Goal: Task Accomplishment & Management: Manage account settings

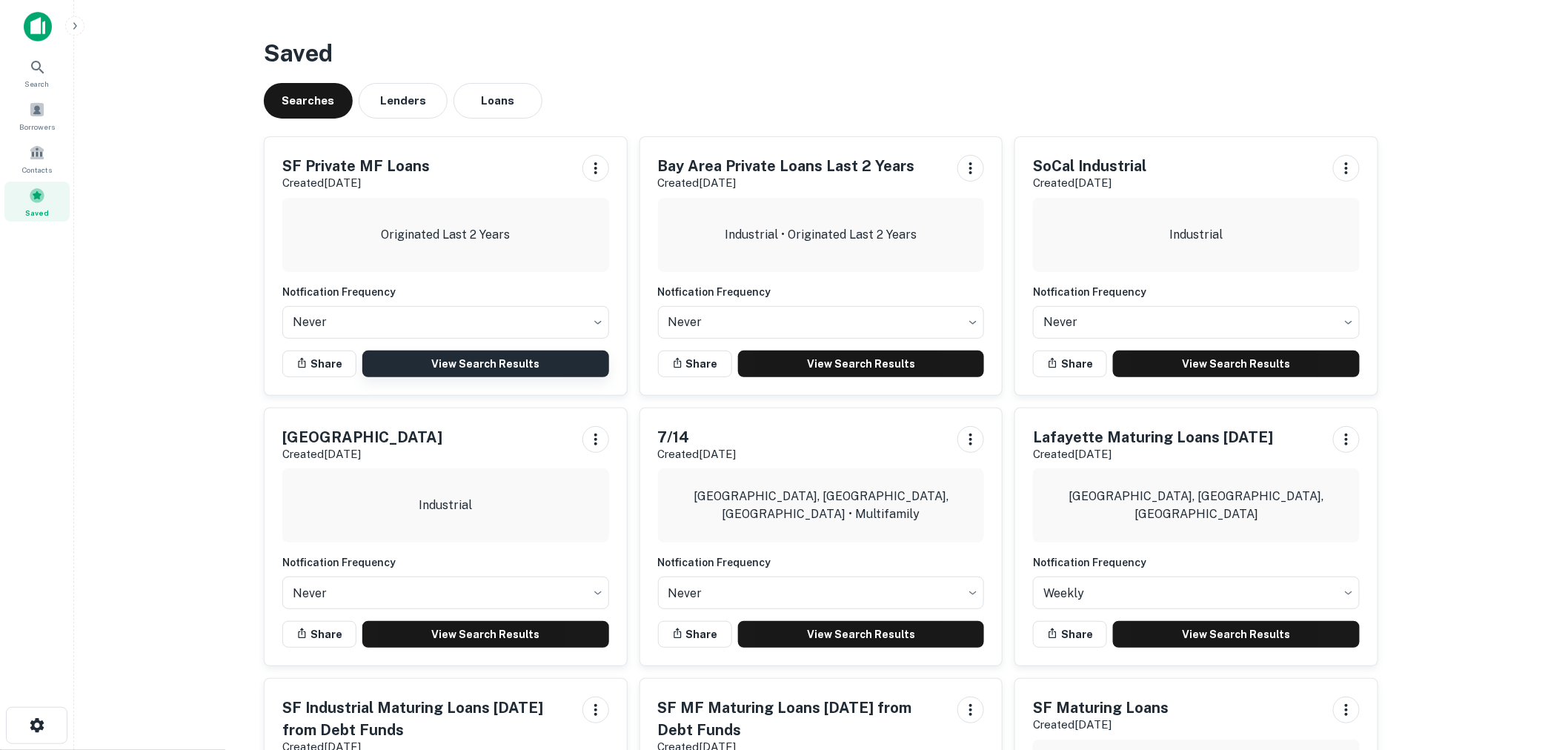
click at [512, 361] on link "View Search Results" at bounding box center [485, 363] width 247 height 26
click at [21, 111] on span at bounding box center [13, 104] width 16 height 16
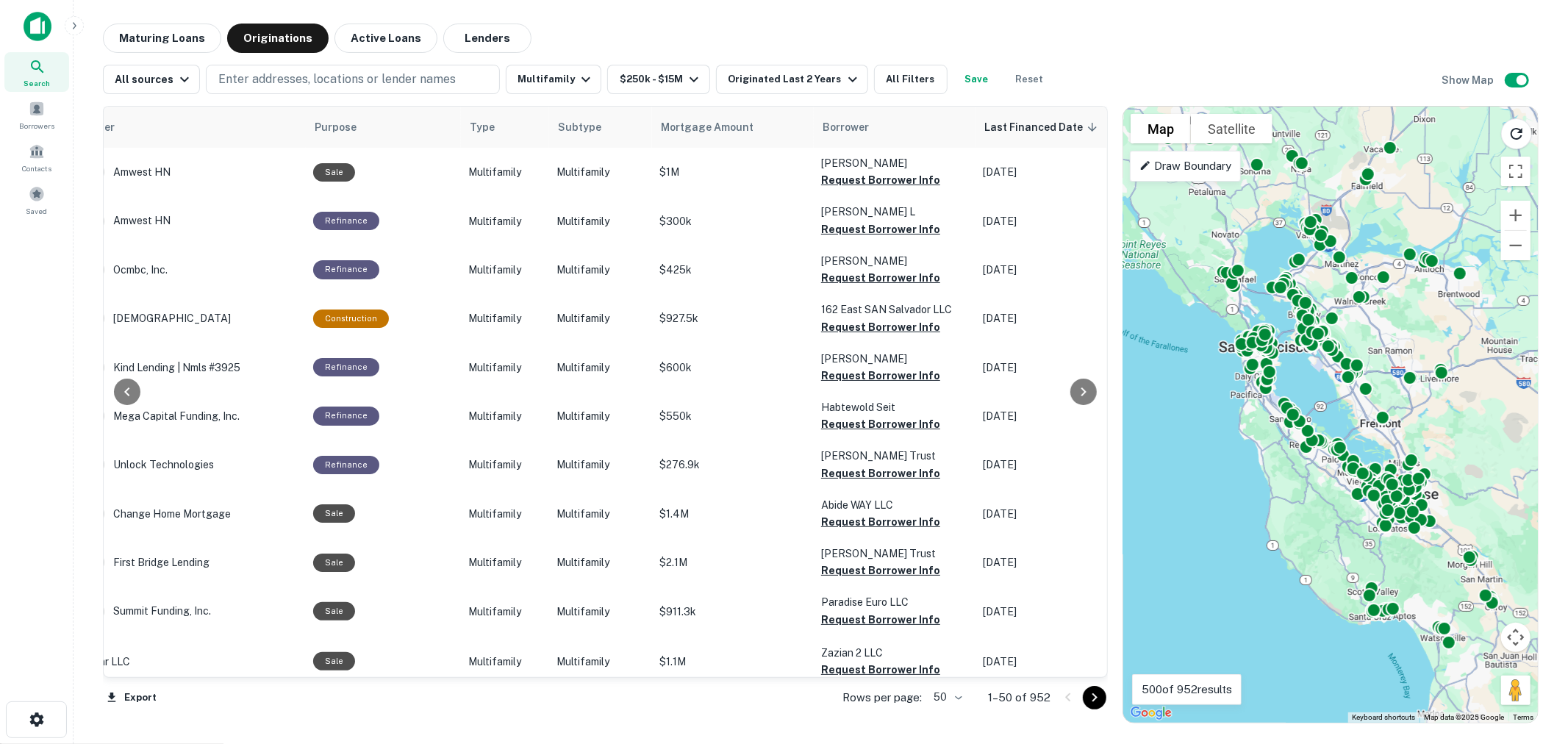
scroll to position [0, 283]
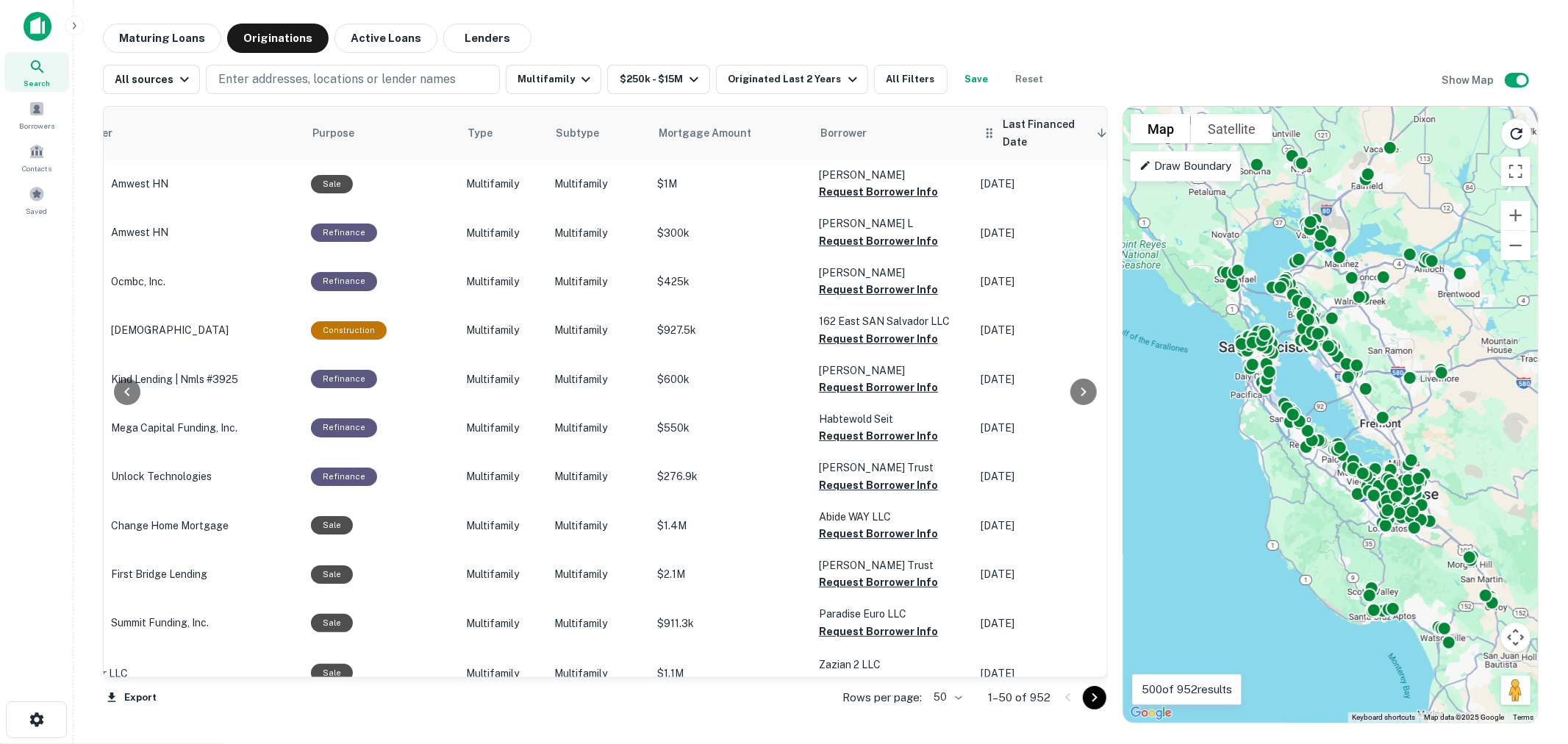
click at [1046, 120] on span "Last Financed Date sorted descending" at bounding box center [1057, 133] width 108 height 36
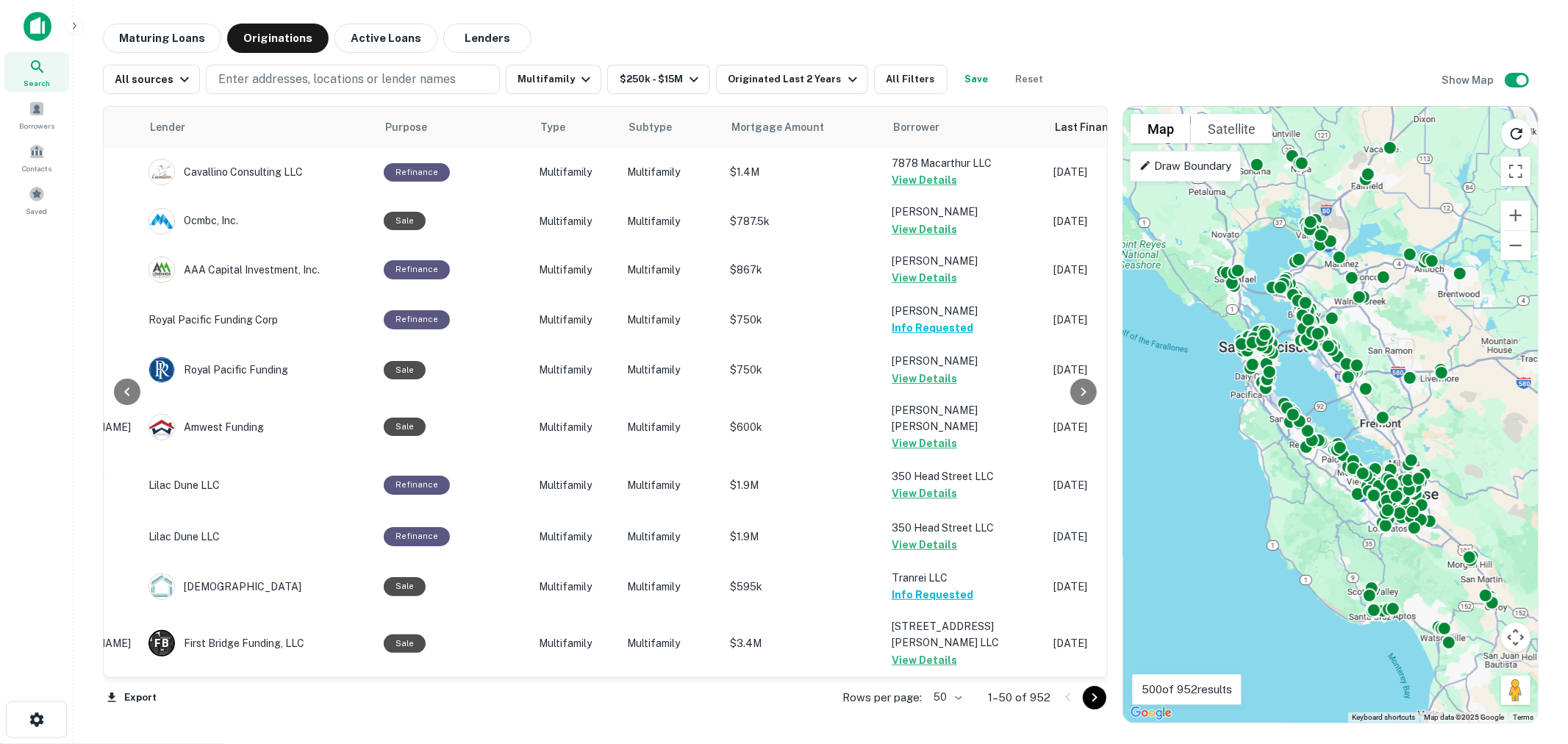
scroll to position [0, 219]
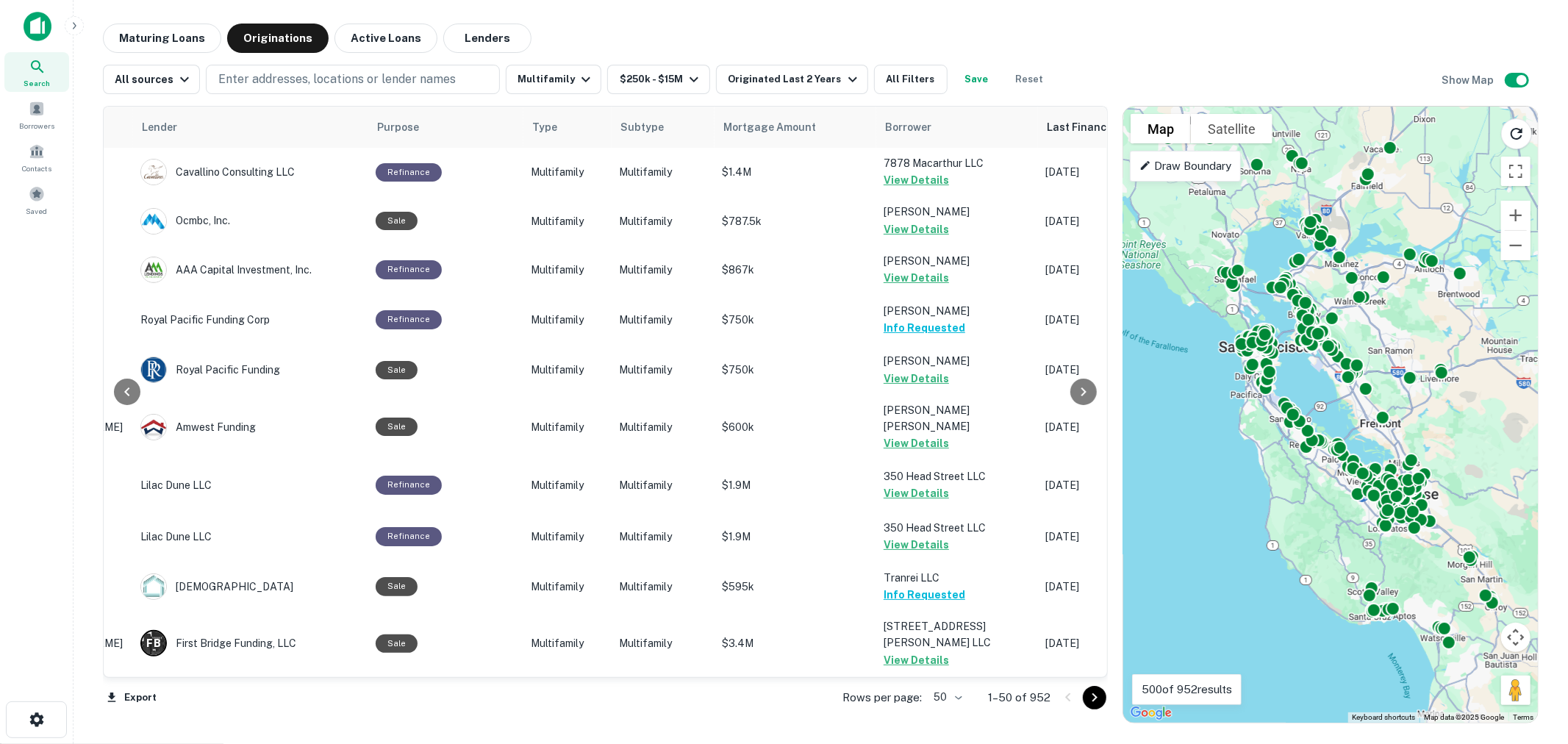
click at [955, 698] on body "Search Borrowers Contacts Saved Maturing Loans Originations Active Loans Lender…" at bounding box center [784, 372] width 1568 height 744
click at [954, 711] on li "100" at bounding box center [948, 712] width 43 height 26
type input "***"
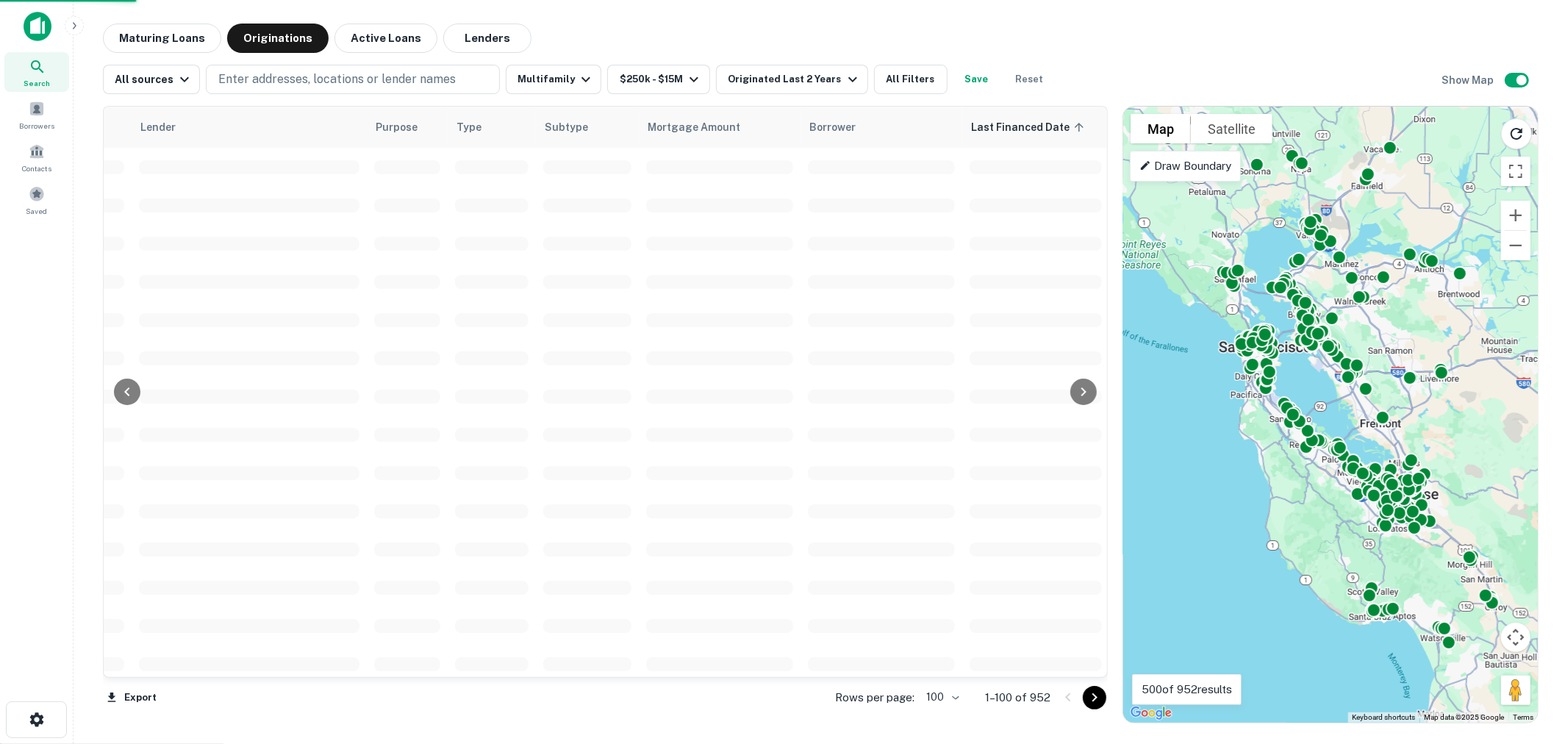
click at [849, 28] on div at bounding box center [784, 372] width 1568 height 744
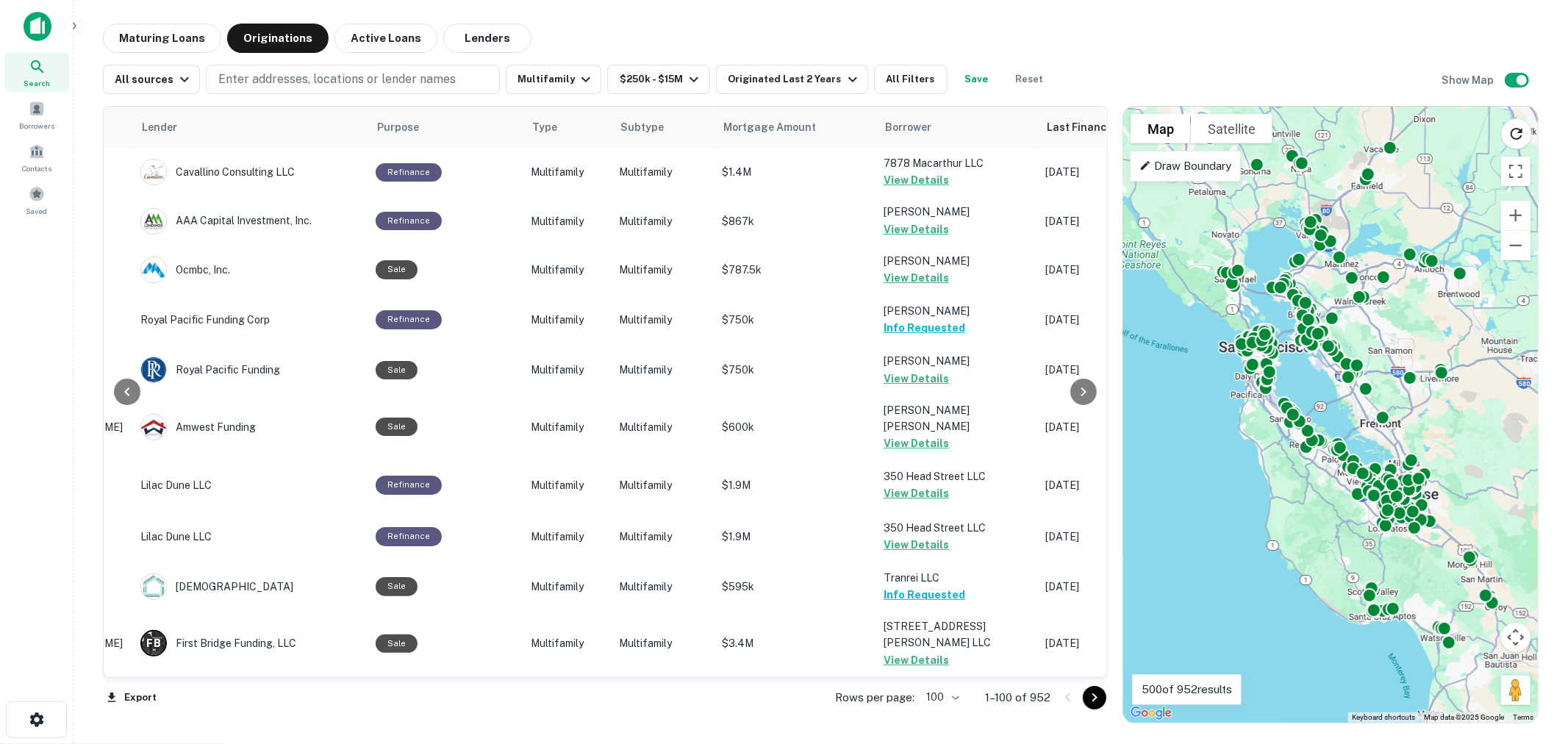
click at [1099, 700] on icon "Go to next page" at bounding box center [1095, 697] width 17 height 17
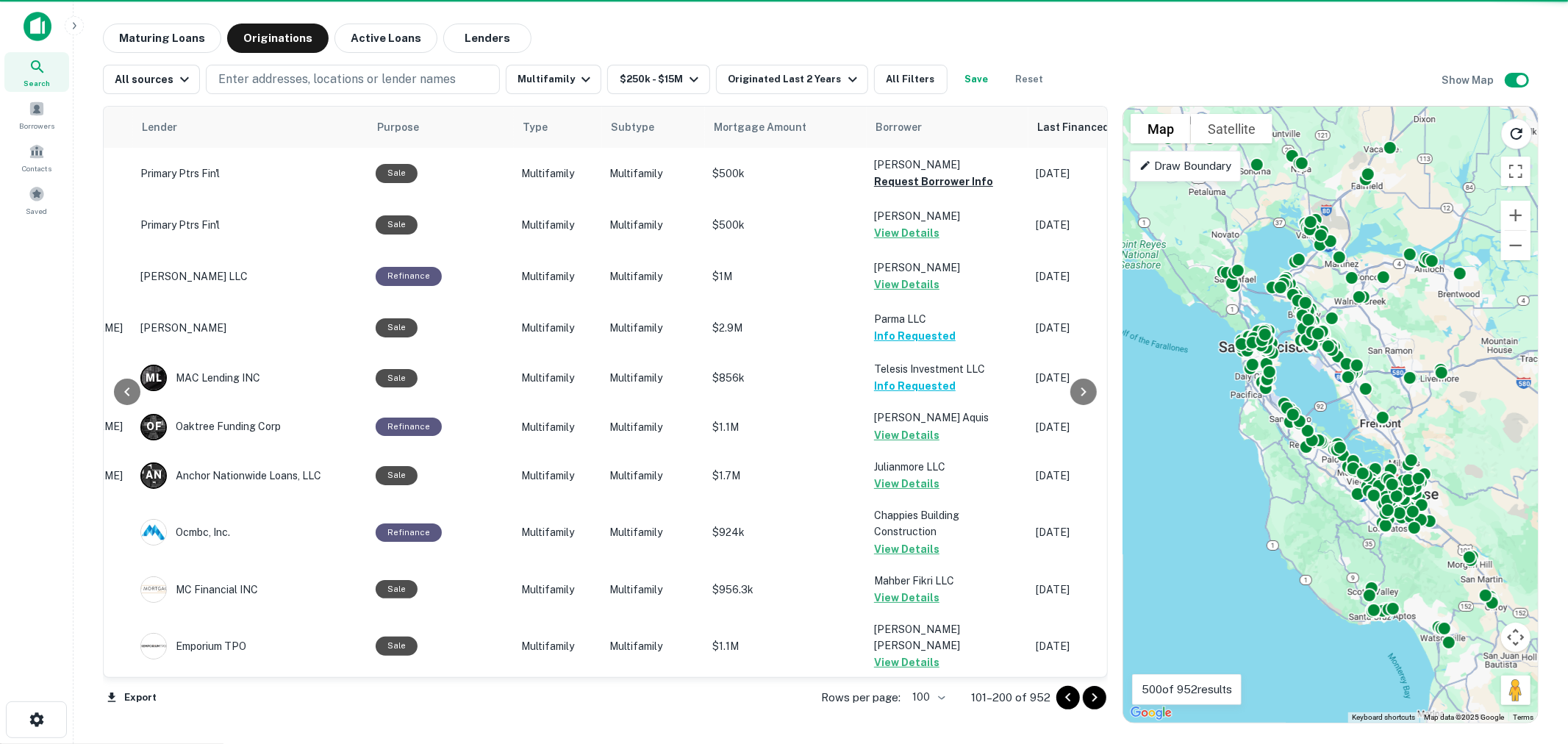
click at [1091, 693] on icon "Go to next page" at bounding box center [1095, 697] width 17 height 17
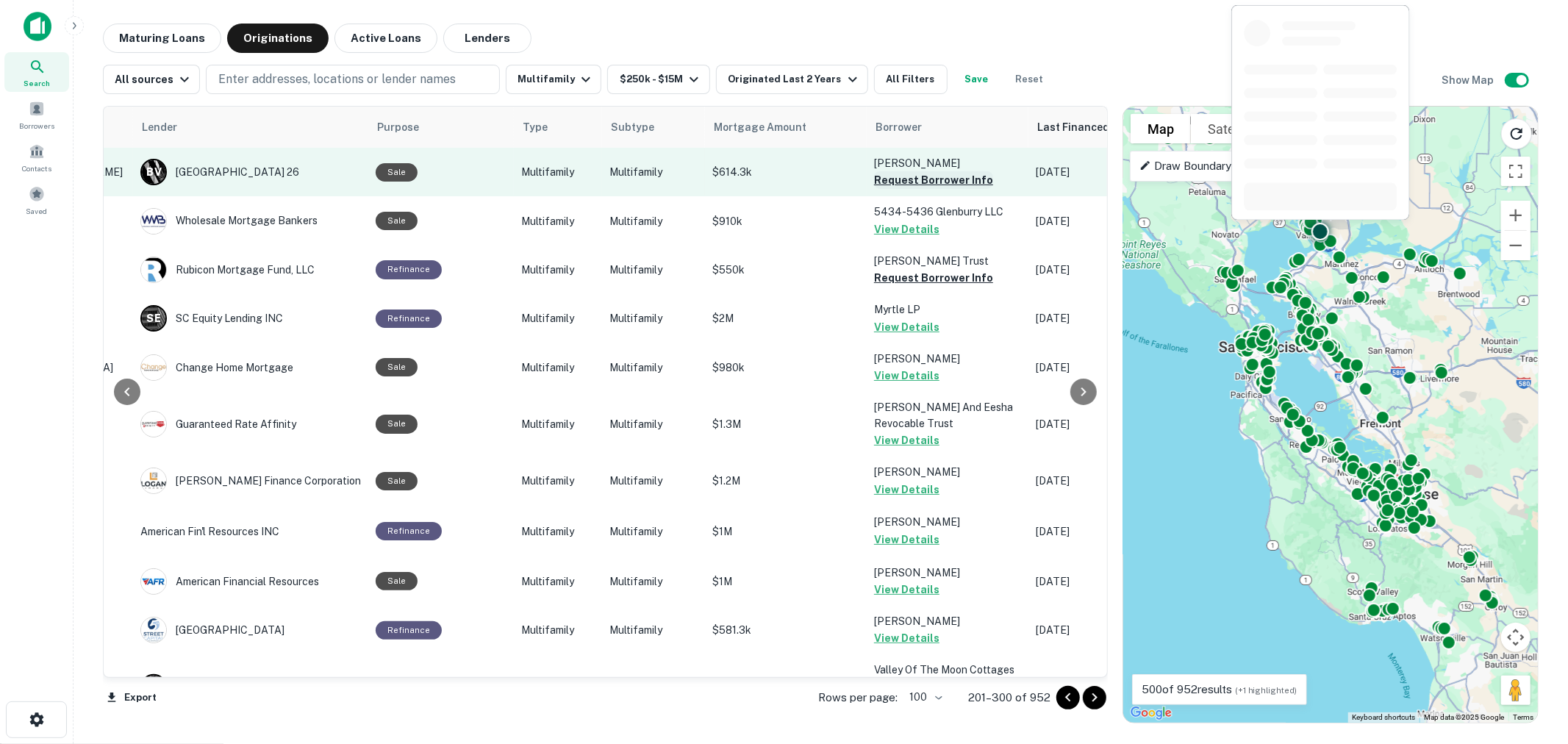
click at [908, 181] on button "Request Borrower Info" at bounding box center [933, 180] width 119 height 17
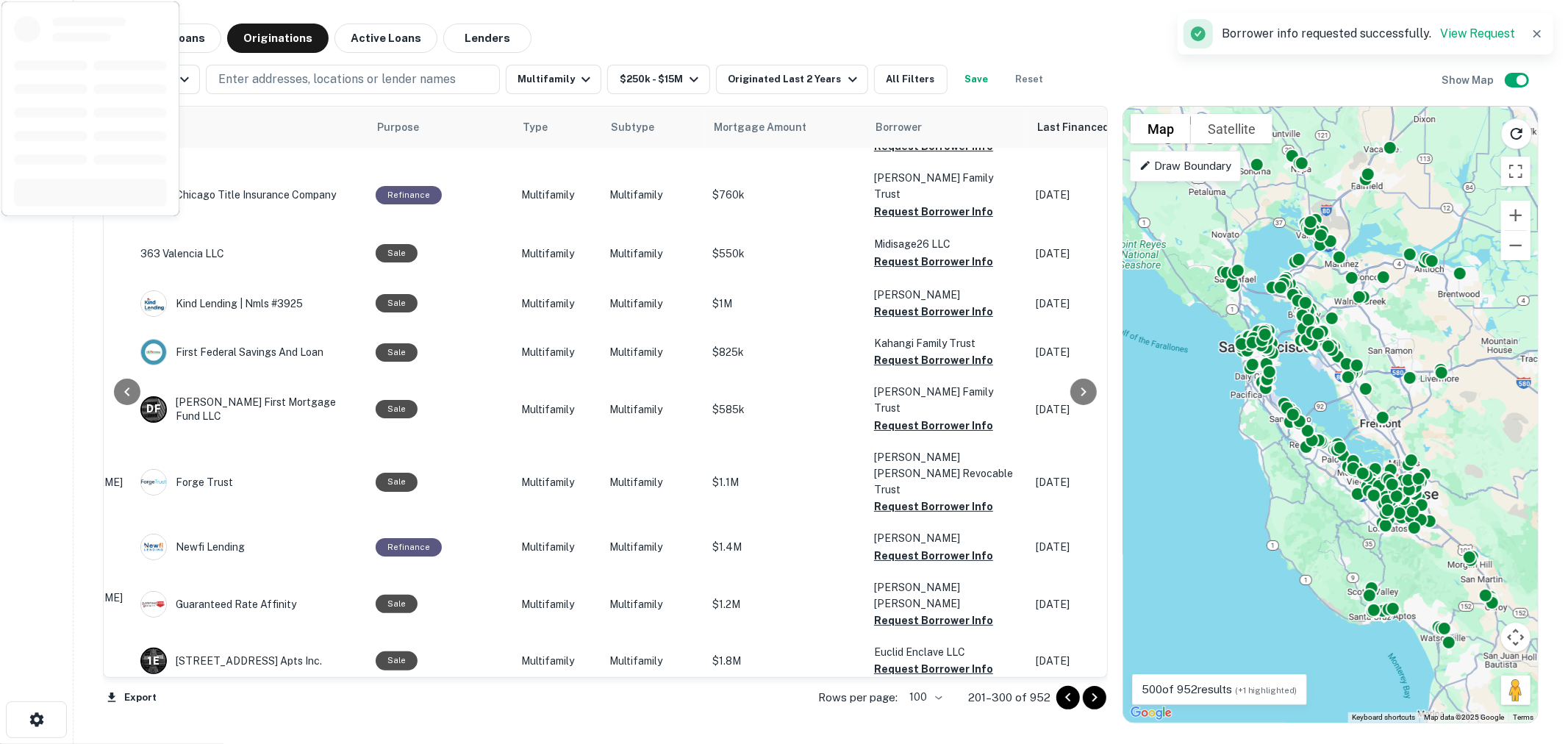
scroll to position [2123, 219]
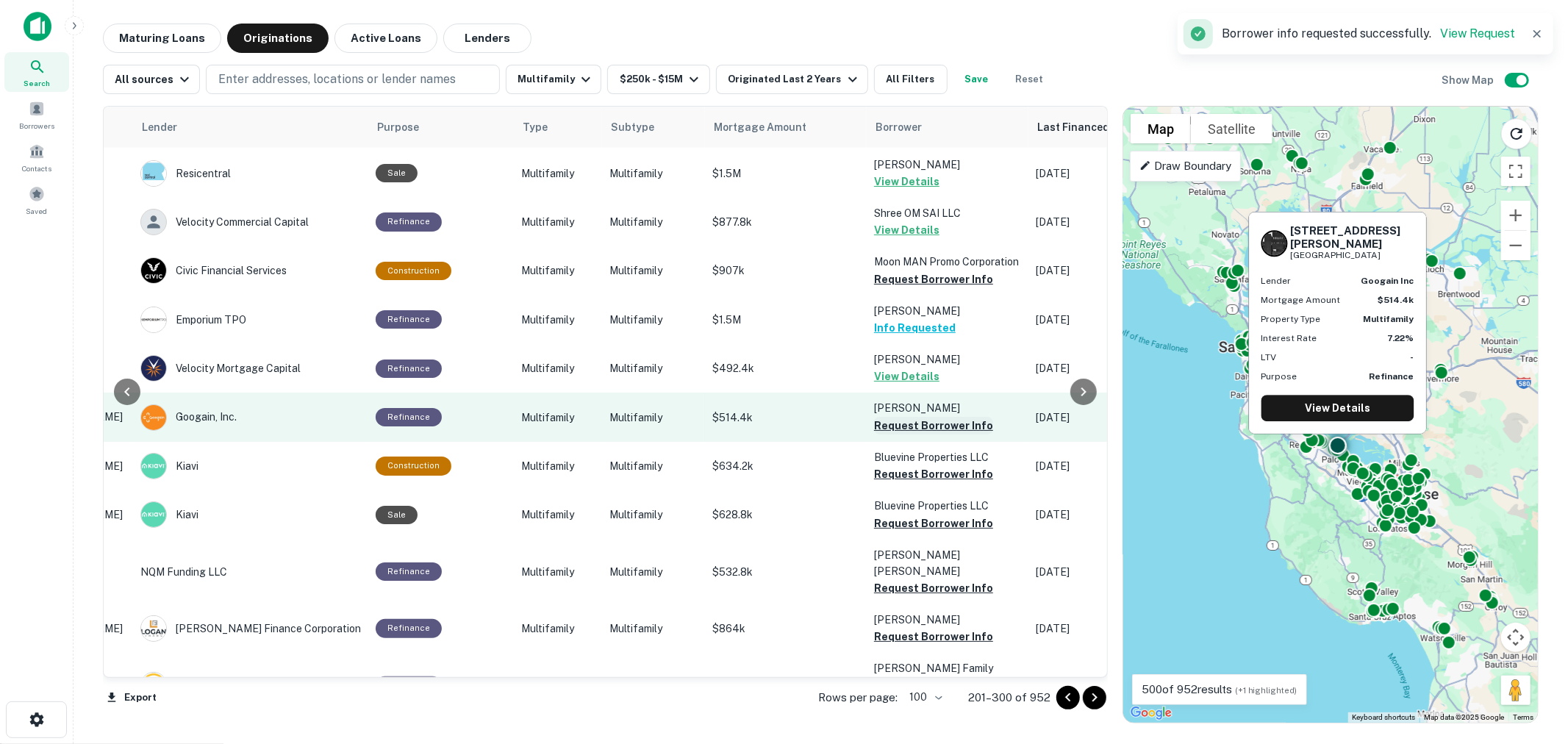
click at [938, 417] on button "Request Borrower Info" at bounding box center [933, 426] width 119 height 17
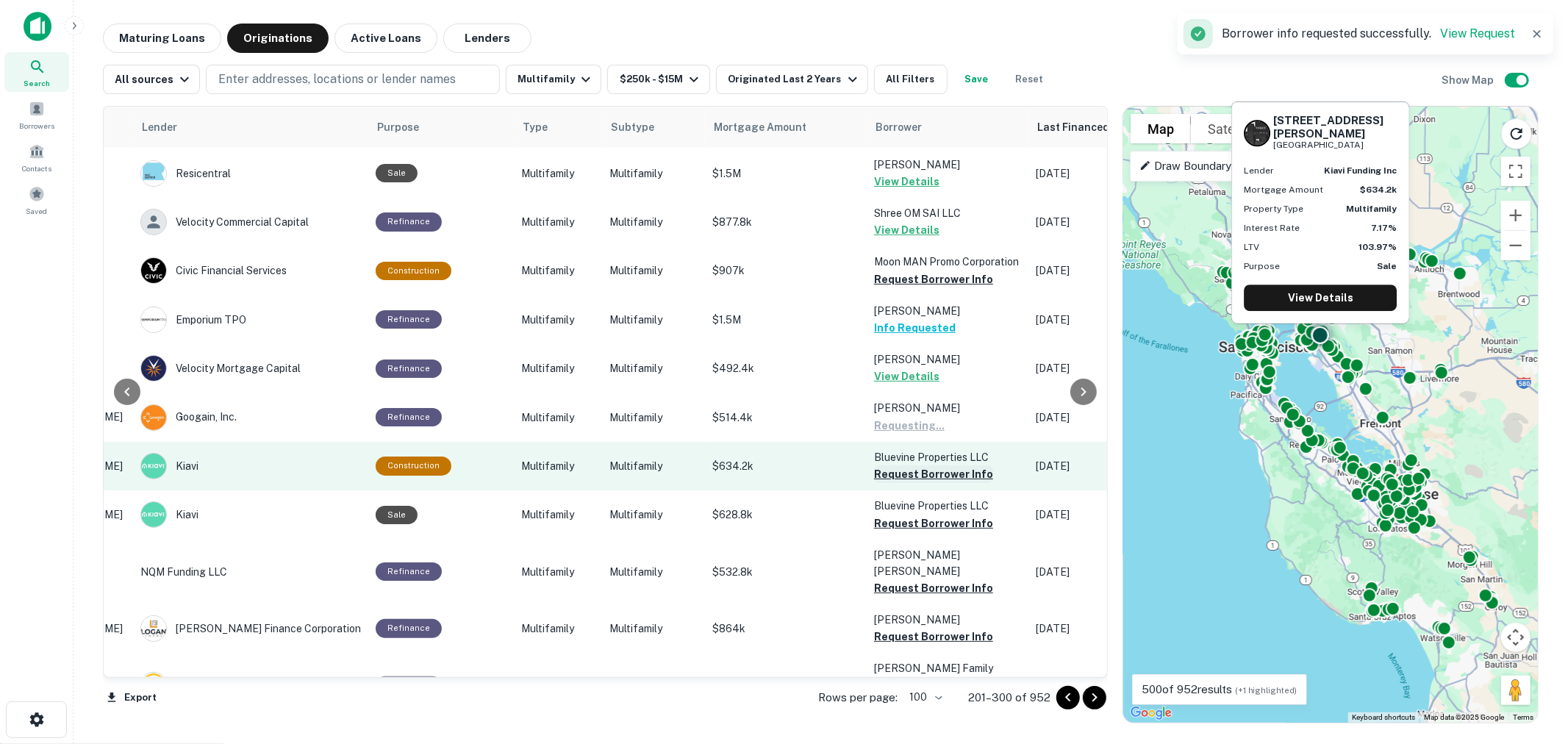
click at [914, 465] on button "Request Borrower Info" at bounding box center [933, 474] width 119 height 17
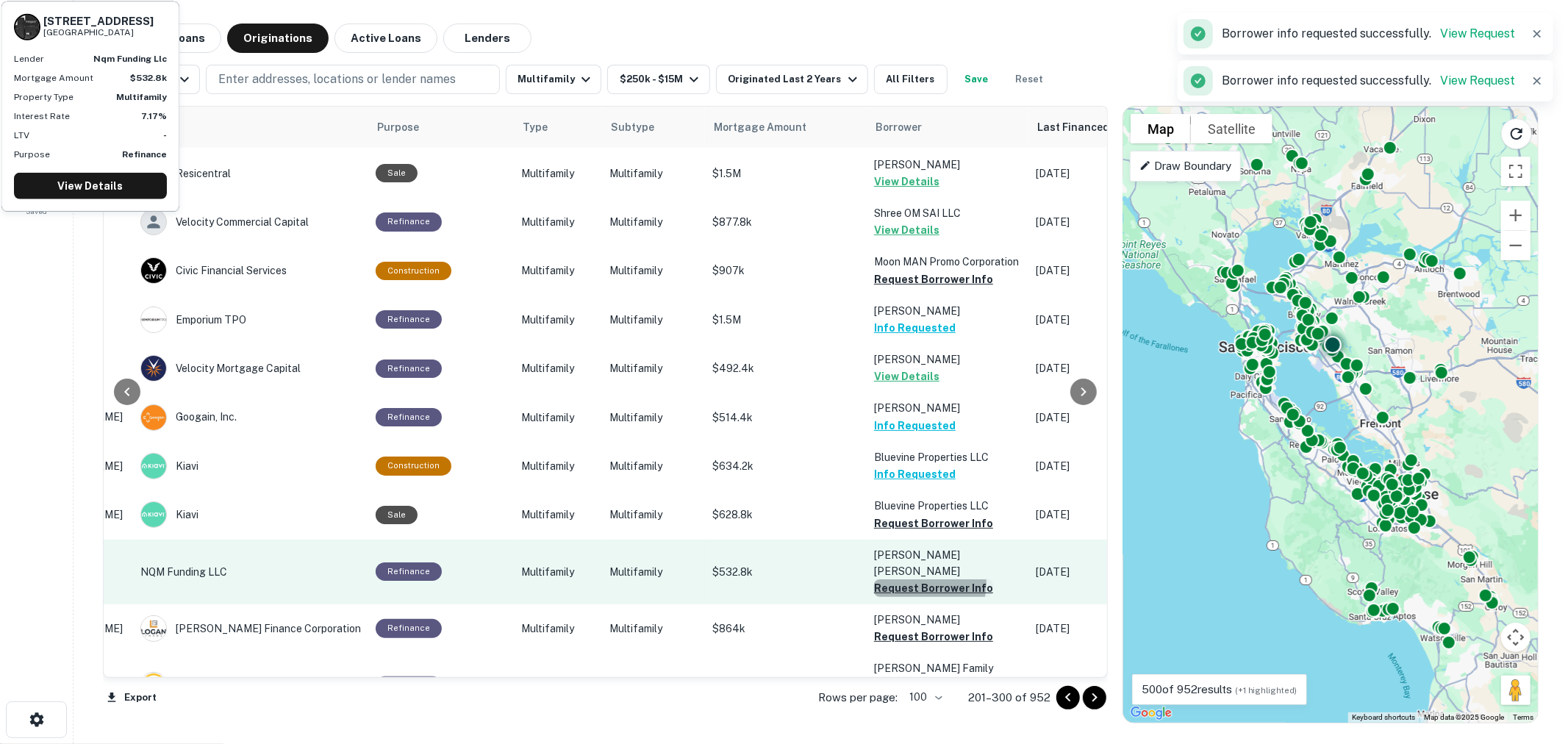
click at [905, 579] on button "Request Borrower Info" at bounding box center [933, 588] width 119 height 17
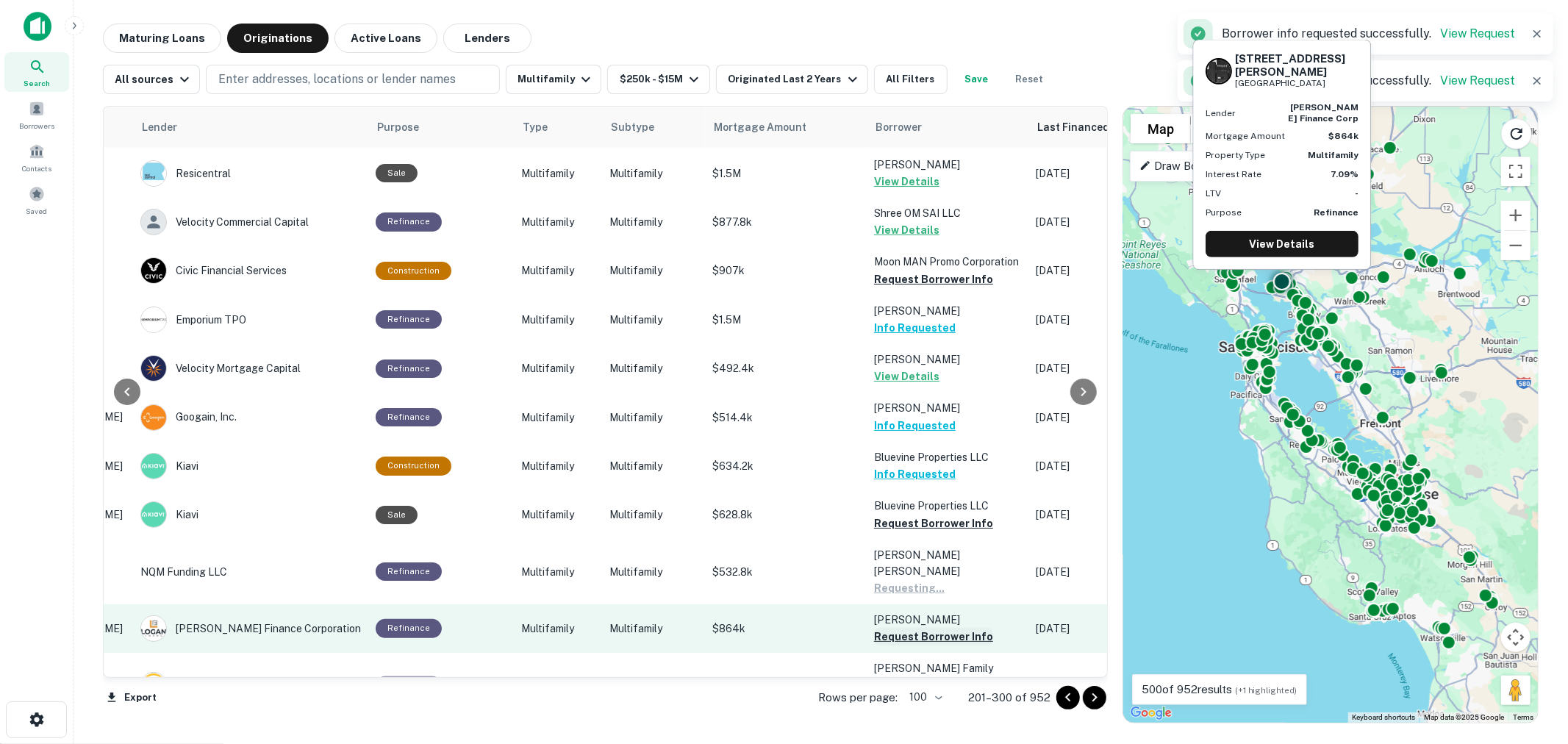
click at [902, 628] on button "Request Borrower Info" at bounding box center [933, 636] width 119 height 17
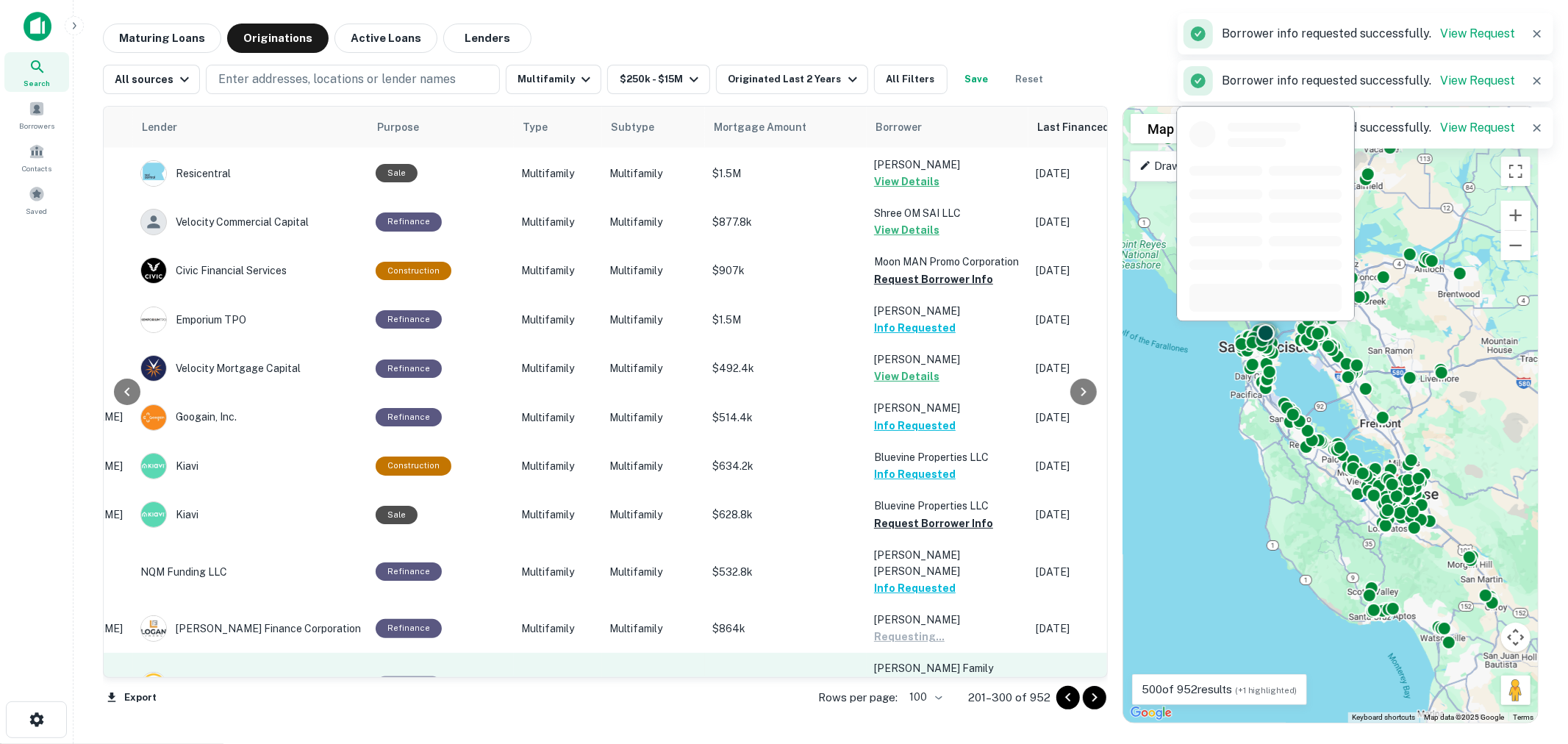
click at [905, 693] on button "Request Borrower Info" at bounding box center [933, 702] width 119 height 17
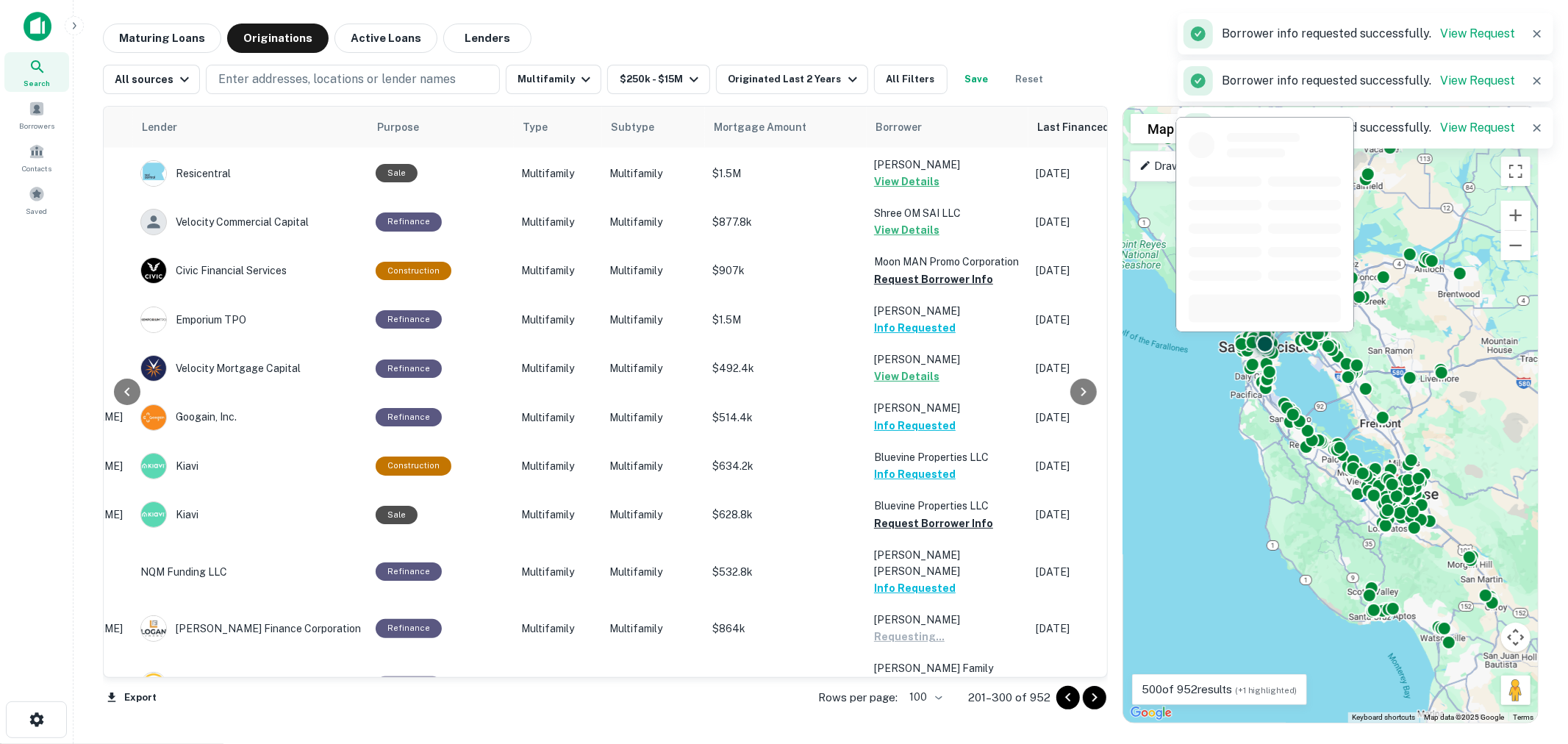
click at [916, 743] on button "Request Borrower Info" at bounding box center [933, 752] width 119 height 17
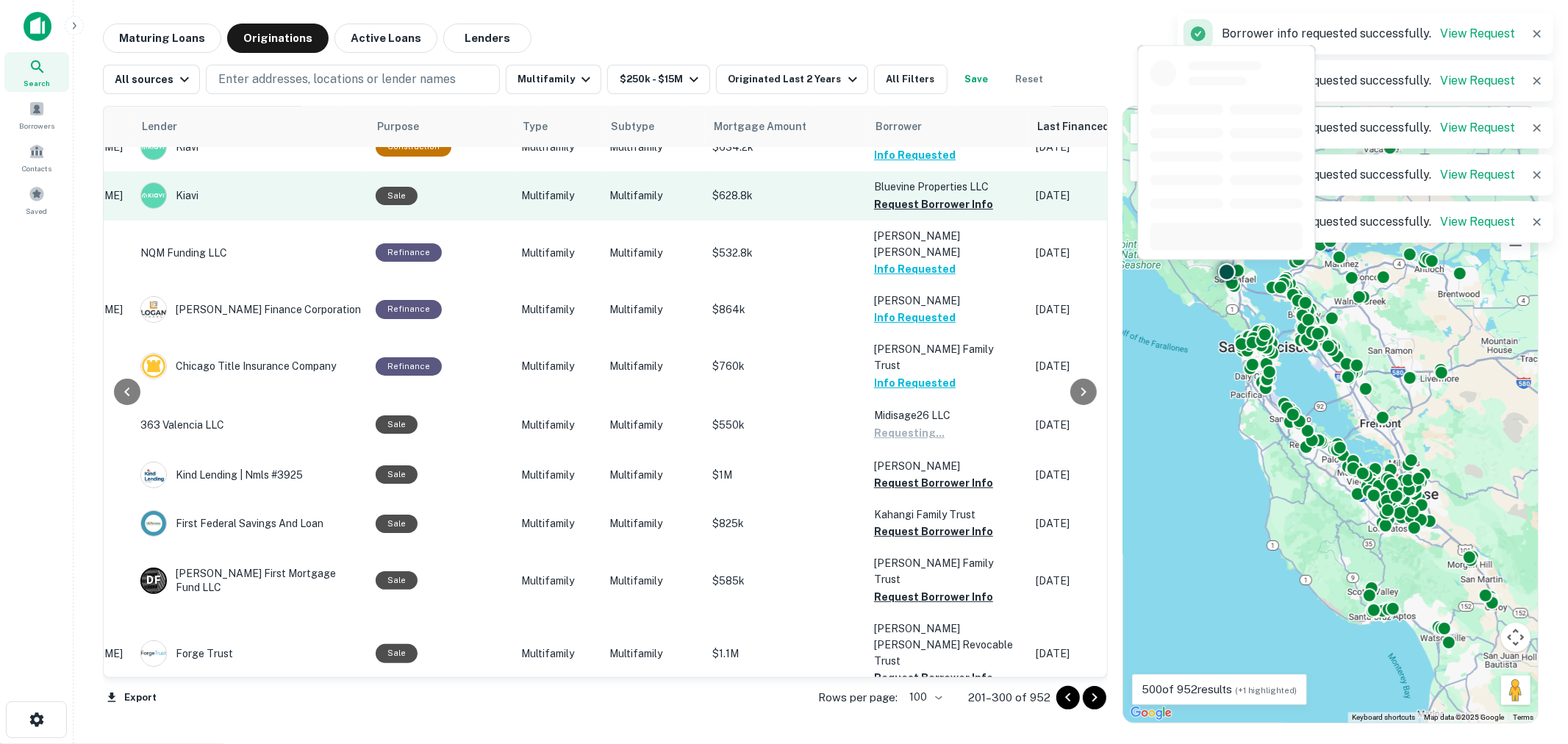
scroll to position [2450, 219]
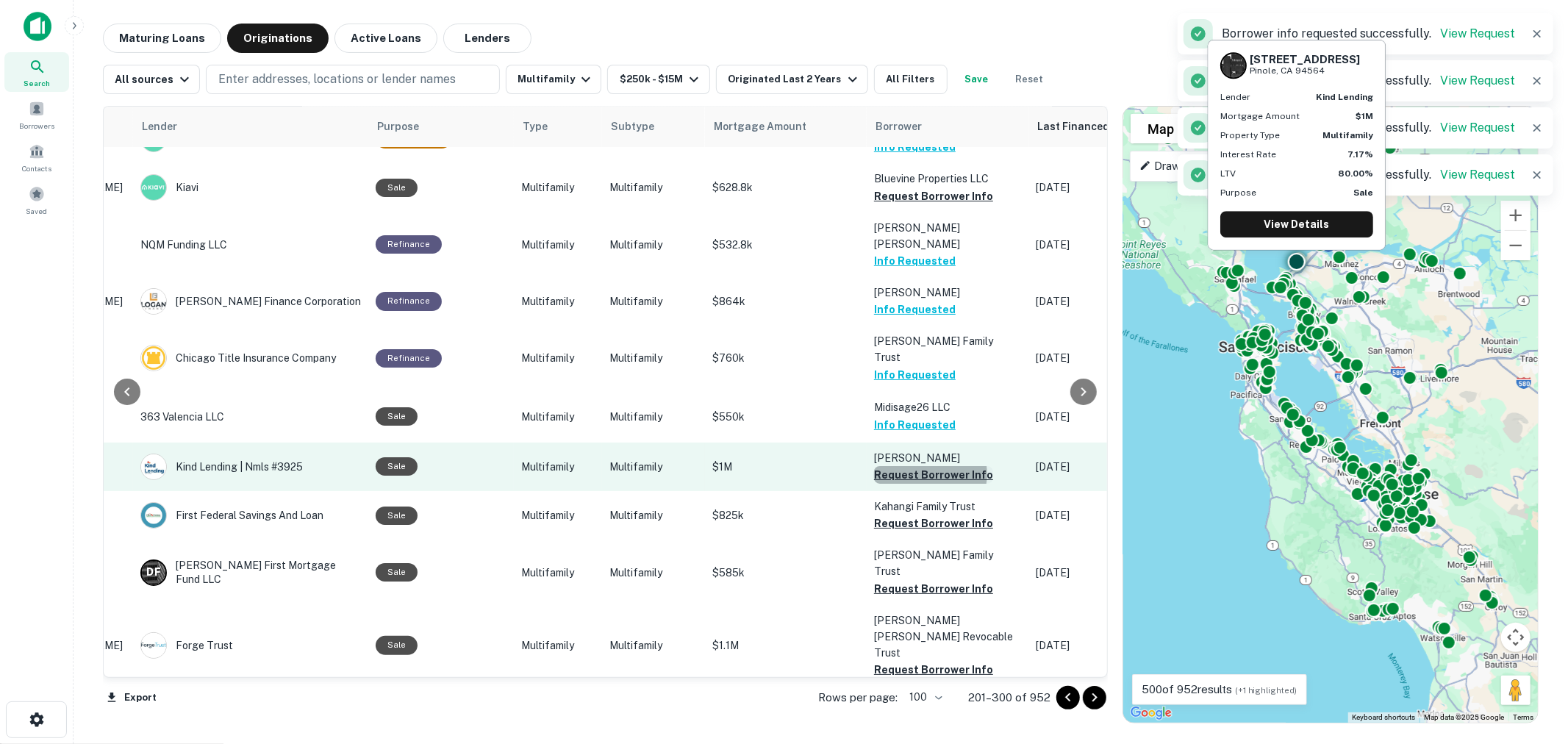
click at [921, 466] on button "Request Borrower Info" at bounding box center [933, 475] width 119 height 17
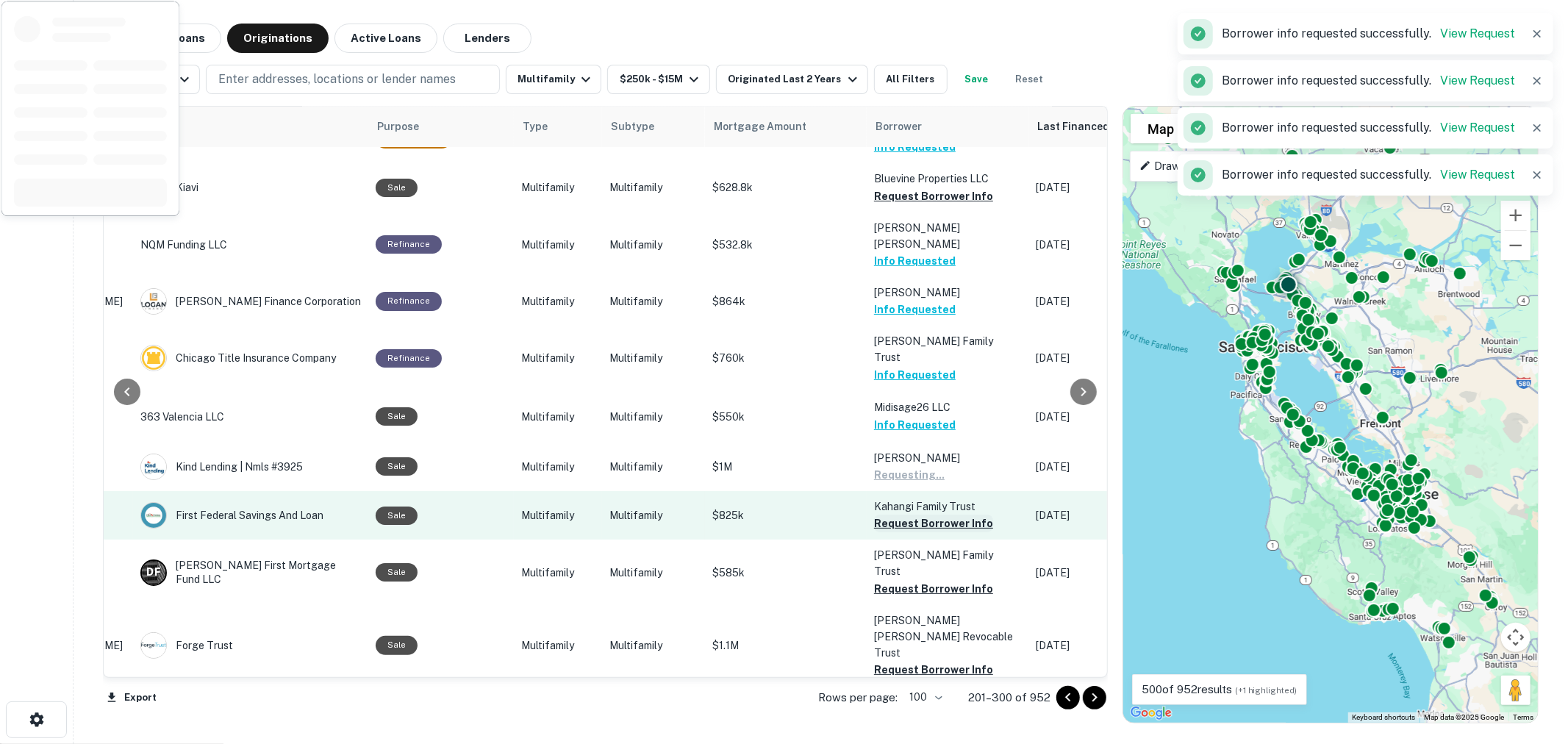
click at [913, 514] on button "Request Borrower Info" at bounding box center [933, 523] width 119 height 17
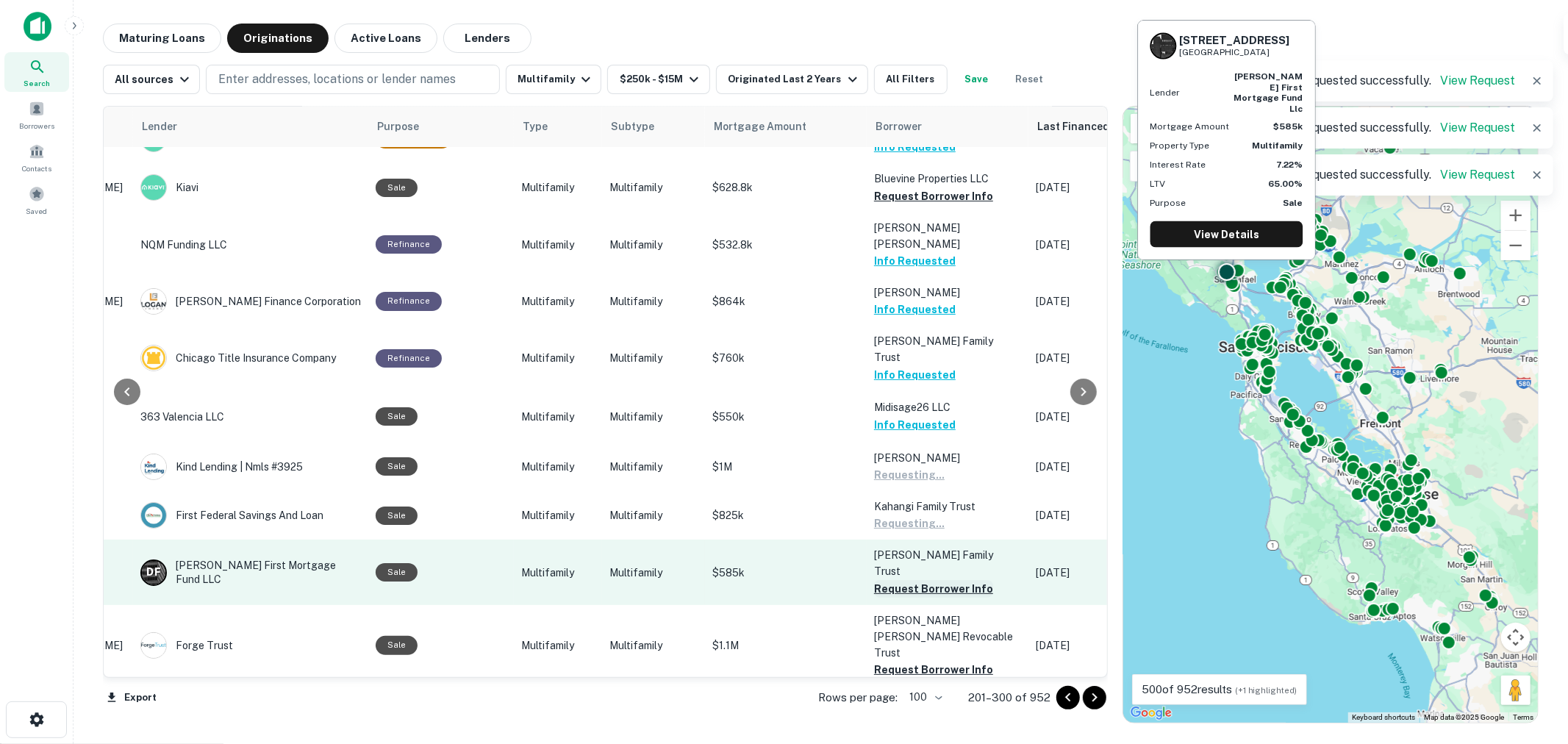
click at [915, 580] on button "Request Borrower Info" at bounding box center [933, 589] width 119 height 17
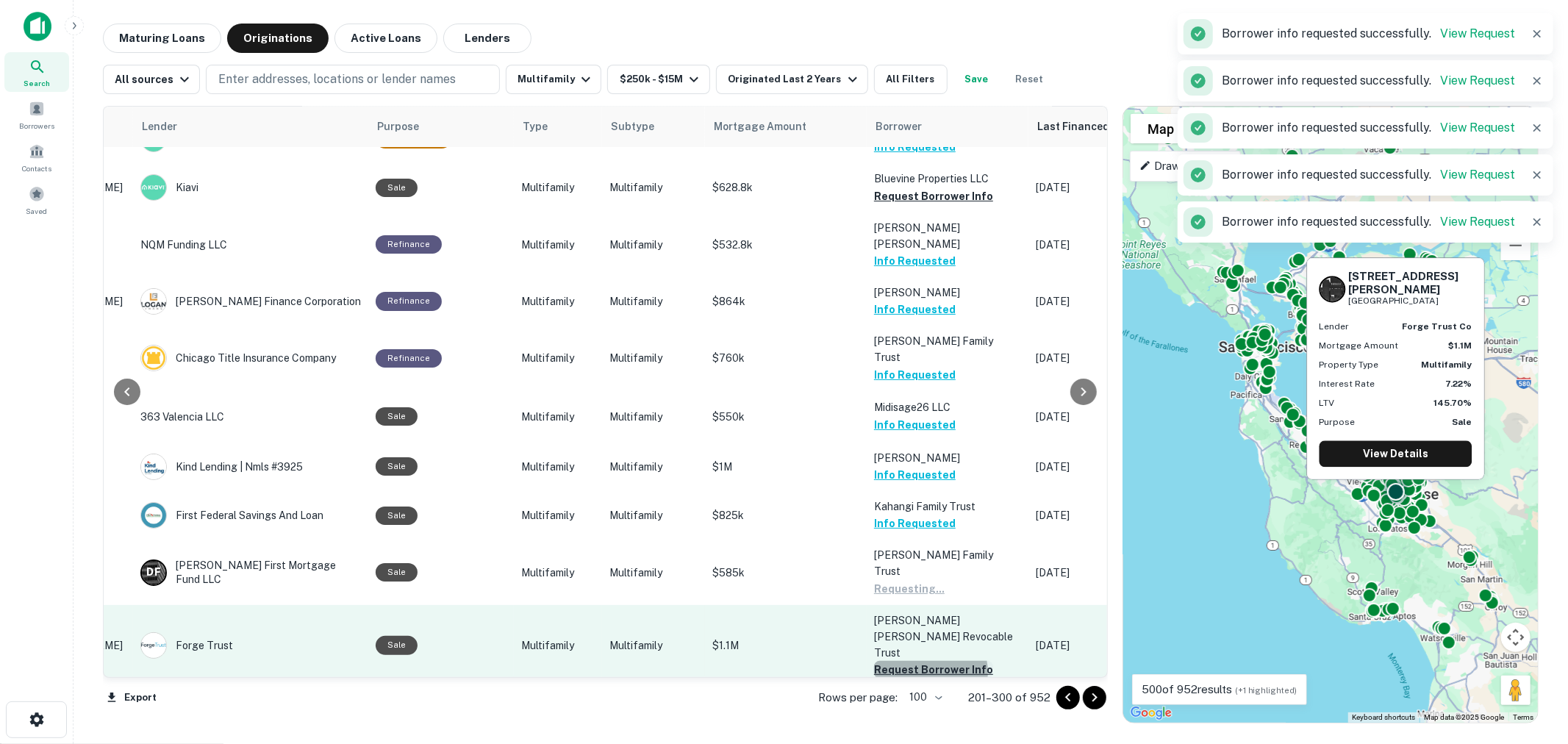
click at [921, 661] on button "Request Borrower Info" at bounding box center [933, 670] width 119 height 17
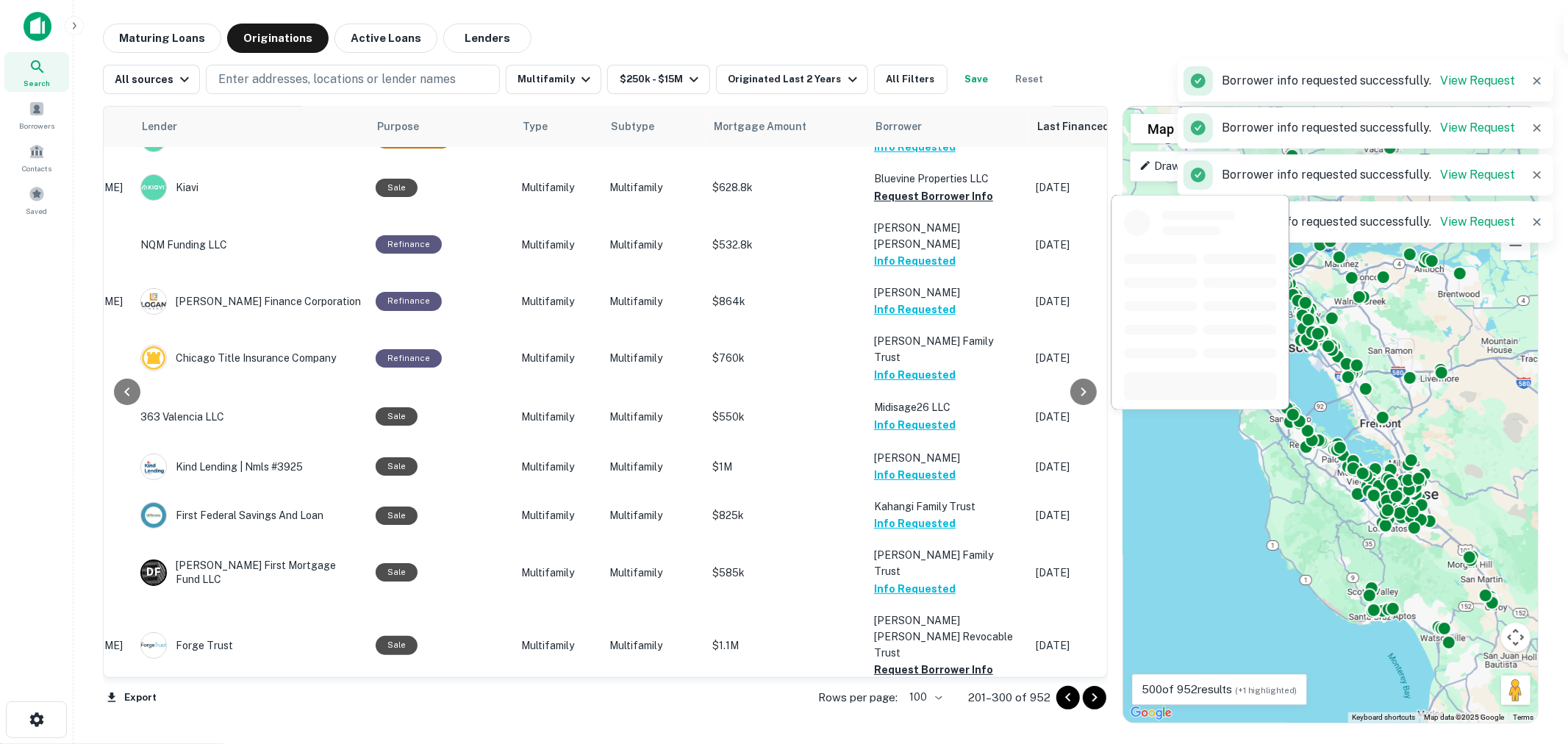
click at [921, 710] on button "Request Borrower Info" at bounding box center [933, 719] width 119 height 17
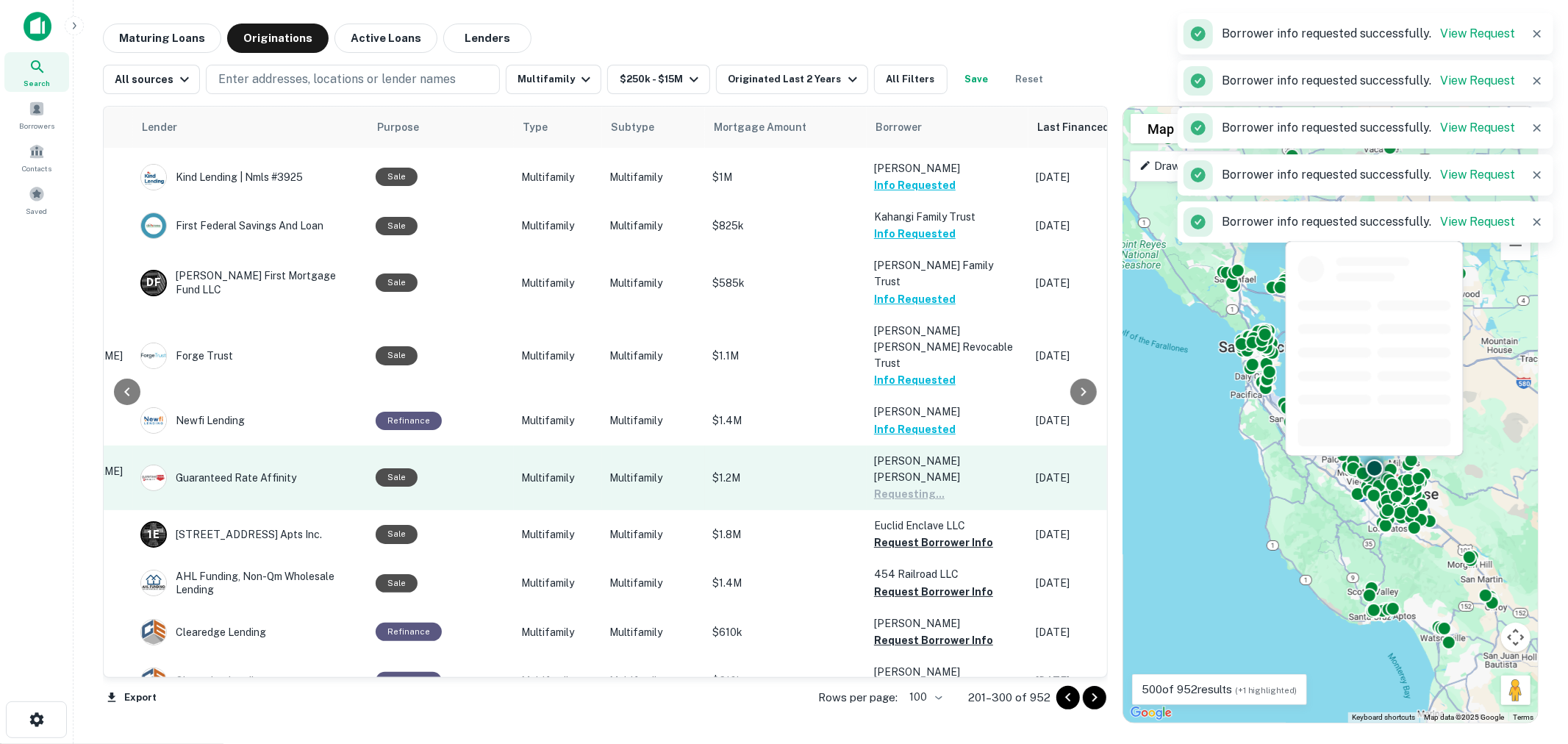
scroll to position [2776, 219]
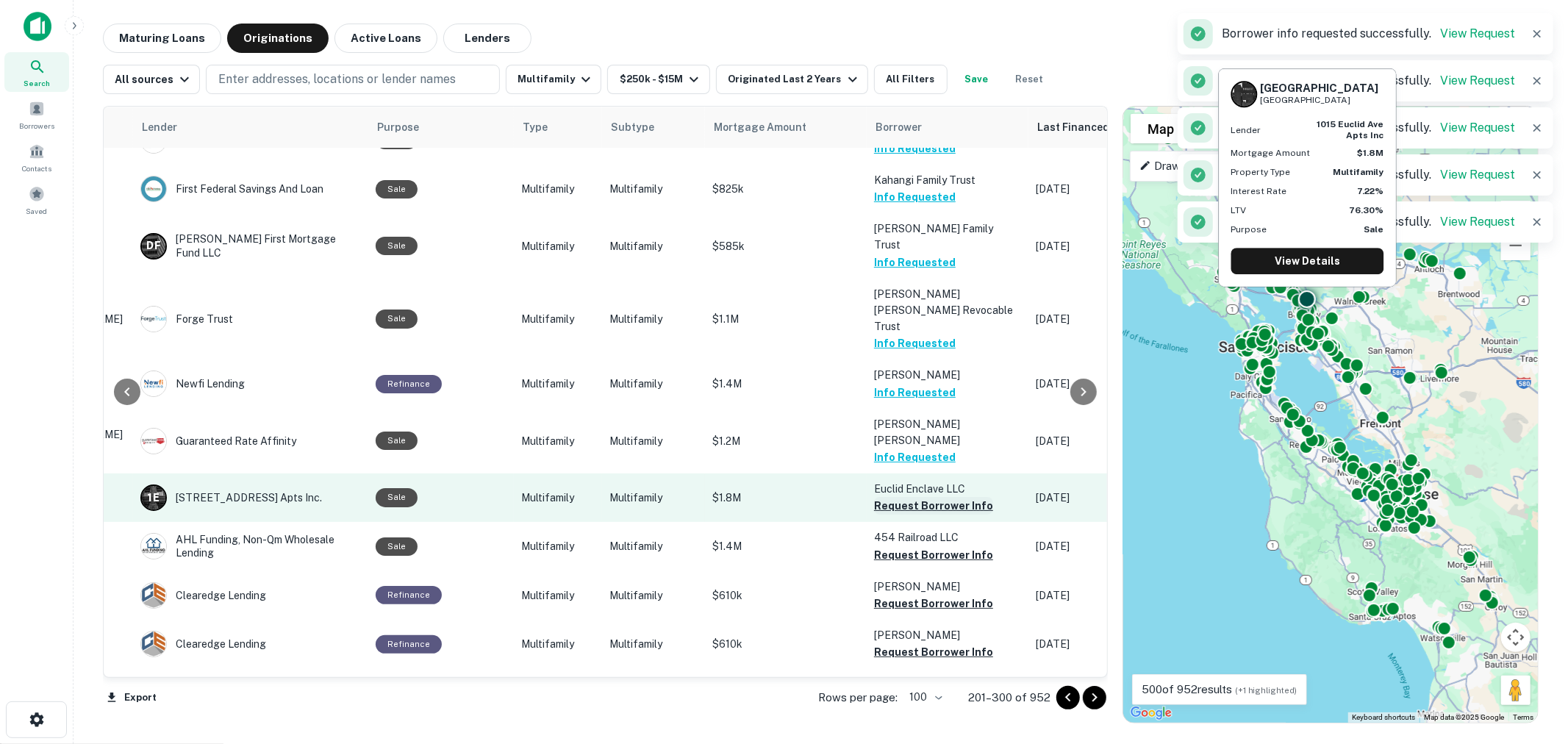
click at [908, 497] on button "Request Borrower Info" at bounding box center [933, 506] width 119 height 17
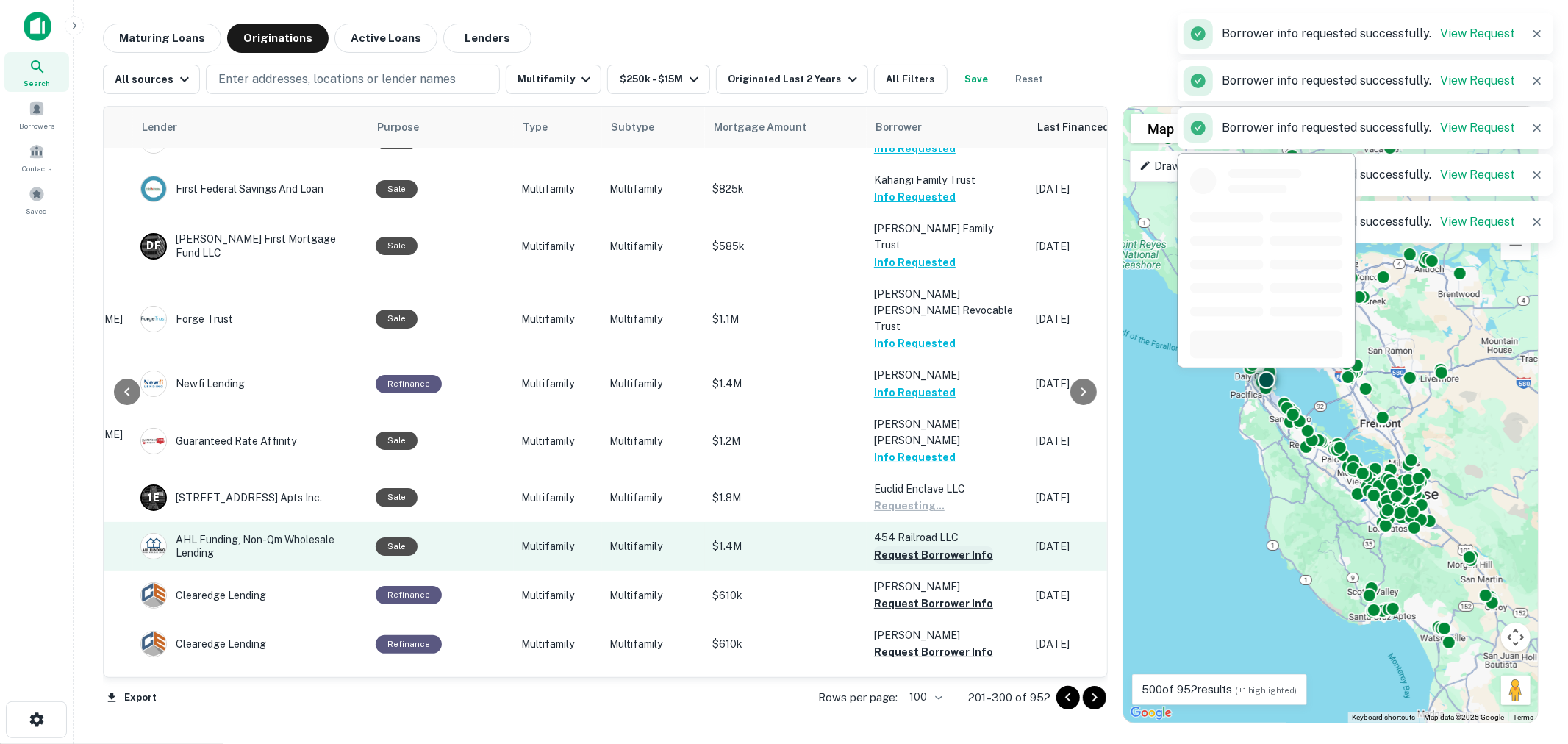
click at [913, 546] on button "Request Borrower Info" at bounding box center [933, 555] width 119 height 17
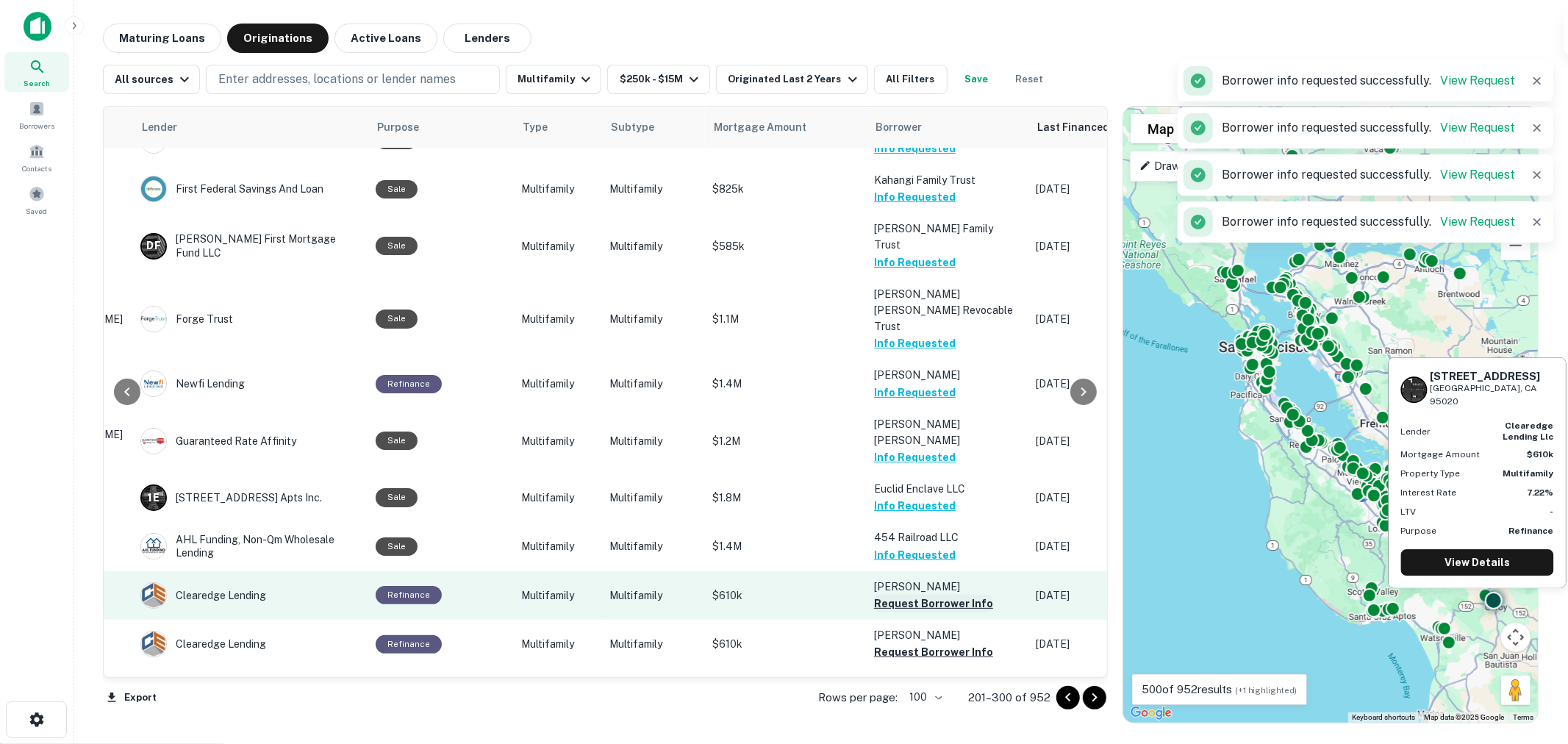
click at [911, 594] on button "Request Borrower Info" at bounding box center [933, 603] width 119 height 17
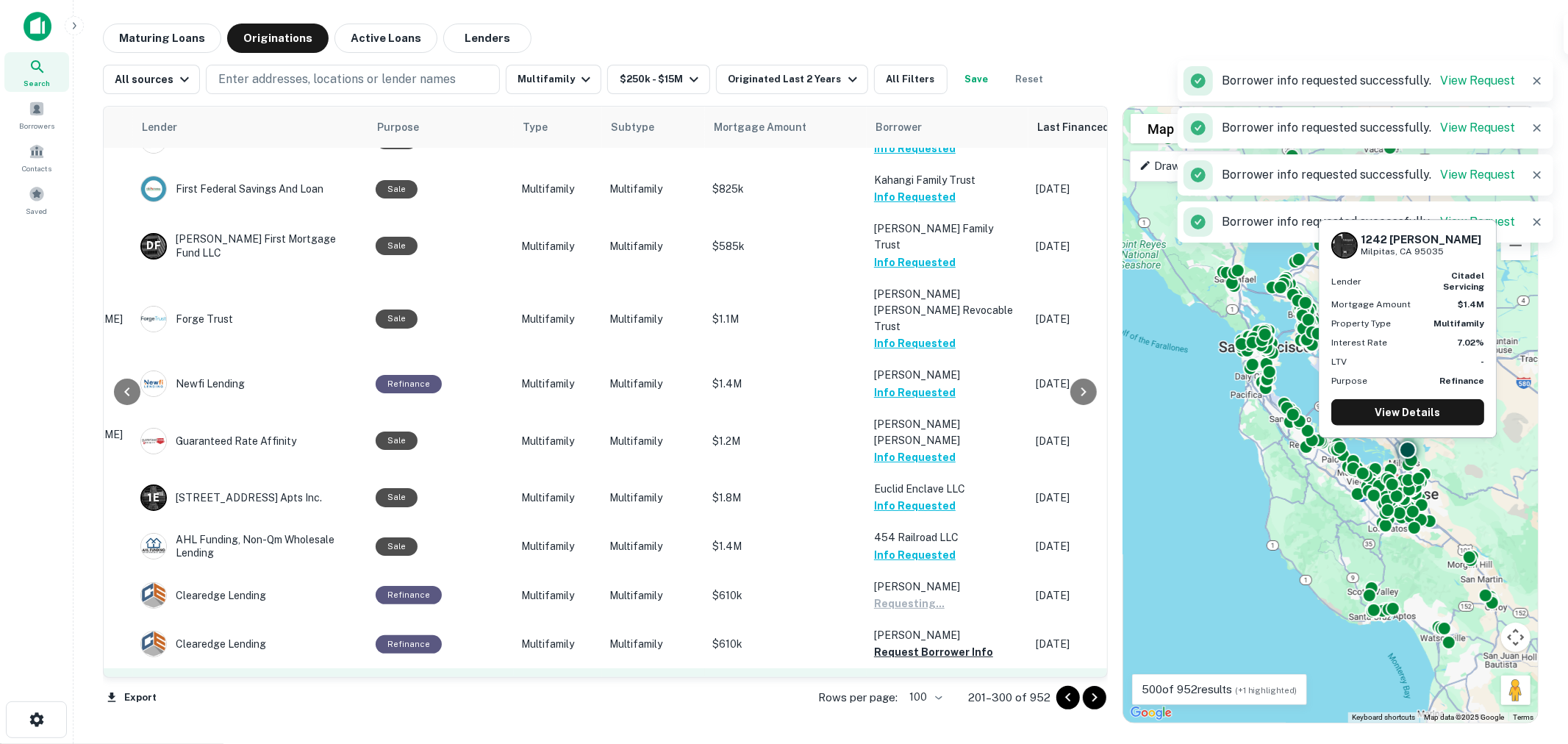
click at [906, 708] on button "Request Borrower Info" at bounding box center [933, 717] width 119 height 17
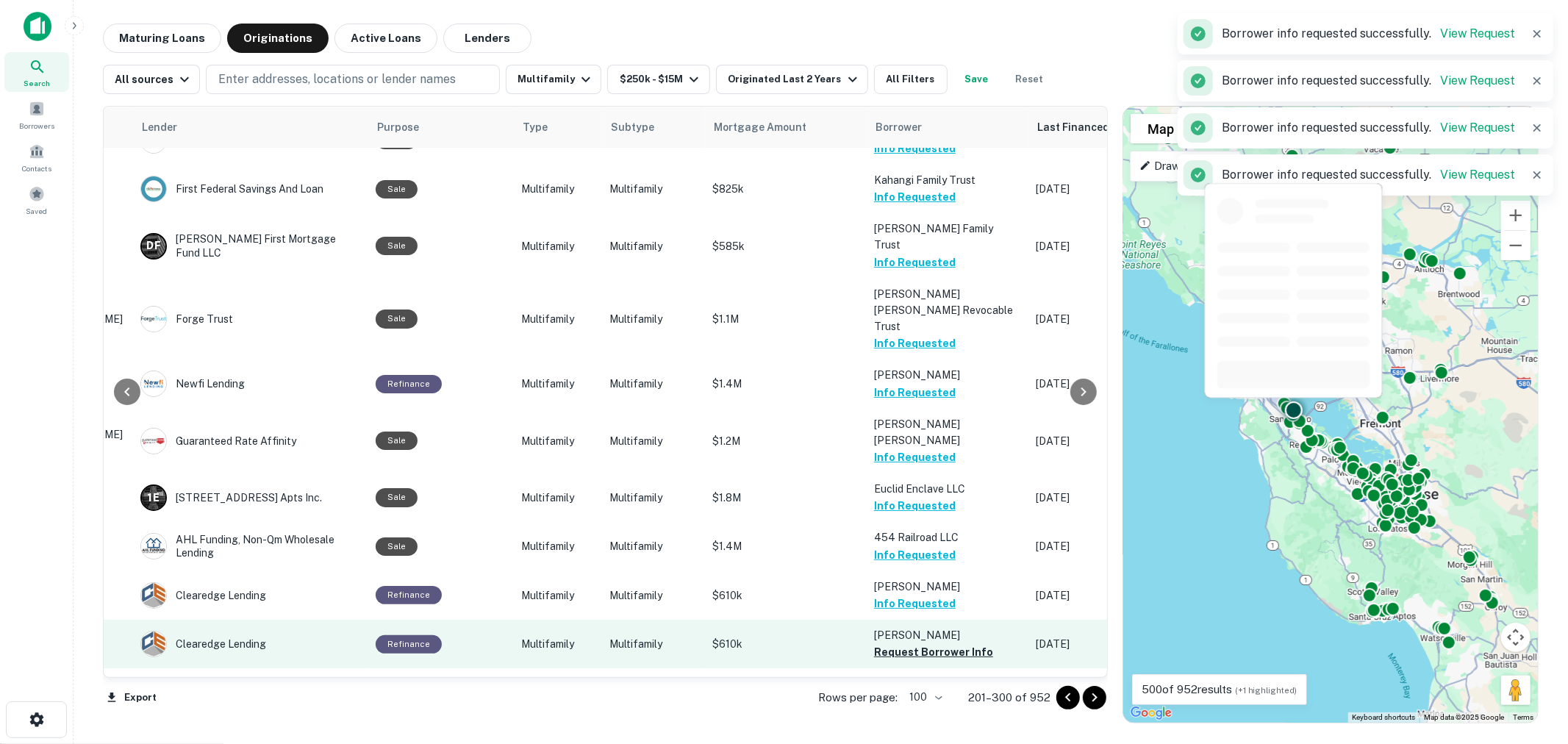
scroll to position [2940, 219]
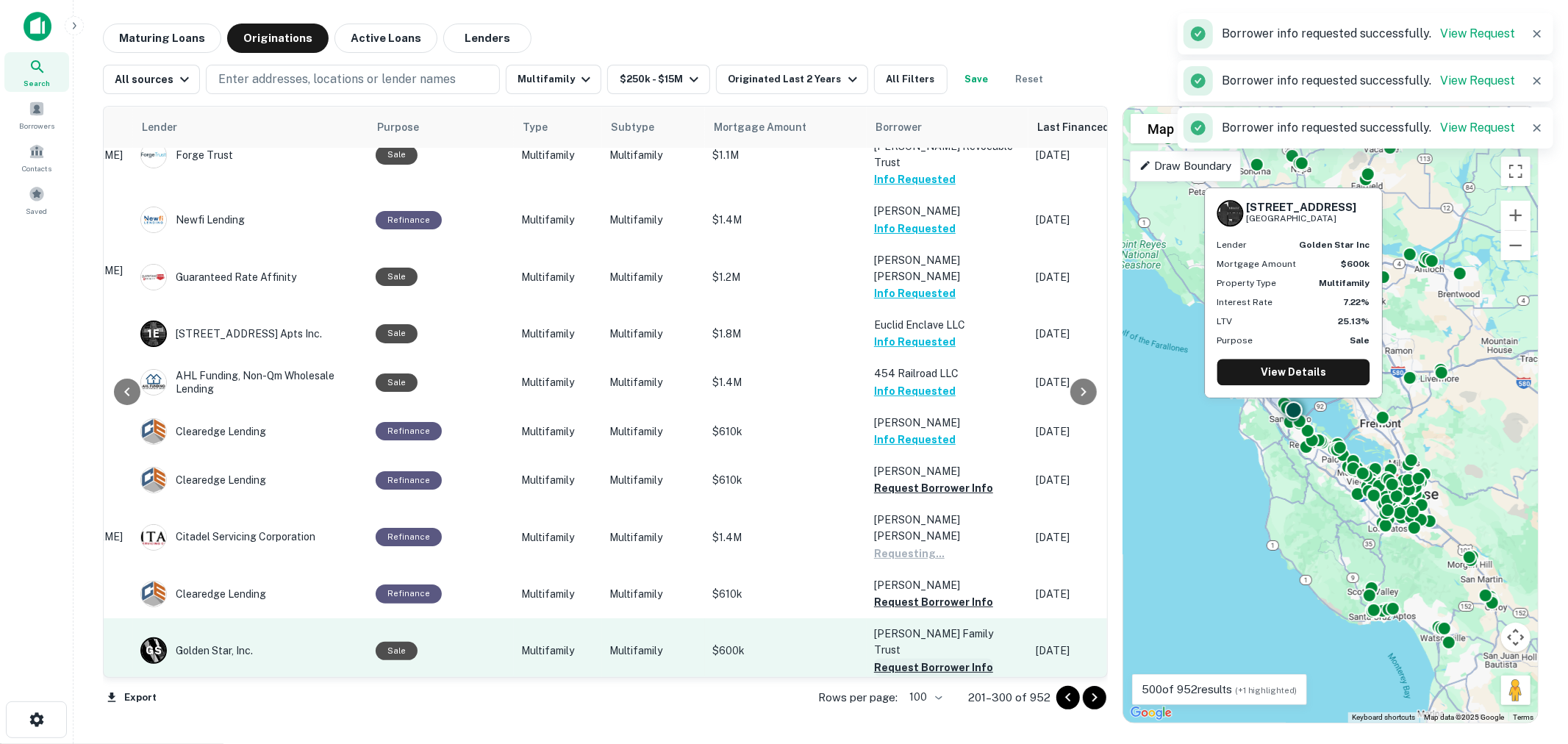
click at [909, 659] on button "Request Borrower Info" at bounding box center [933, 667] width 119 height 17
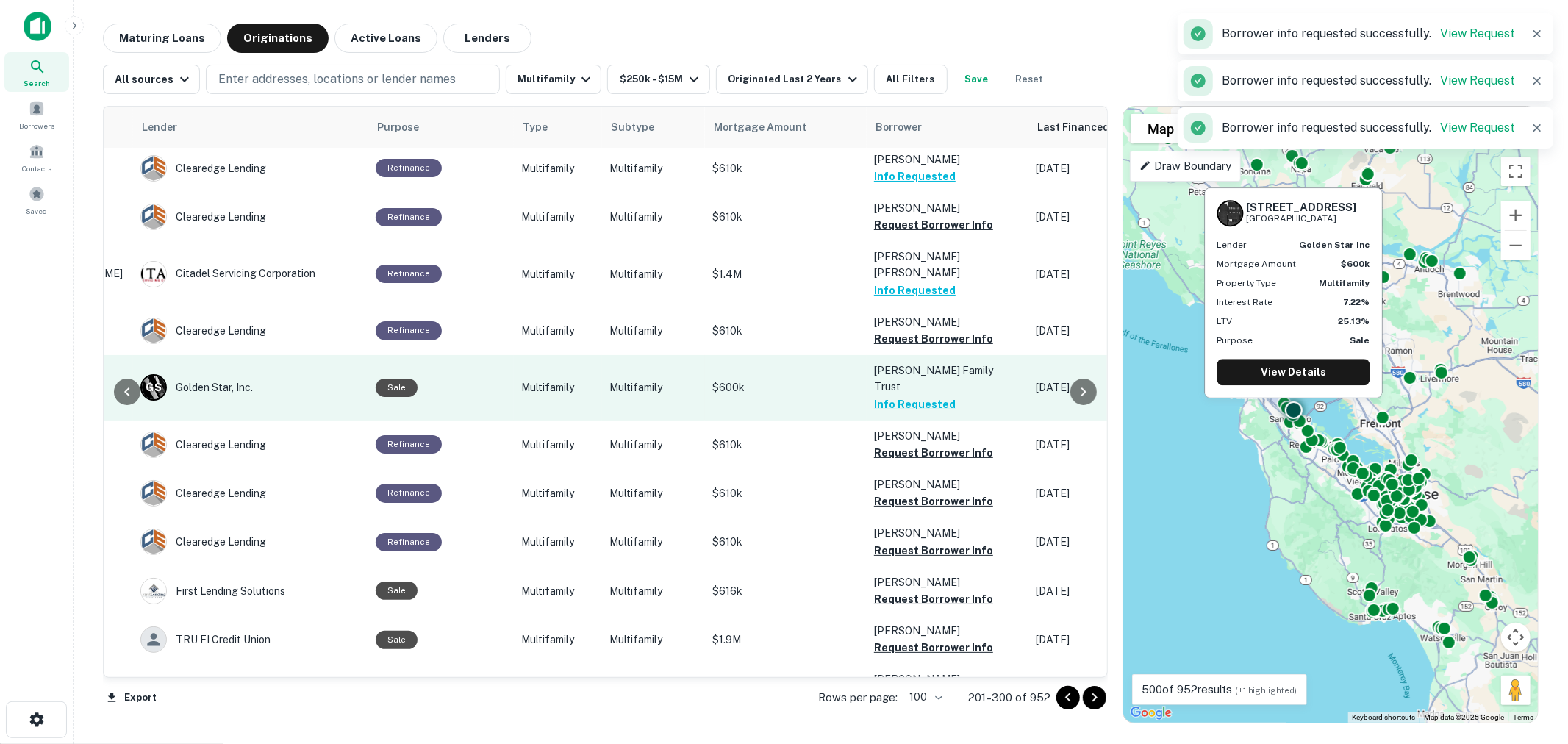
scroll to position [3266, 219]
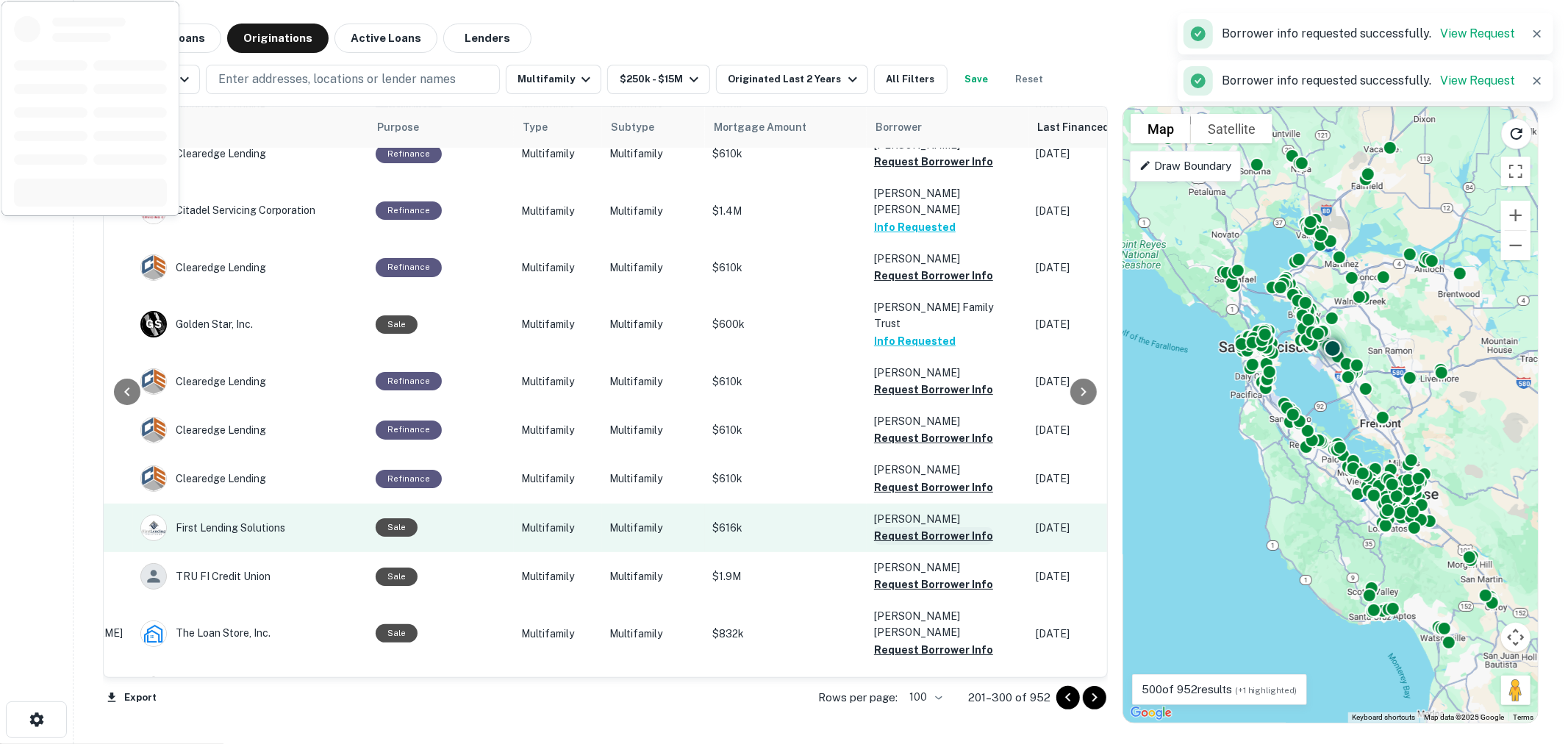
click at [920, 527] on button "Request Borrower Info" at bounding box center [933, 536] width 119 height 17
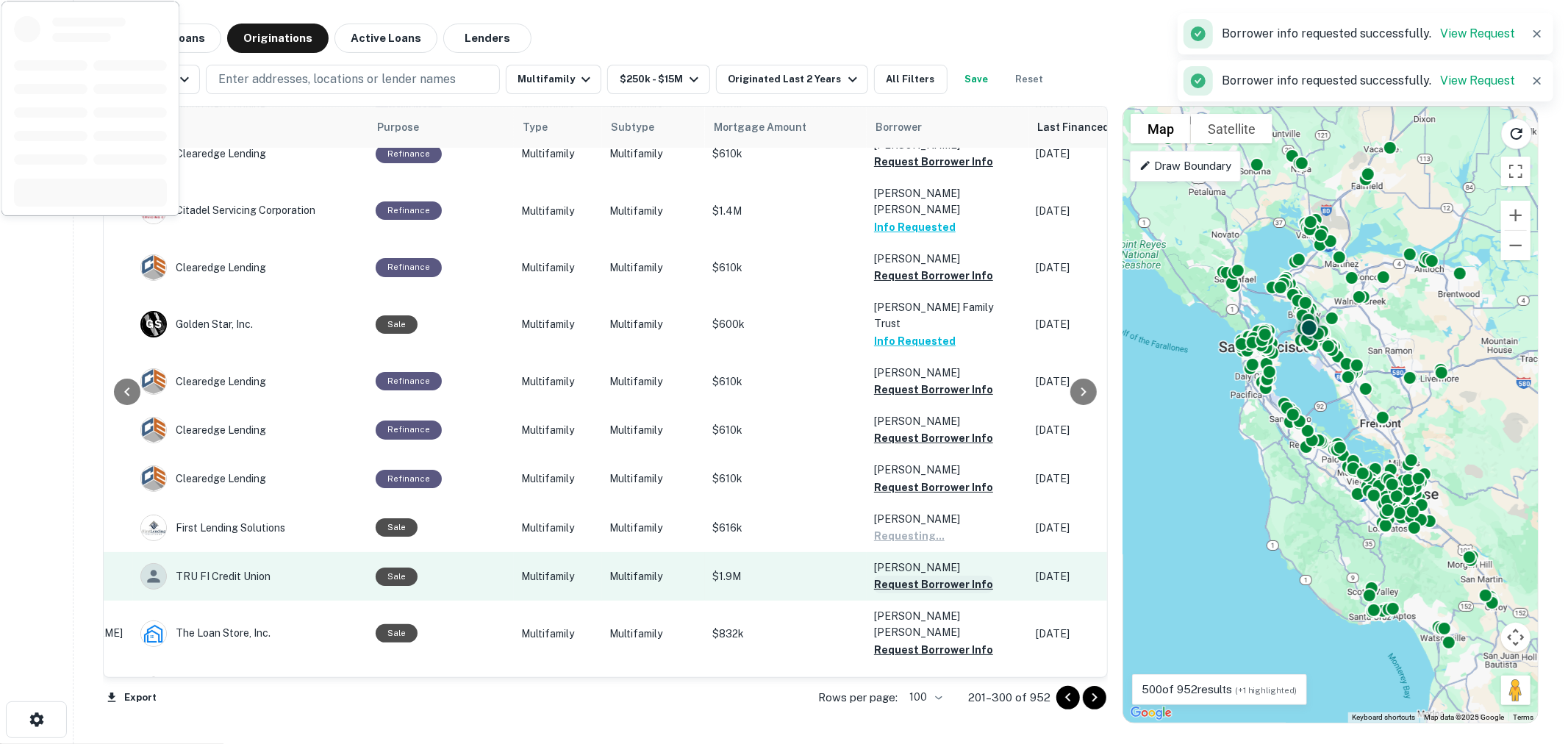
click at [917, 575] on button "Request Borrower Info" at bounding box center [933, 584] width 119 height 17
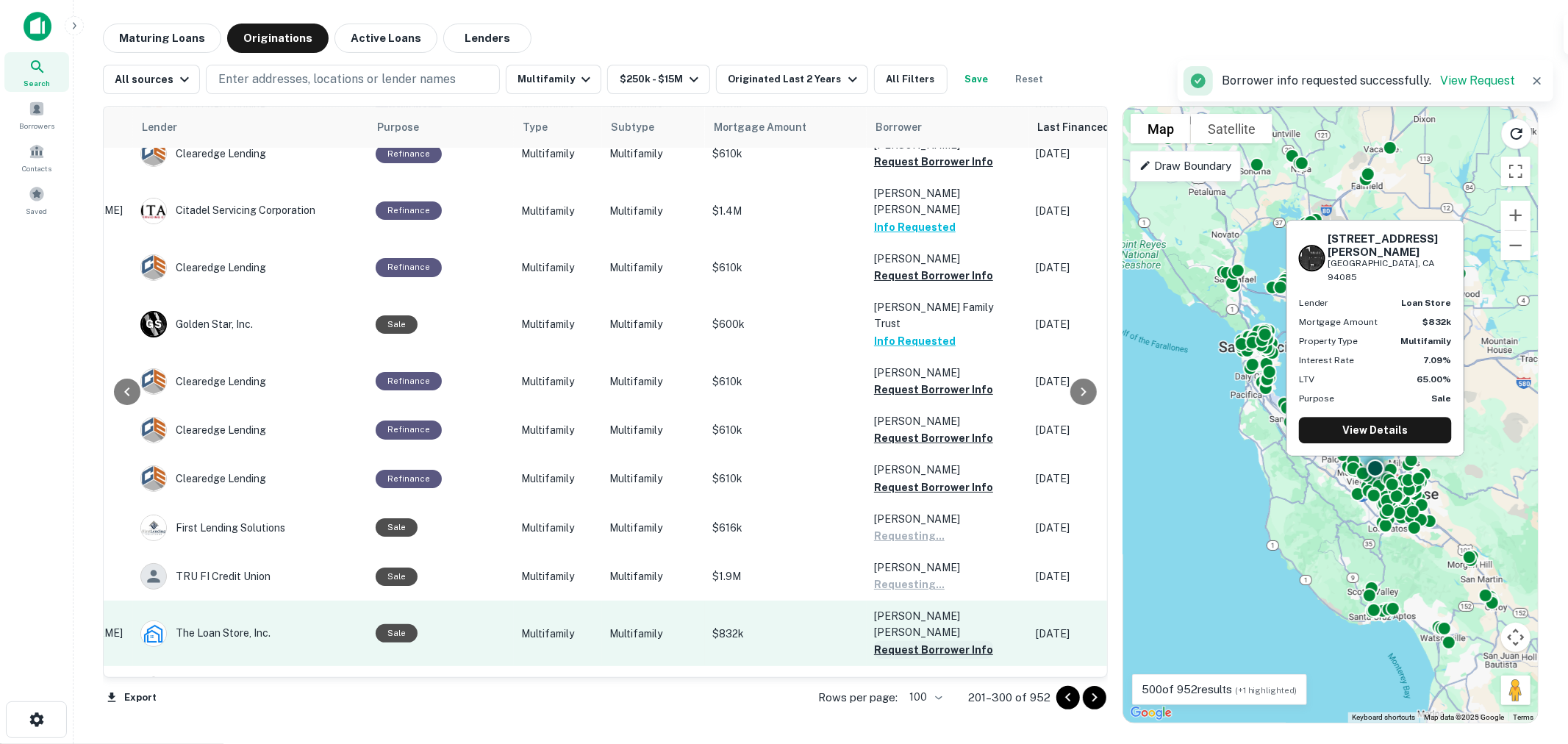
click at [915, 641] on button "Request Borrower Info" at bounding box center [933, 650] width 119 height 17
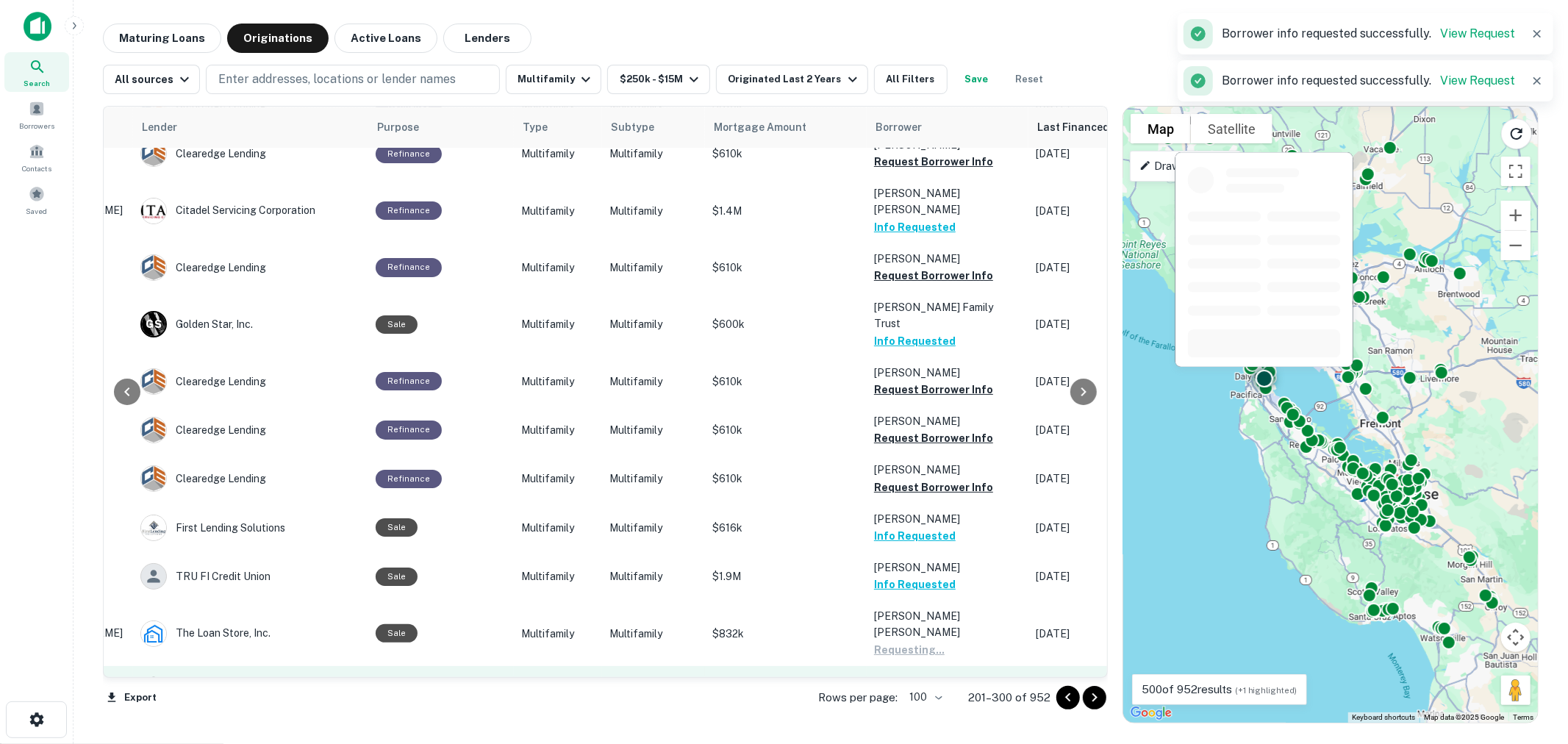
click at [913, 689] on button "Request Borrower Info" at bounding box center [933, 698] width 119 height 17
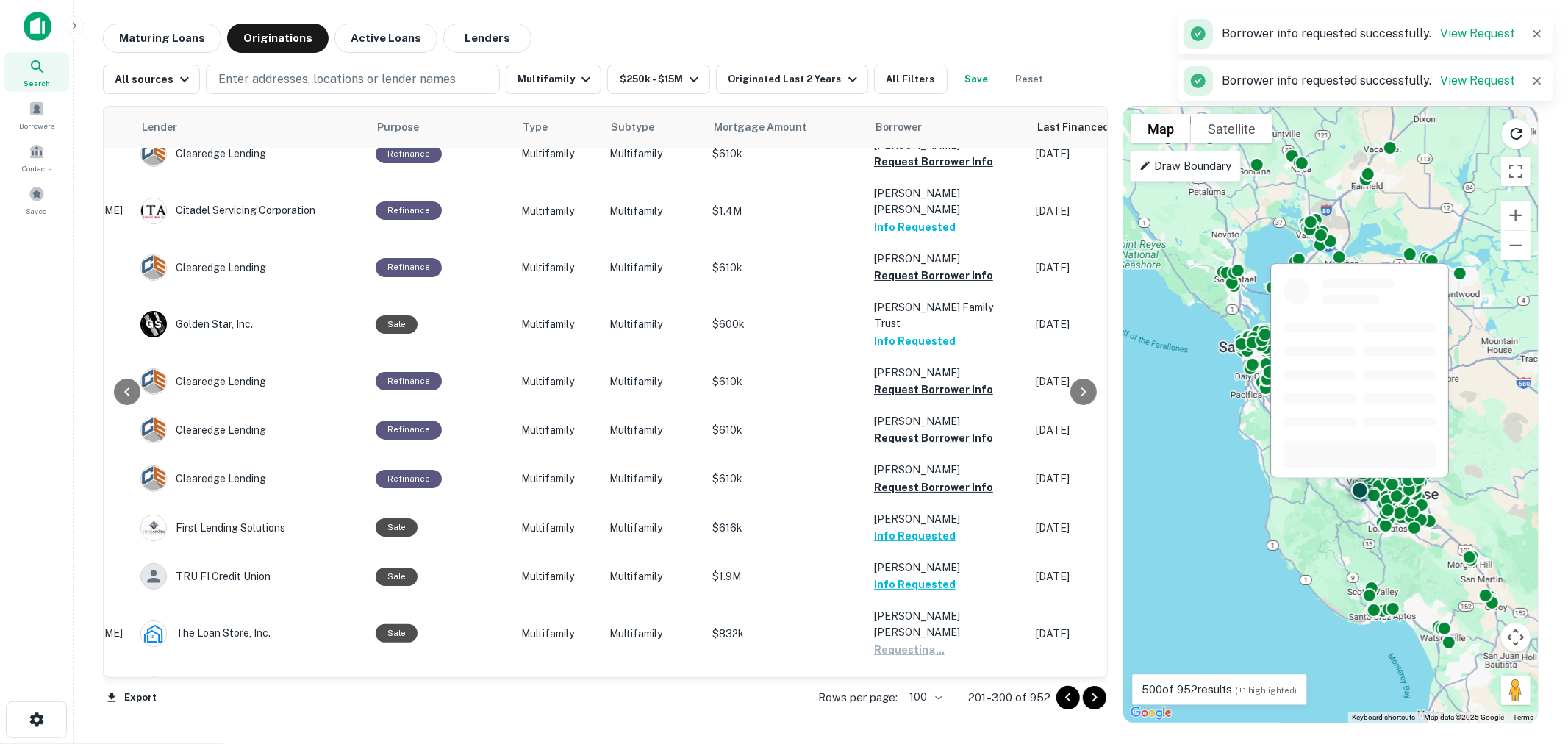
click at [915, 738] on button "Request Borrower Info" at bounding box center [933, 747] width 119 height 17
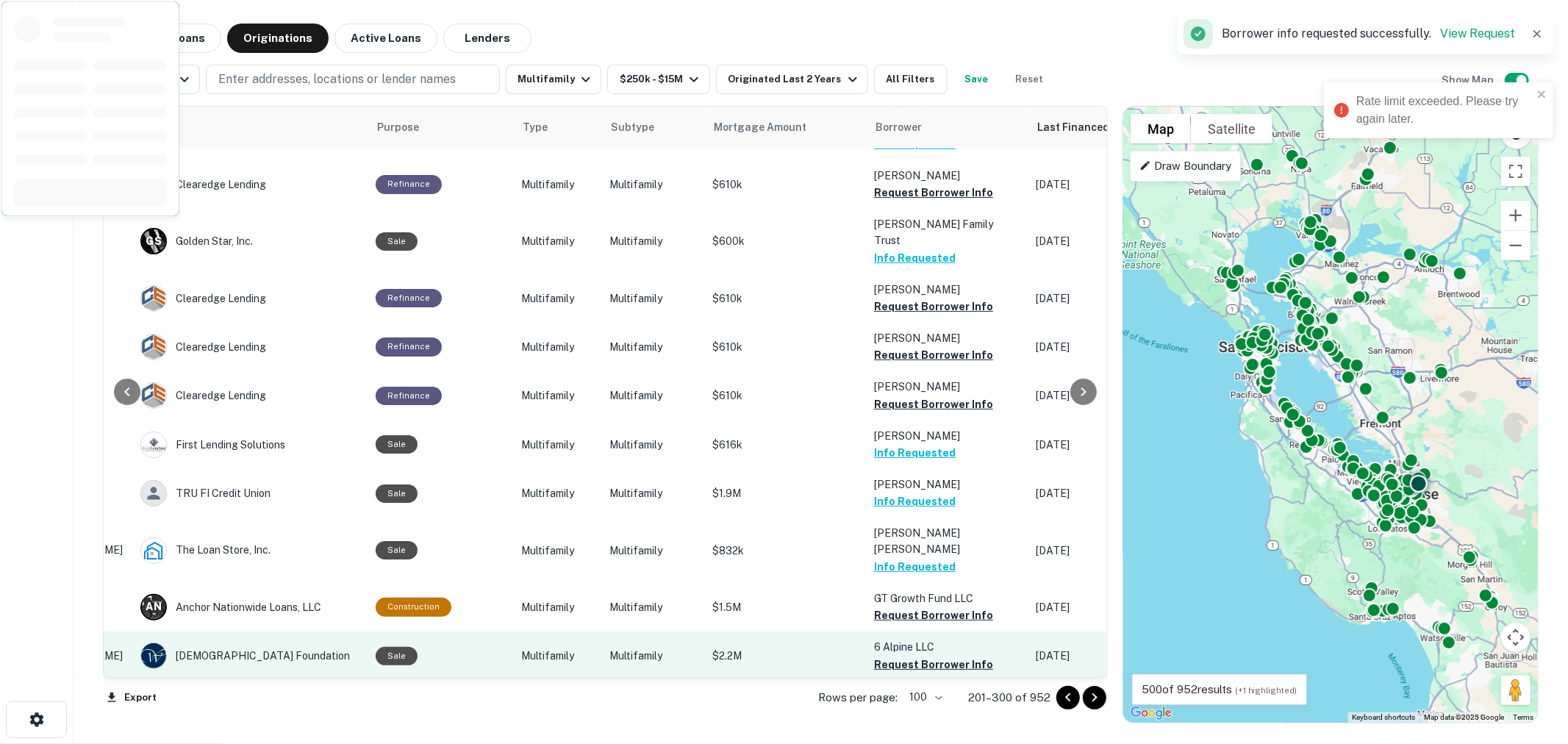
scroll to position [3430, 219]
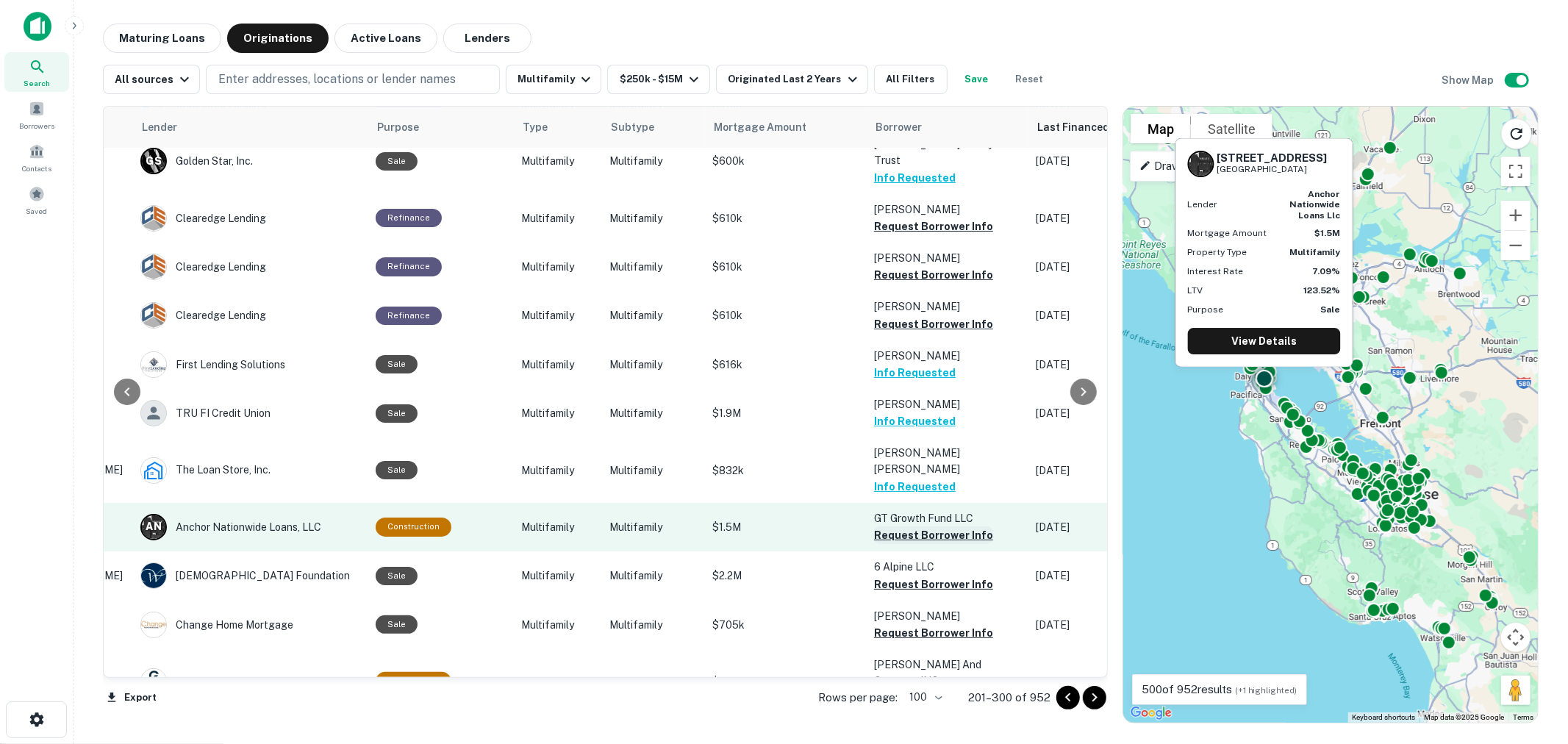
click at [921, 526] on button "Request Borrower Info" at bounding box center [933, 535] width 119 height 17
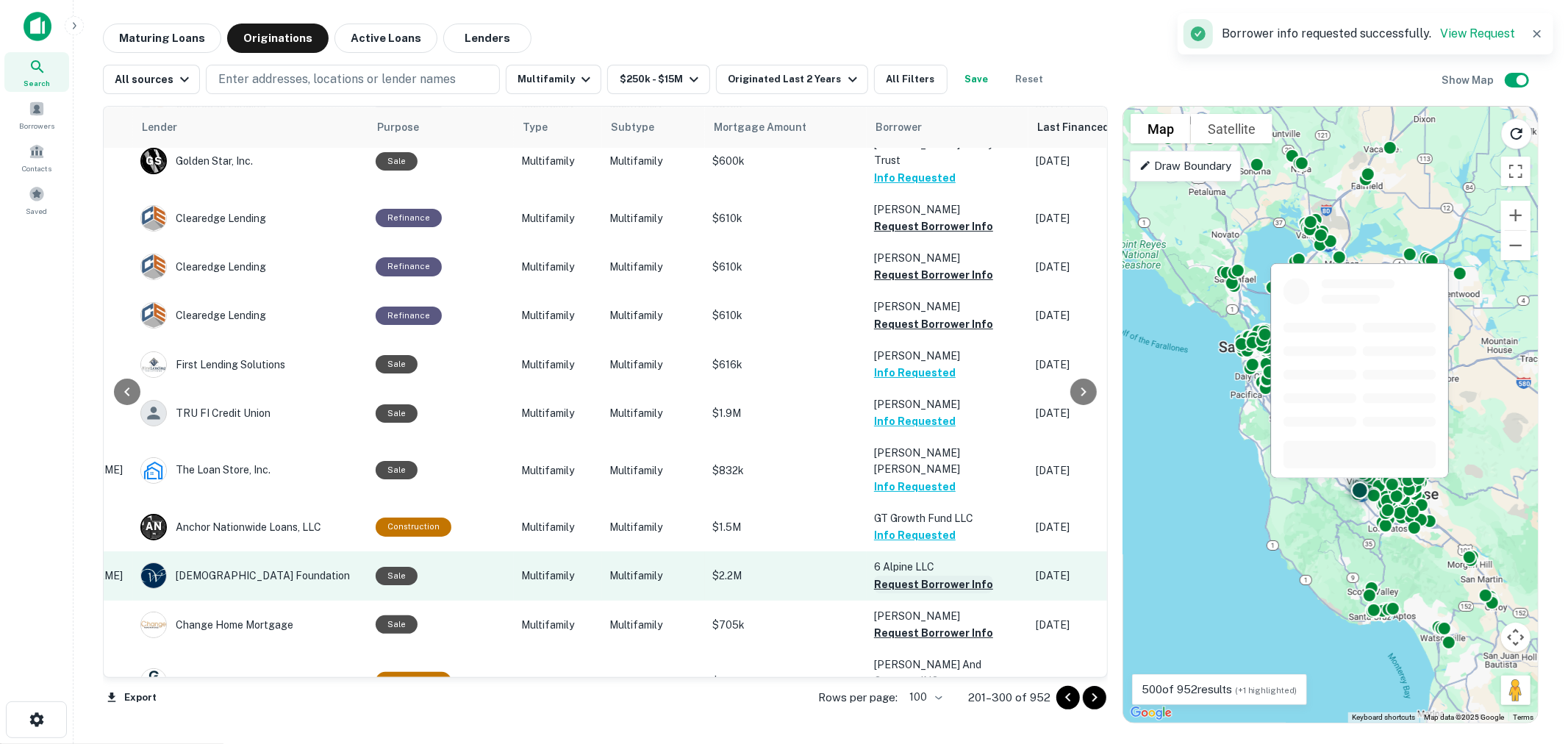
click at [916, 575] on button "Request Borrower Info" at bounding box center [933, 584] width 119 height 17
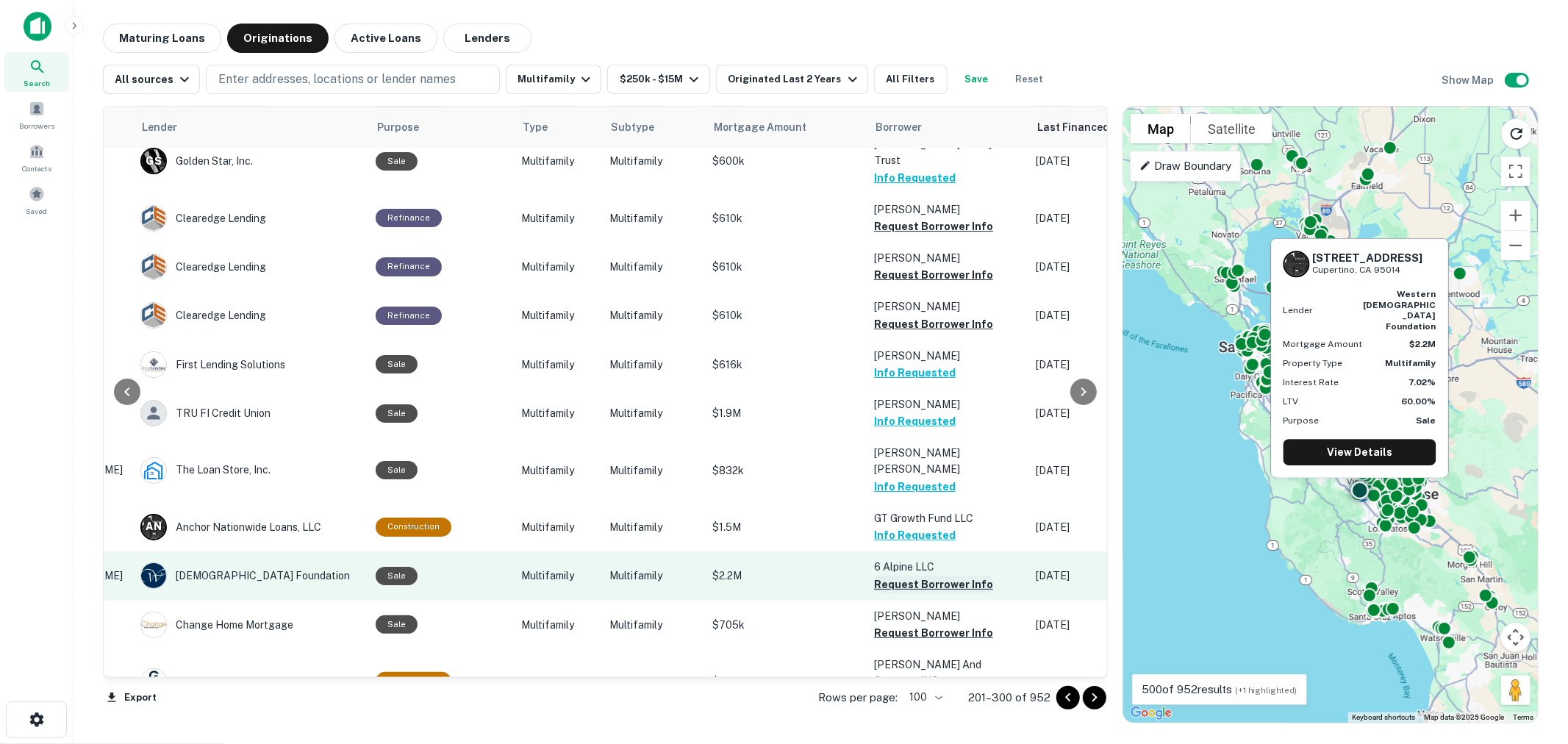
click at [923, 575] on button "Request Borrower Info" at bounding box center [933, 584] width 119 height 17
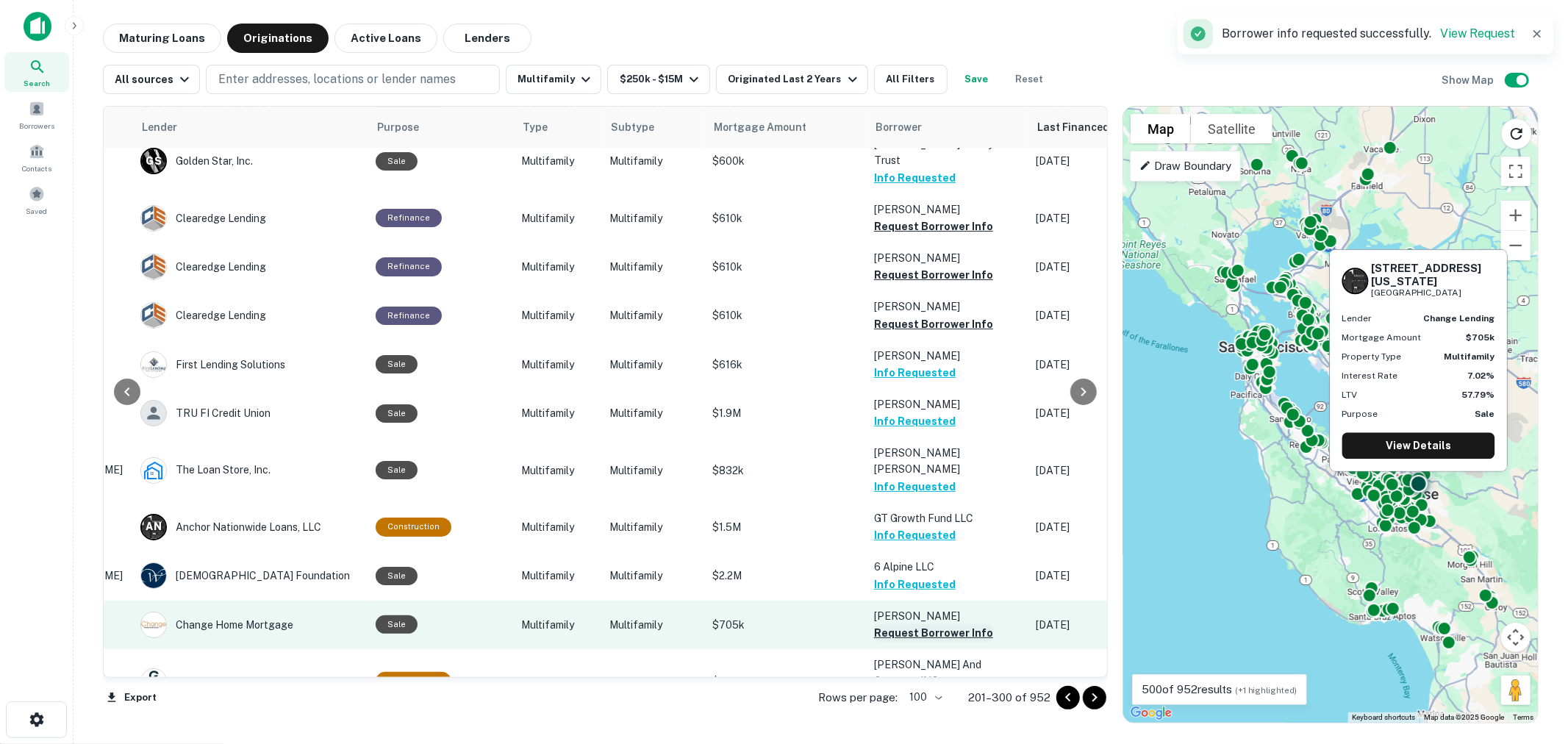
click at [917, 624] on button "Request Borrower Info" at bounding box center [933, 632] width 119 height 17
click at [911, 624] on button "Request Borrower Info" at bounding box center [933, 632] width 119 height 17
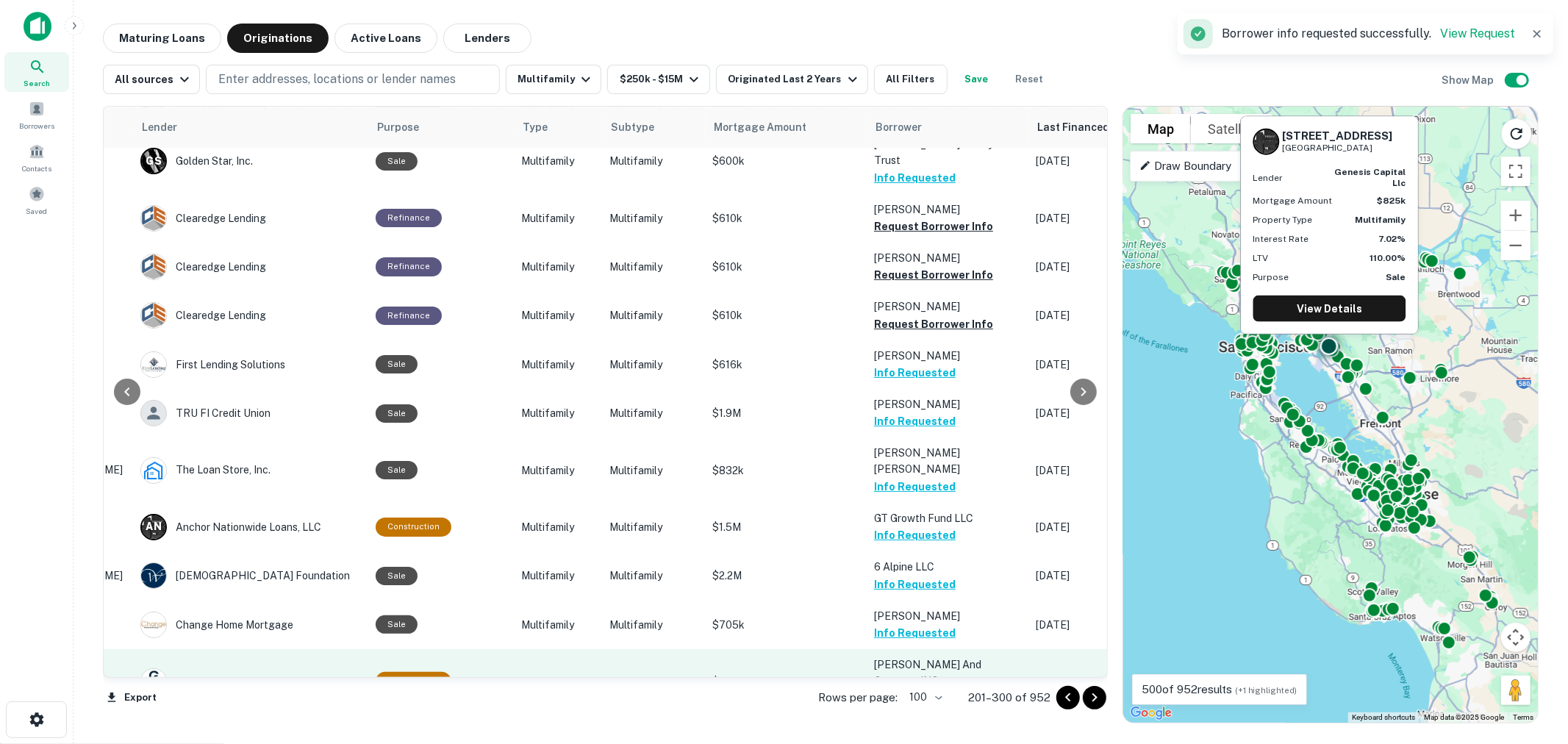
click at [906, 689] on button "Request Borrower Info" at bounding box center [933, 697] width 119 height 17
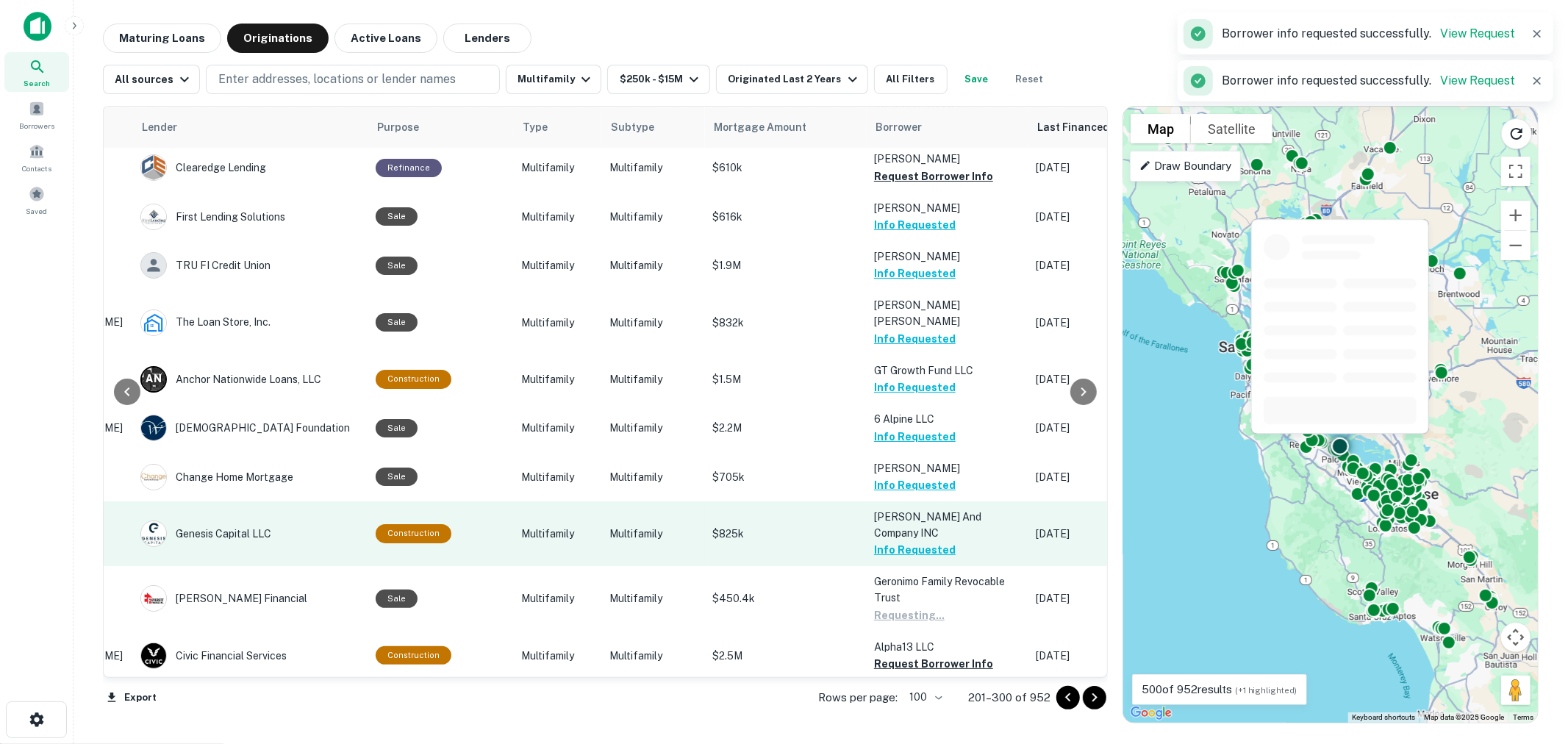
scroll to position [3593, 219]
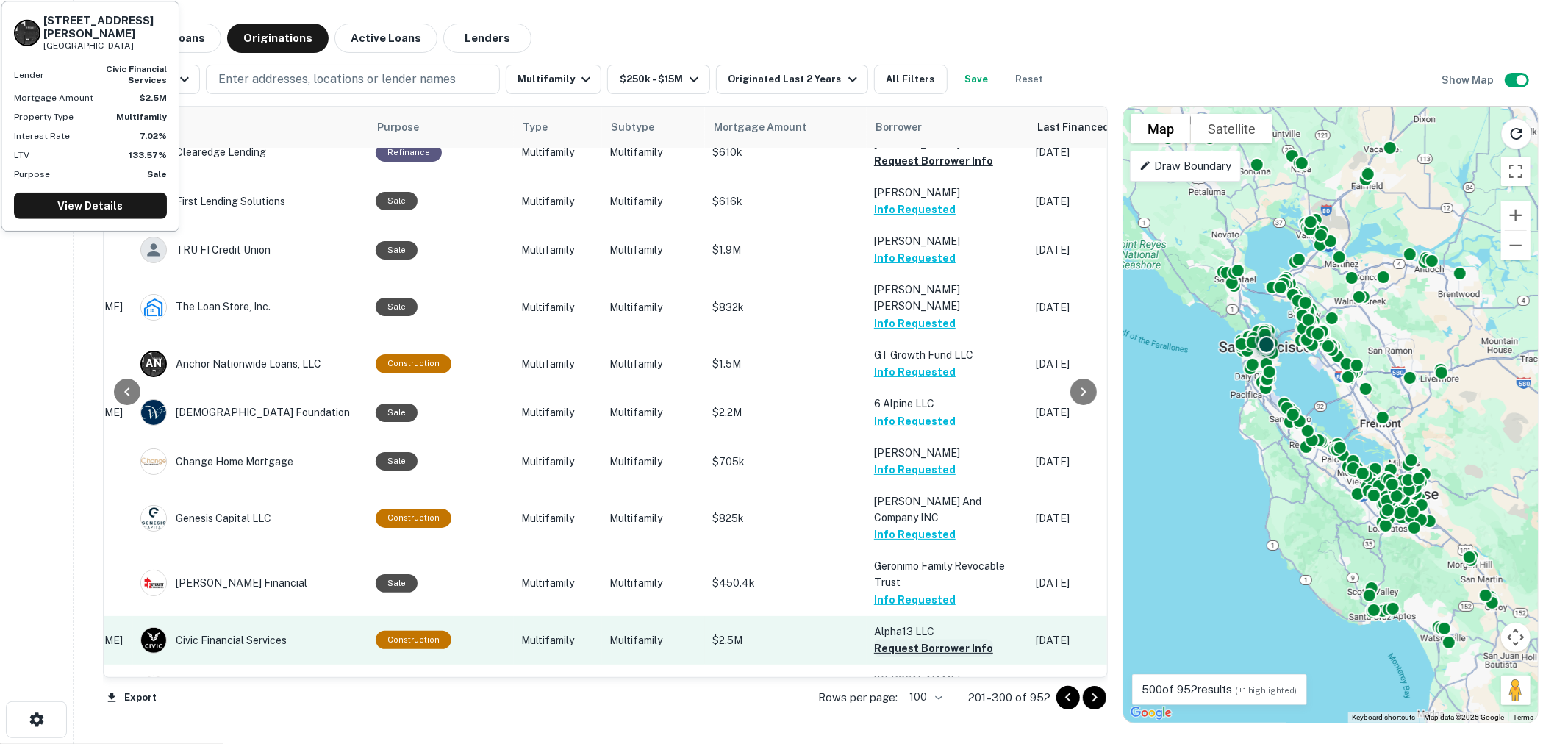
click at [922, 640] on button "Request Borrower Info" at bounding box center [933, 648] width 119 height 17
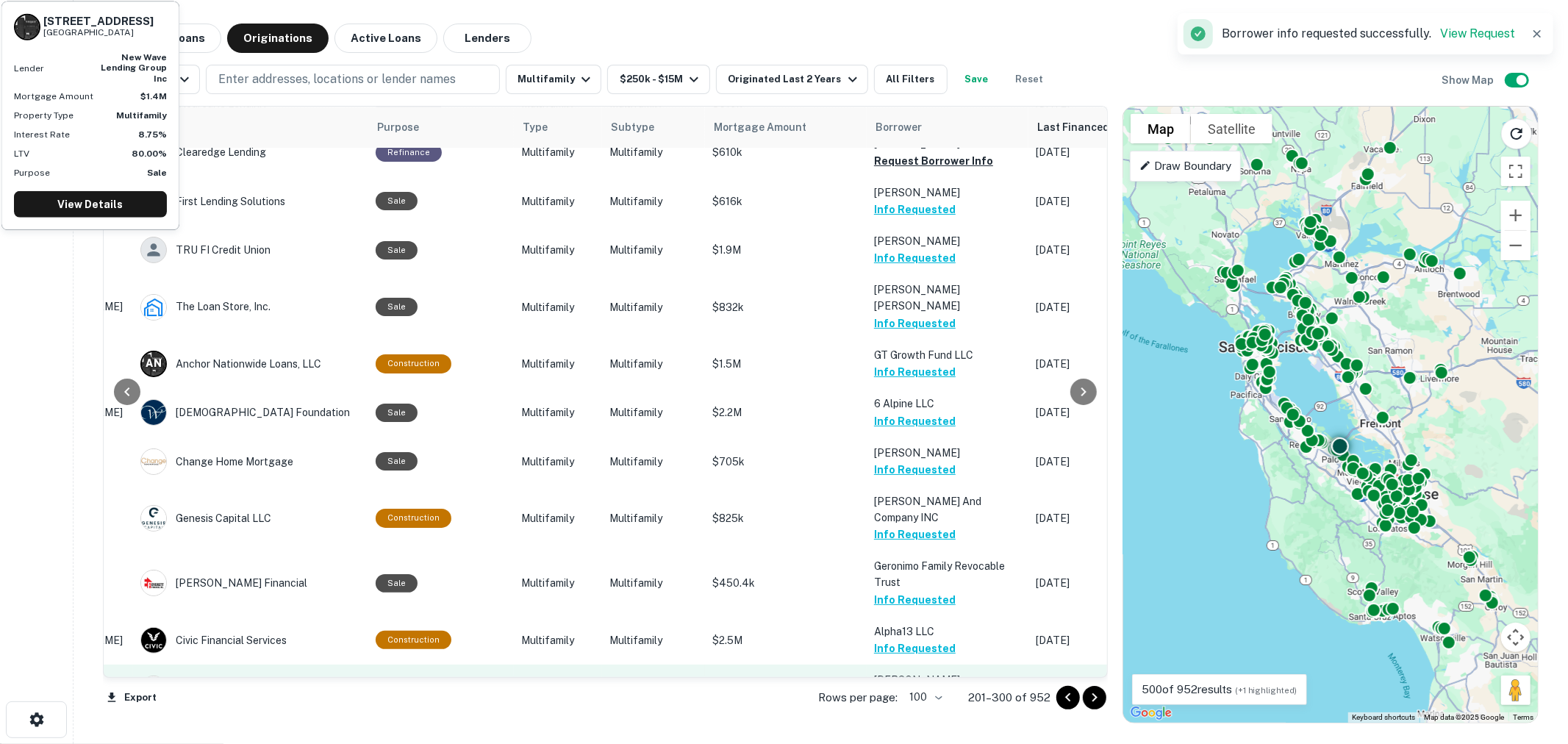
click at [921, 688] on button "Request Borrower Info" at bounding box center [933, 697] width 119 height 17
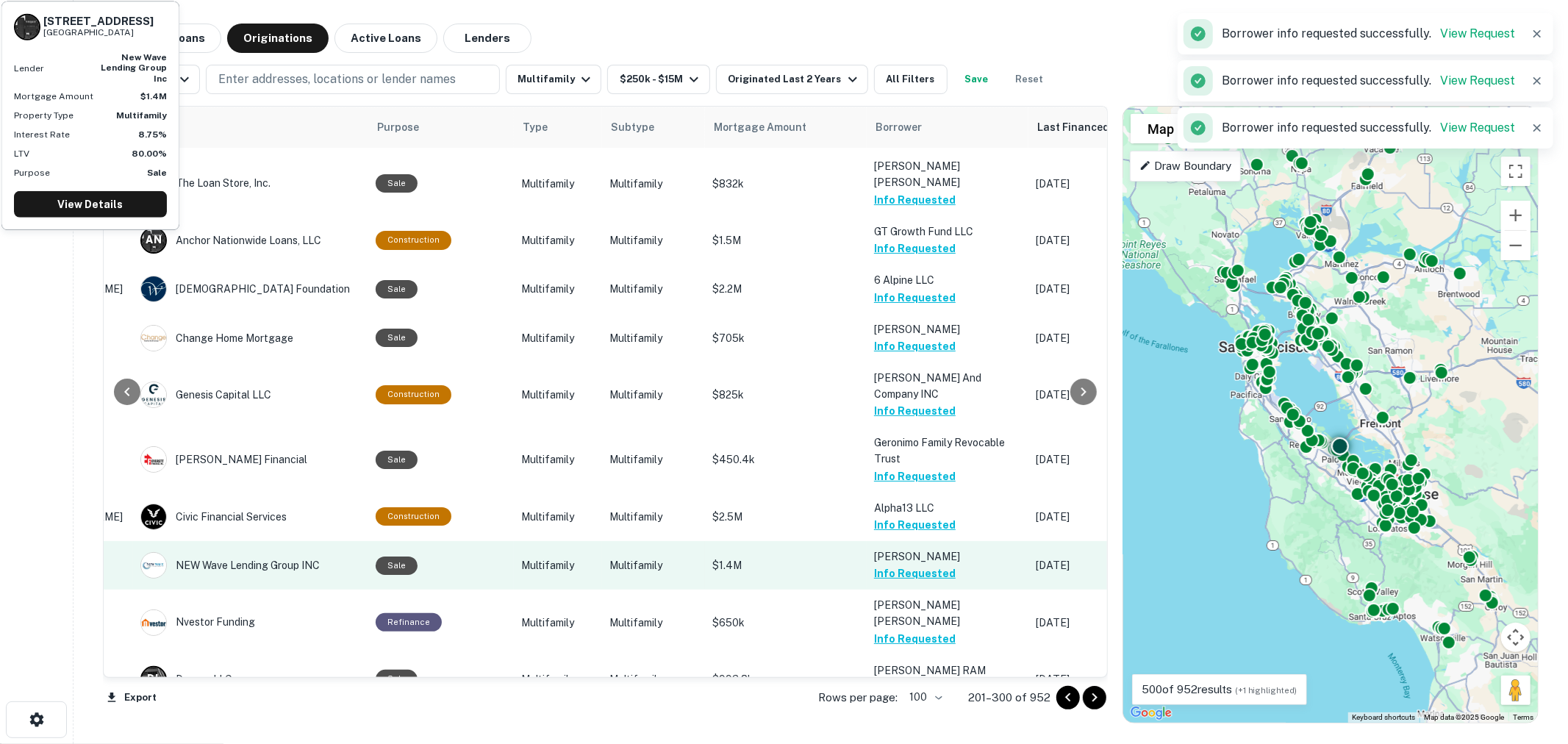
scroll to position [3756, 219]
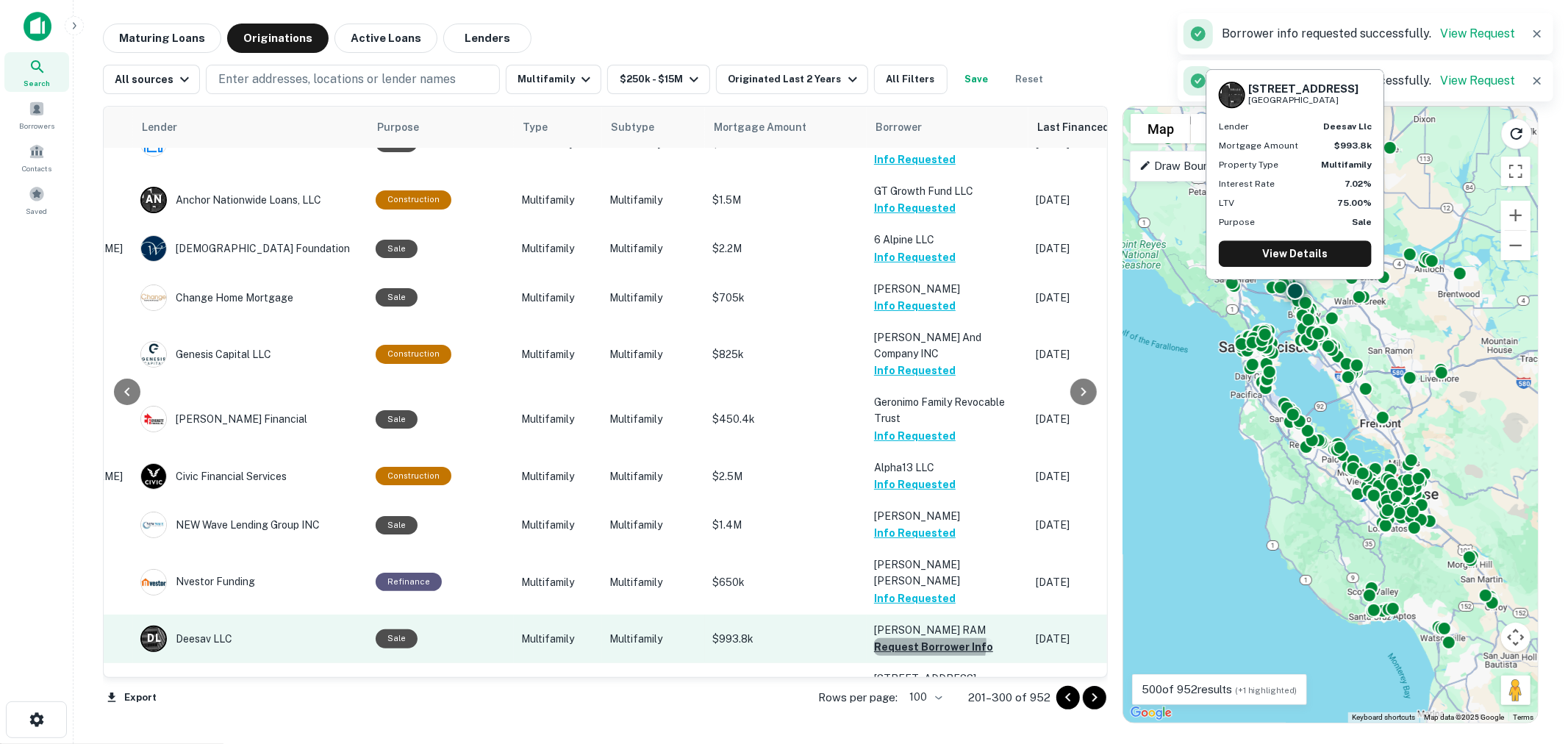
click at [920, 638] on button "Request Borrower Info" at bounding box center [933, 647] width 119 height 17
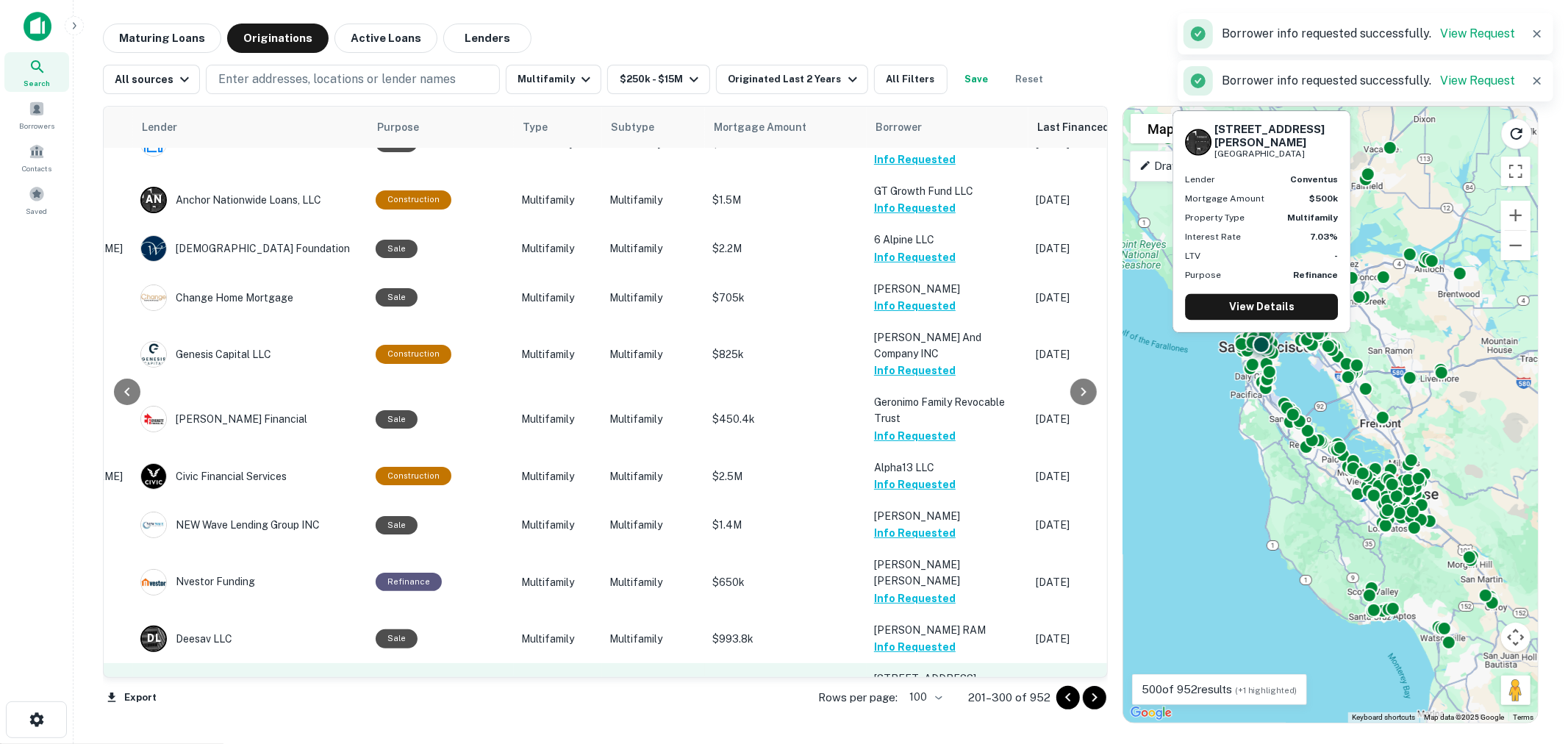
click at [913, 704] on button "Request Borrower Info" at bounding box center [933, 712] width 119 height 17
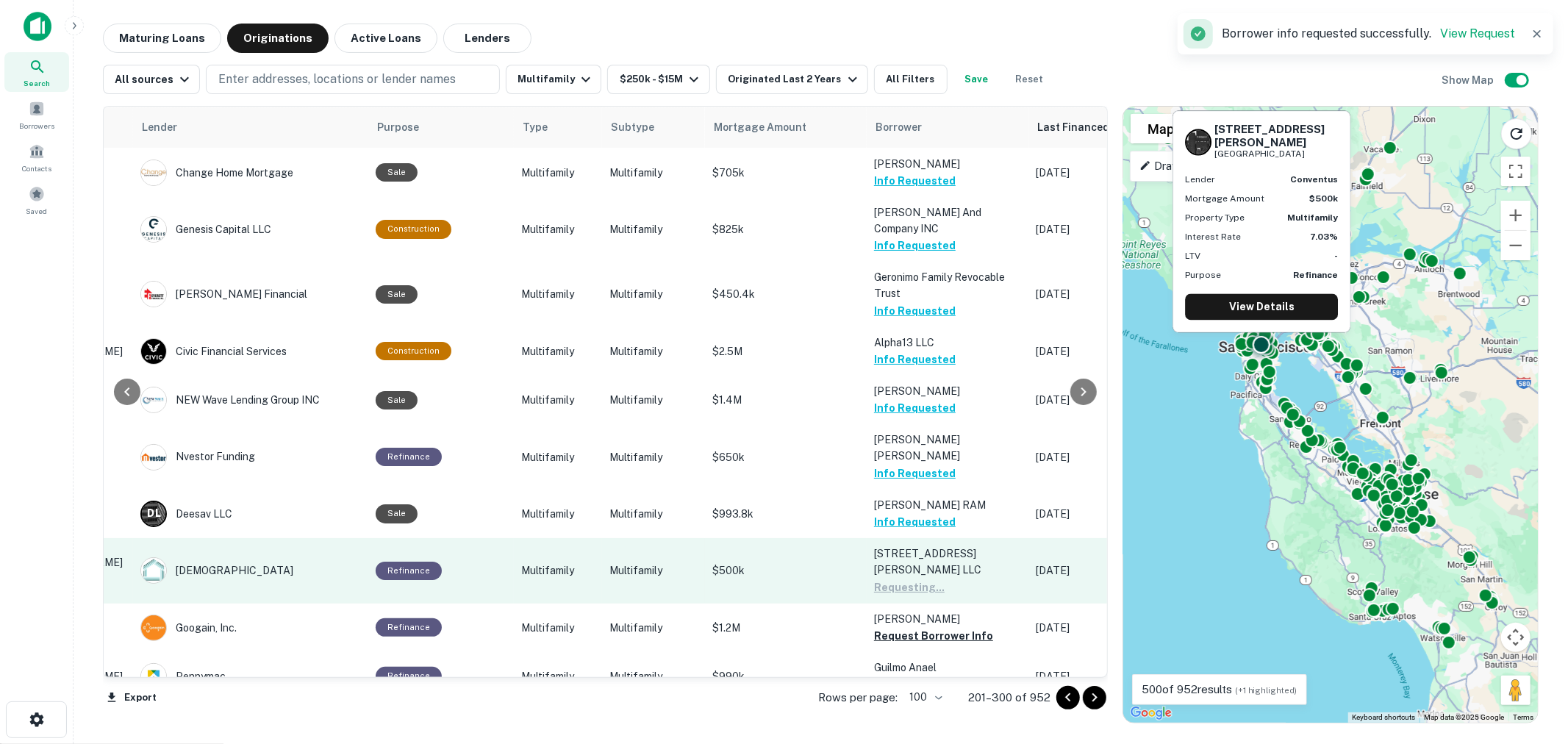
scroll to position [3919, 219]
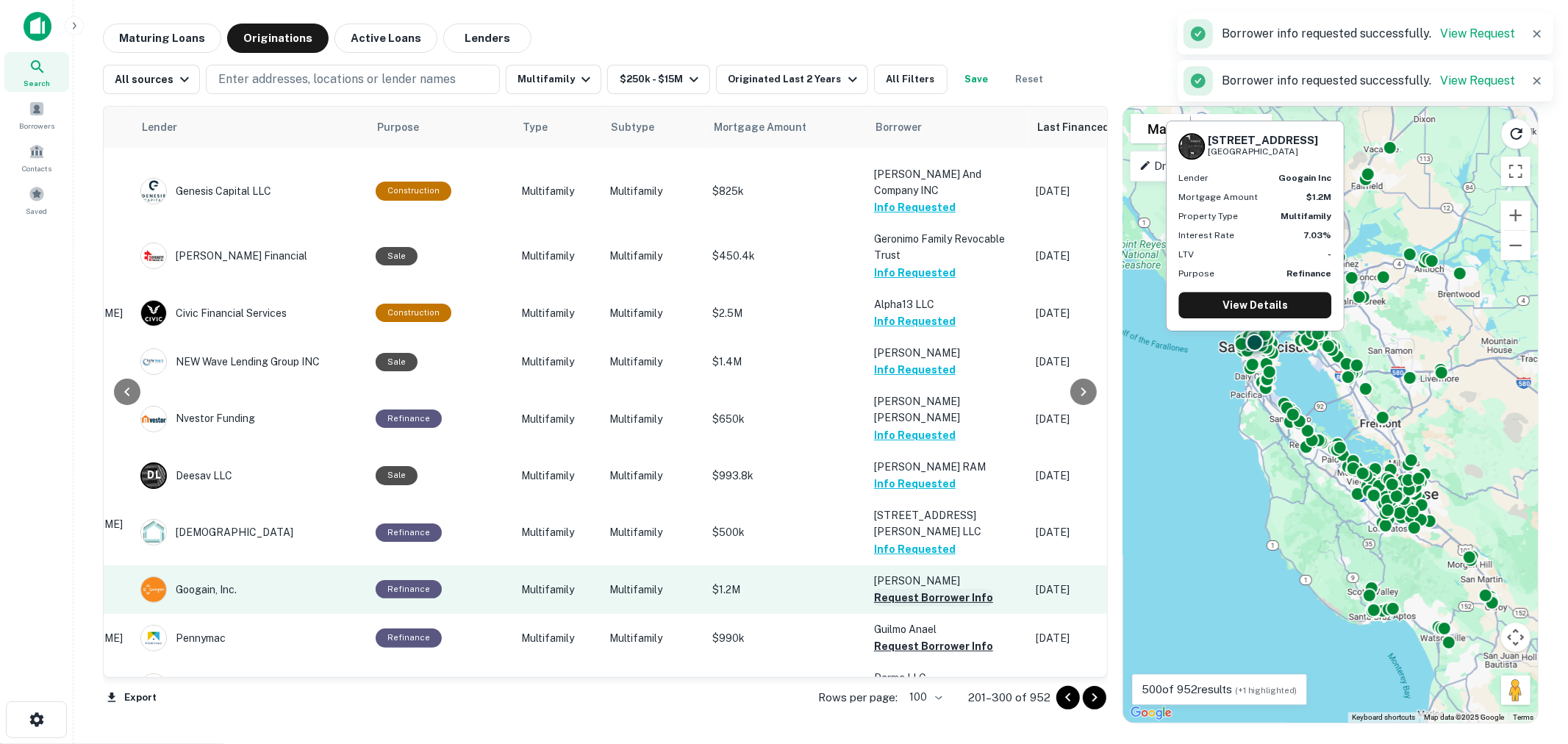
click at [912, 589] on button "Request Borrower Info" at bounding box center [933, 598] width 119 height 17
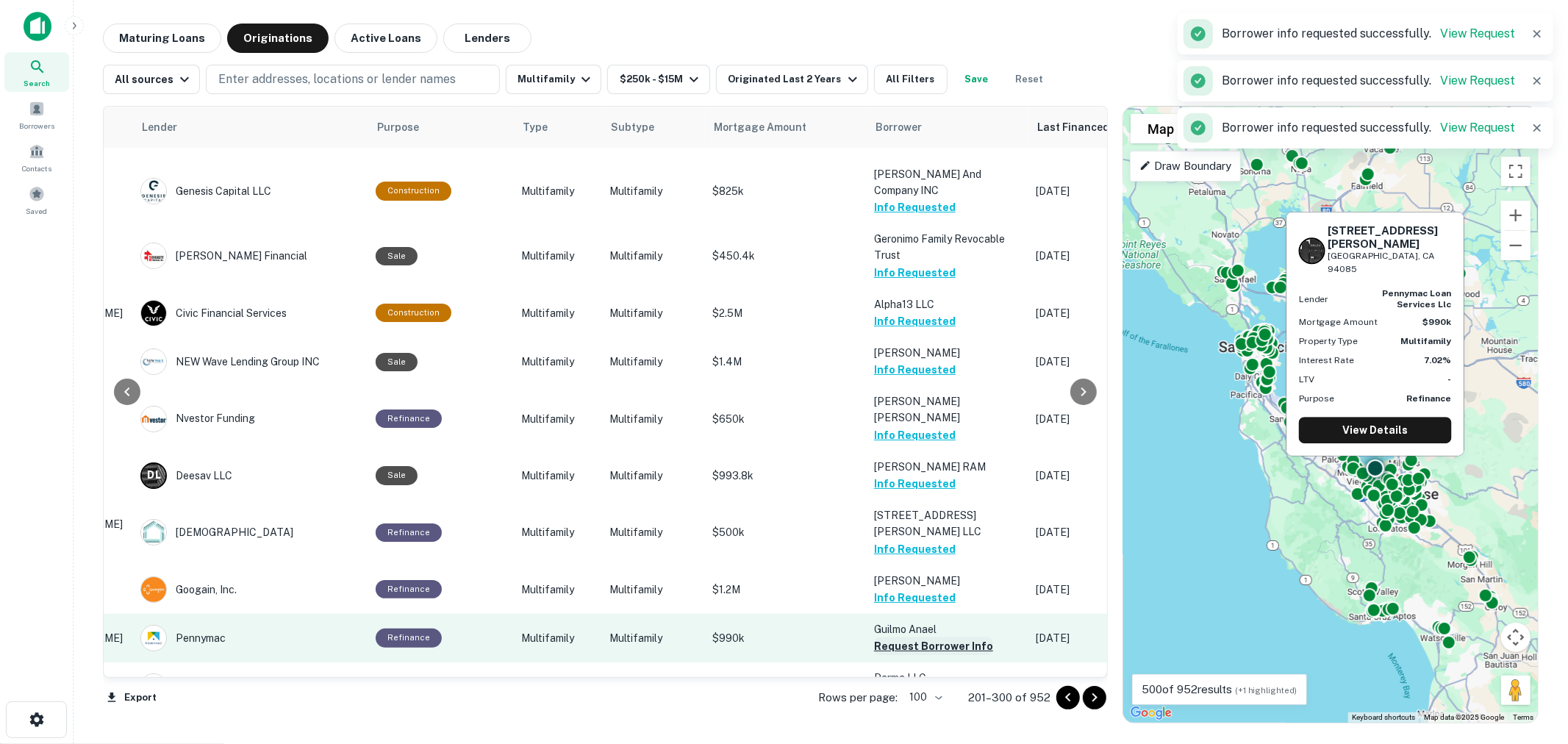
click at [923, 637] on button "Request Borrower Info" at bounding box center [933, 646] width 119 height 17
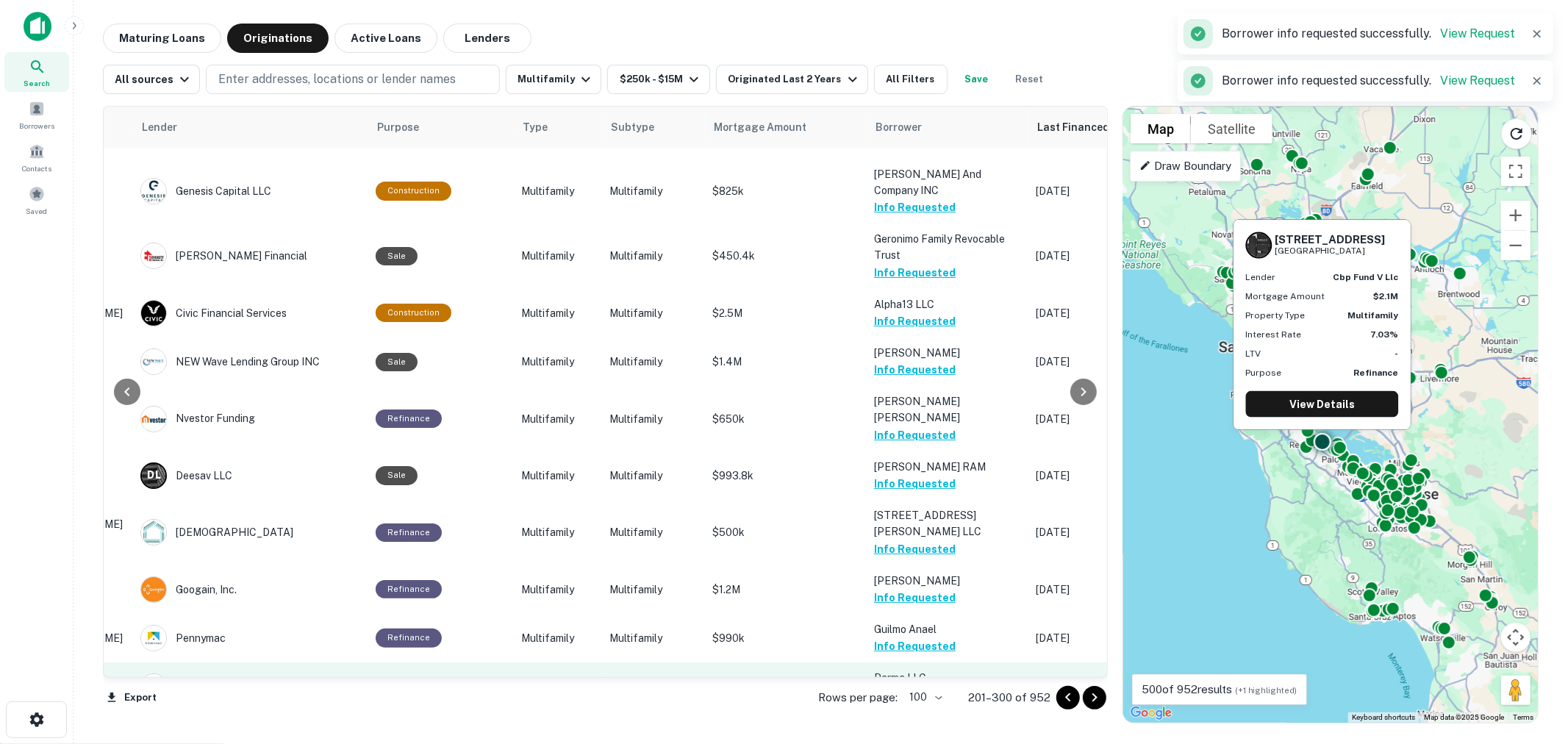
click at [914, 686] on button "Request Borrower Info" at bounding box center [933, 695] width 119 height 17
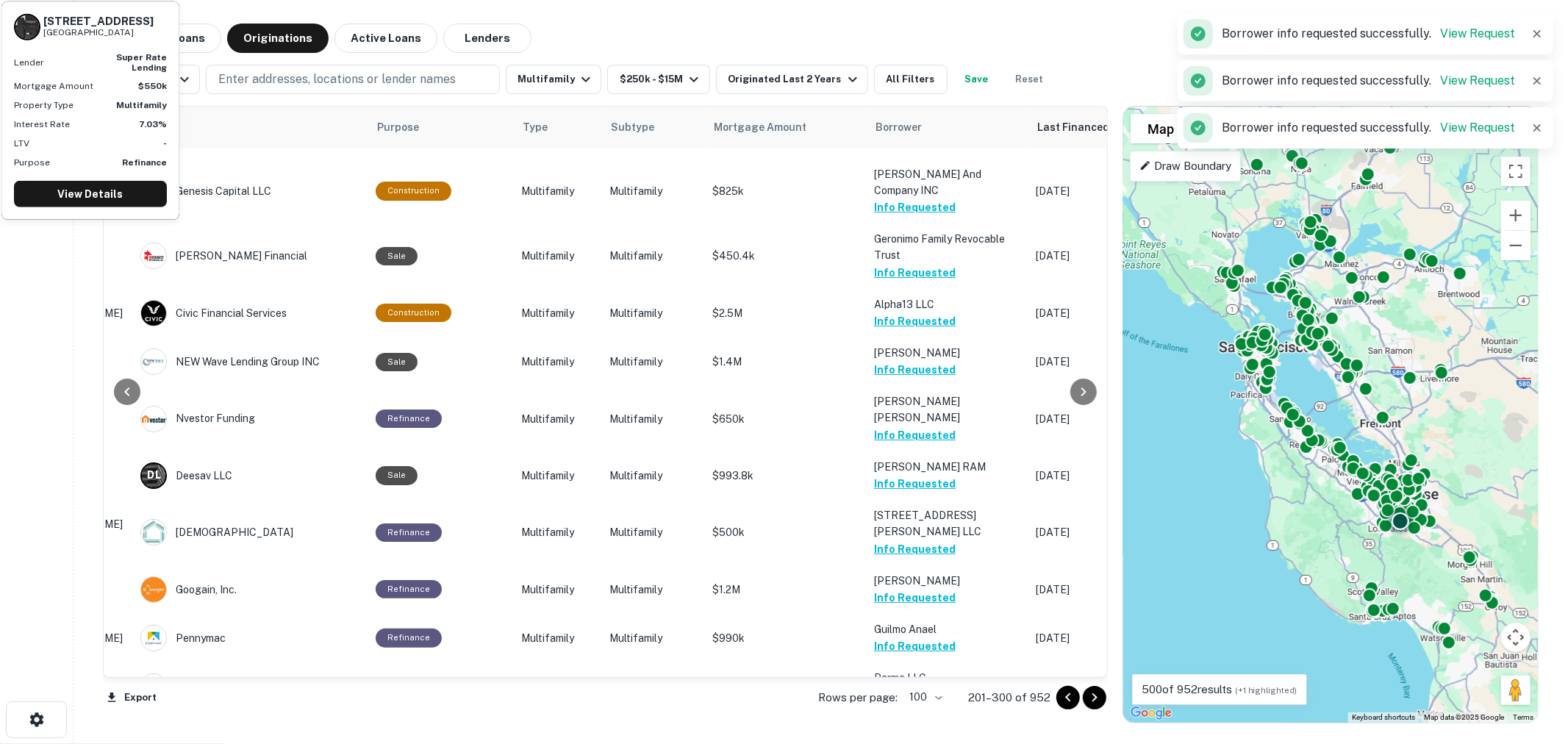
click at [908, 735] on button "Request Borrower Info" at bounding box center [933, 744] width 119 height 17
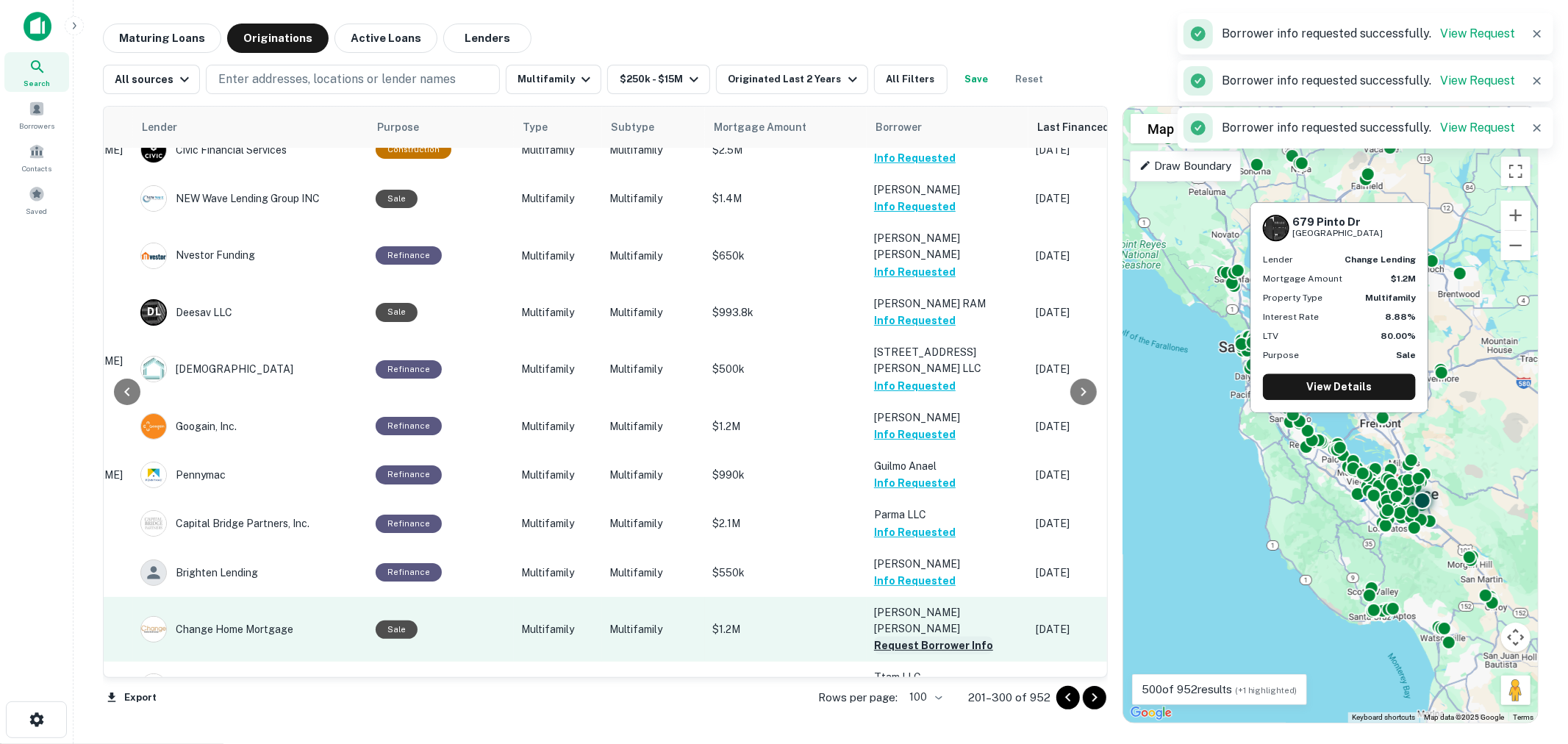
click at [921, 636] on button "Request Borrower Info" at bounding box center [933, 645] width 119 height 17
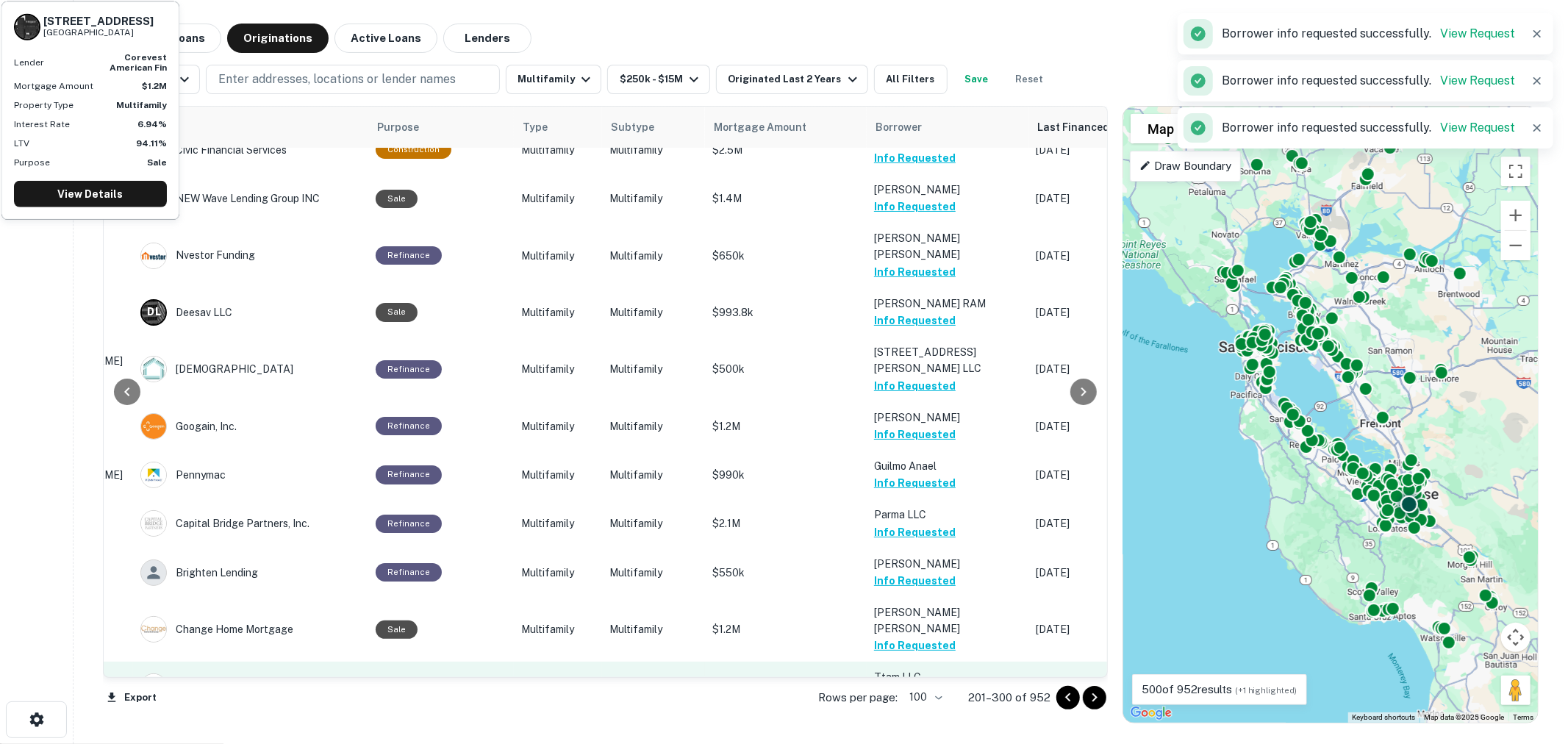
click at [914, 685] on button "Request Borrower Info" at bounding box center [933, 694] width 119 height 17
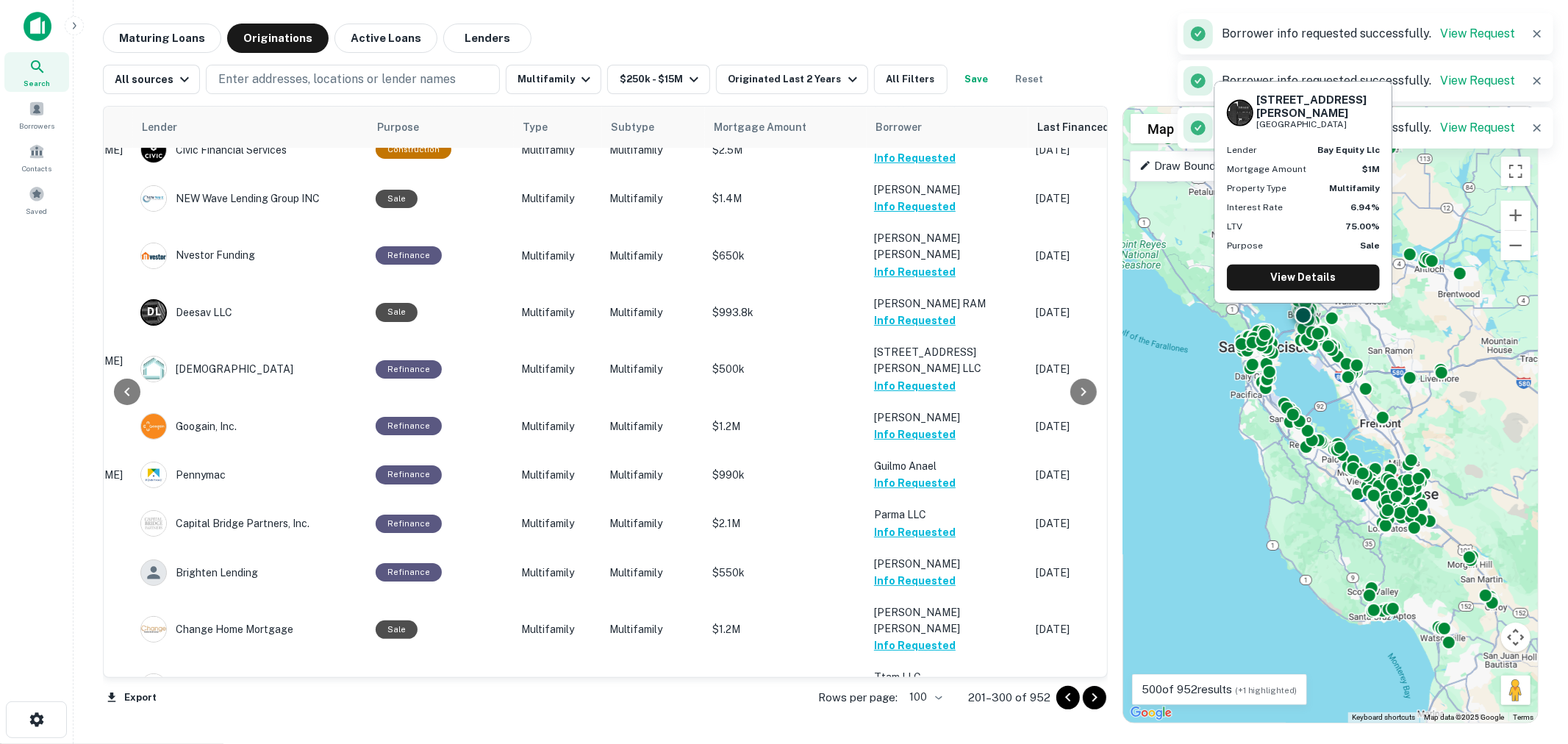
click at [921, 735] on button "Request Borrower Info" at bounding box center [933, 743] width 119 height 17
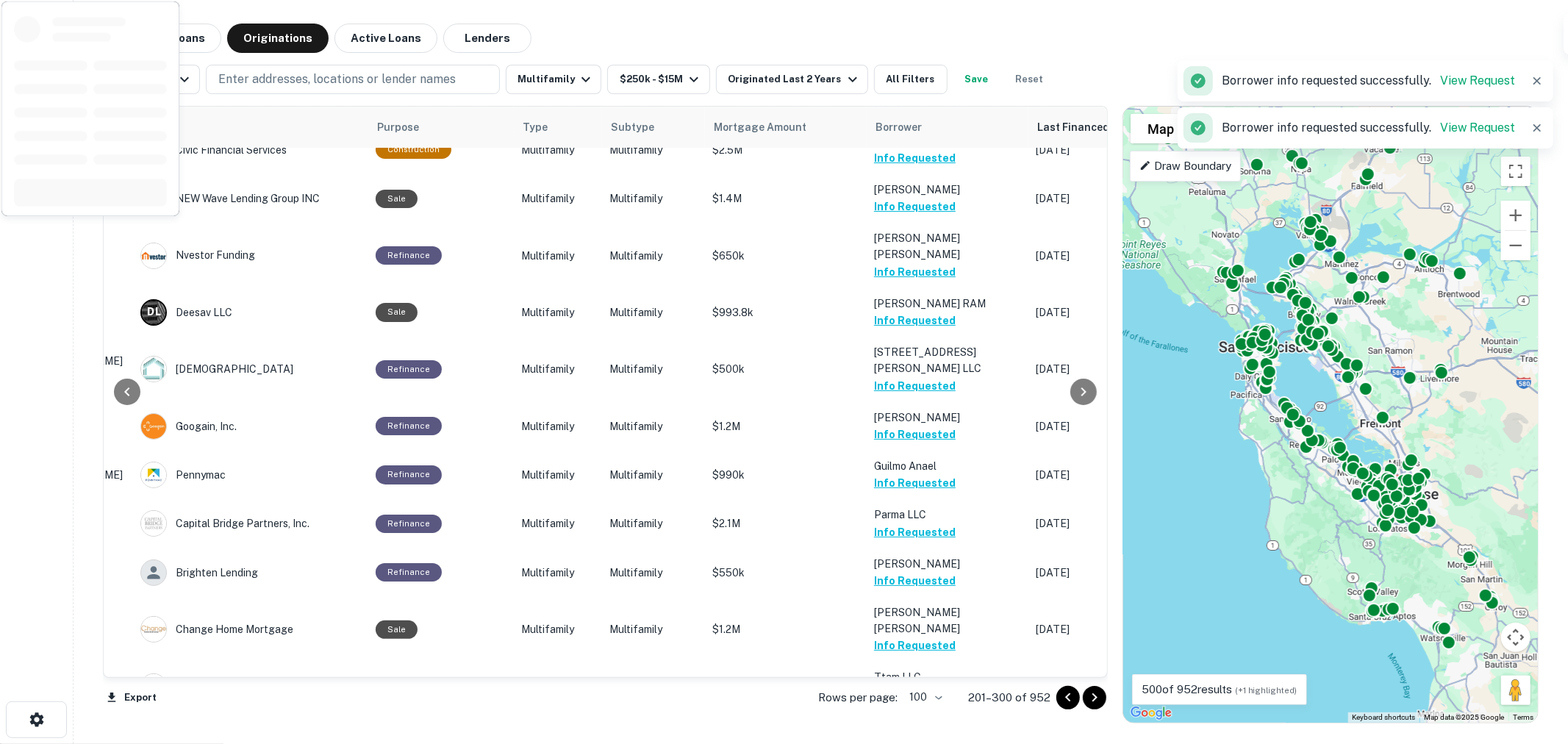
scroll to position [4246, 219]
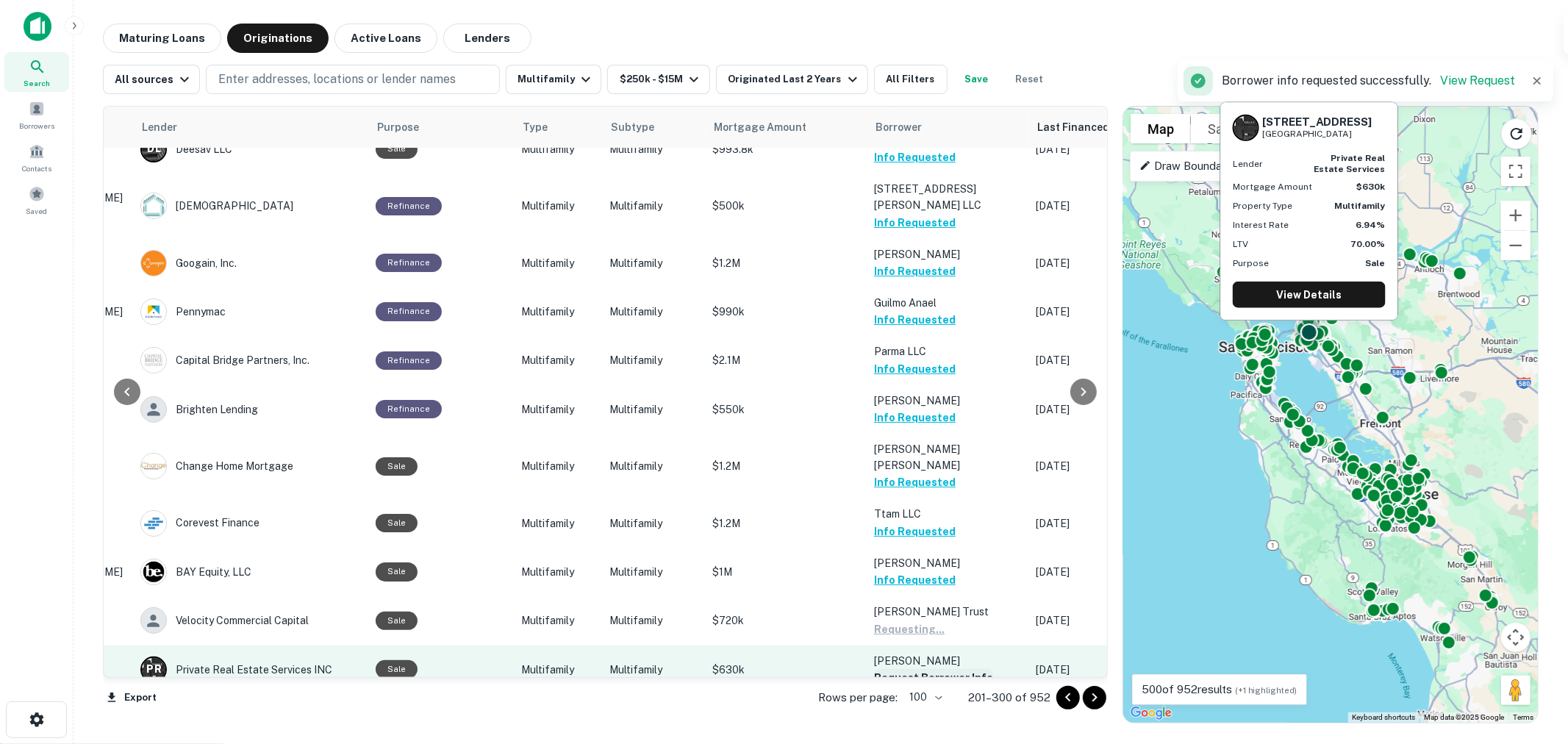
click at [911, 669] on button "Request Borrower Info" at bounding box center [933, 678] width 119 height 17
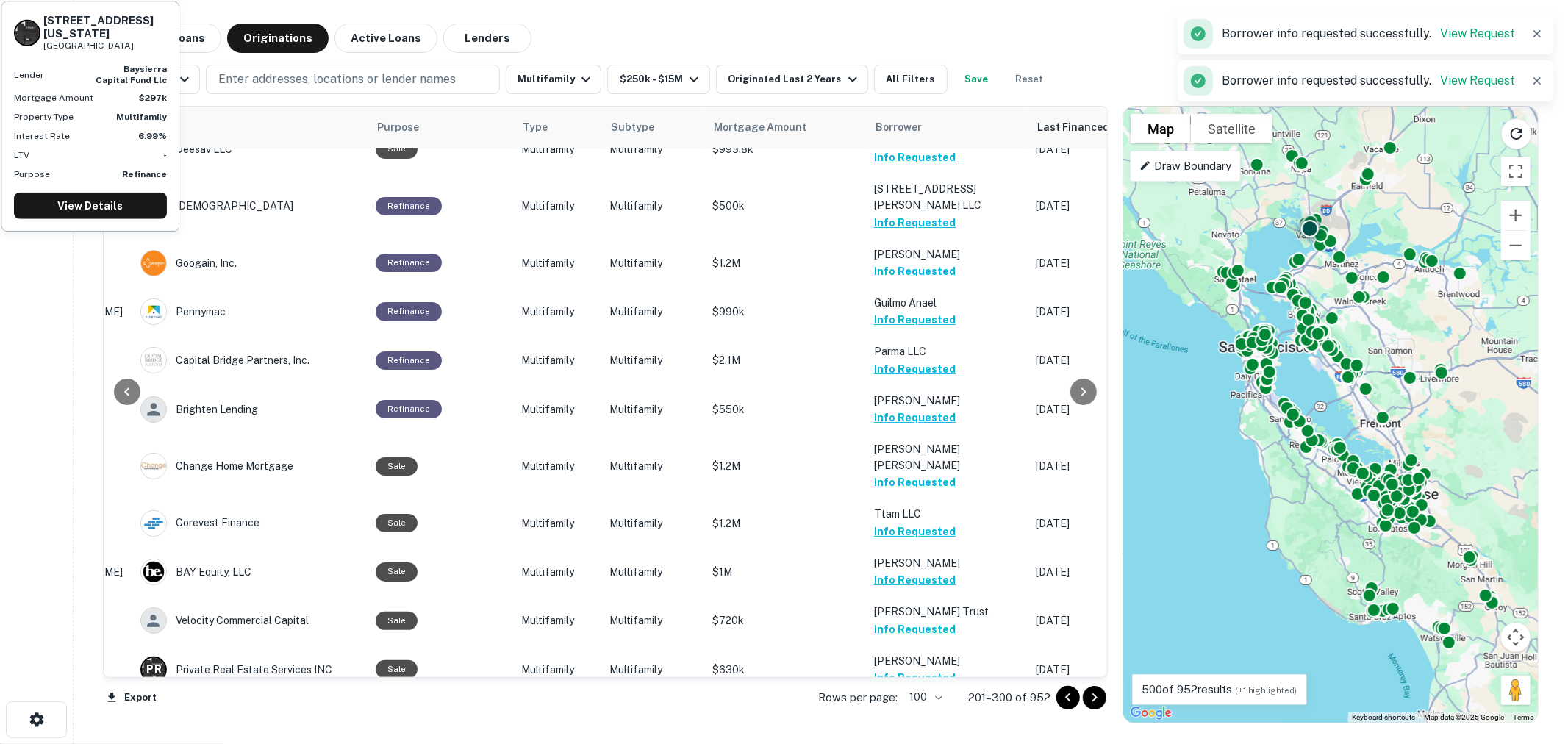
click at [900, 717] on button "Request Borrower Info" at bounding box center [933, 726] width 119 height 17
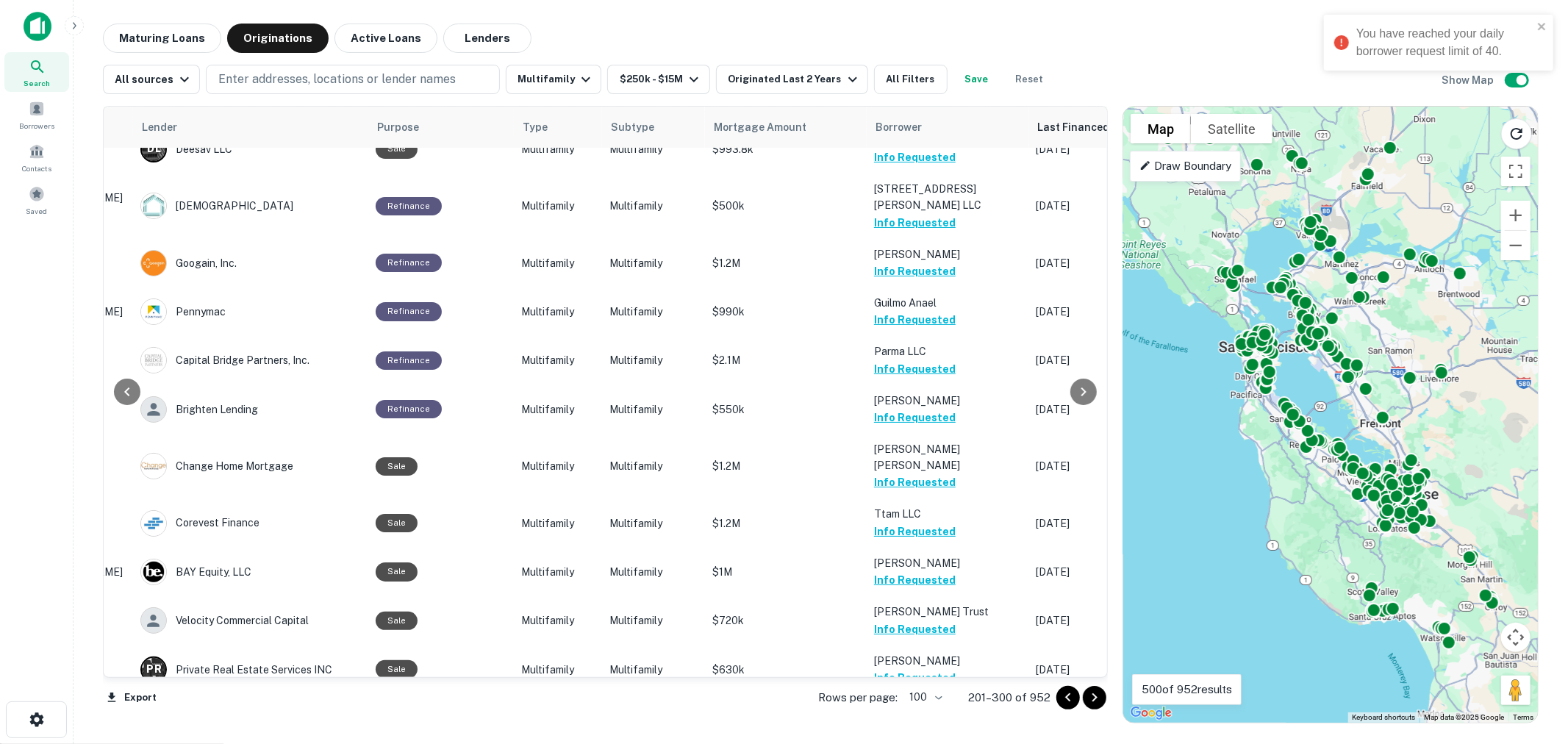
click at [685, 32] on div "Maturing Loans Originations Active Loans Lenders" at bounding box center [821, 38] width 1436 height 29
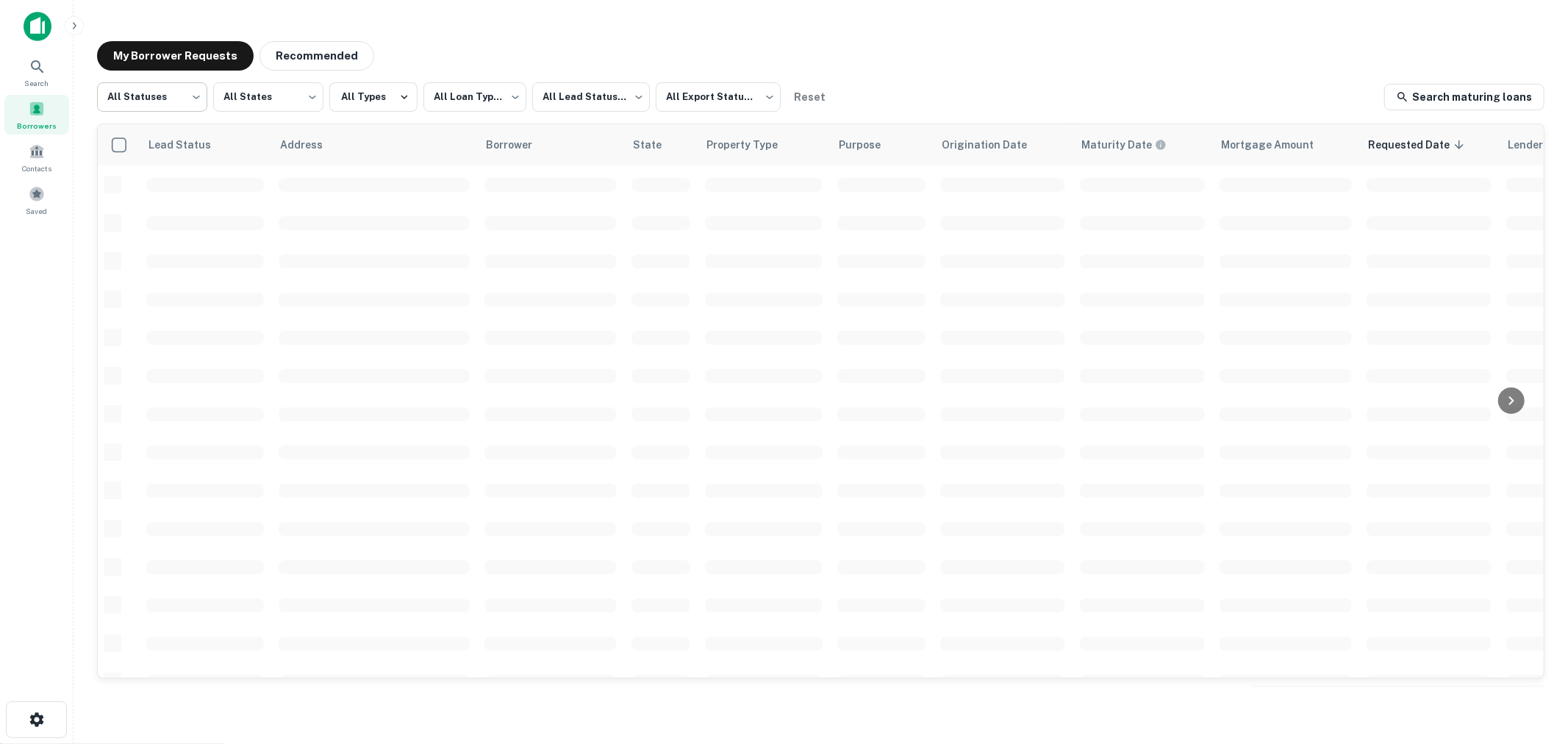
click at [131, 90] on body "**********" at bounding box center [784, 372] width 1568 height 744
click at [153, 187] on li "Fulfilled" at bounding box center [152, 188] width 110 height 26
type input "*********"
click at [578, 97] on body "**********" at bounding box center [784, 372] width 1568 height 744
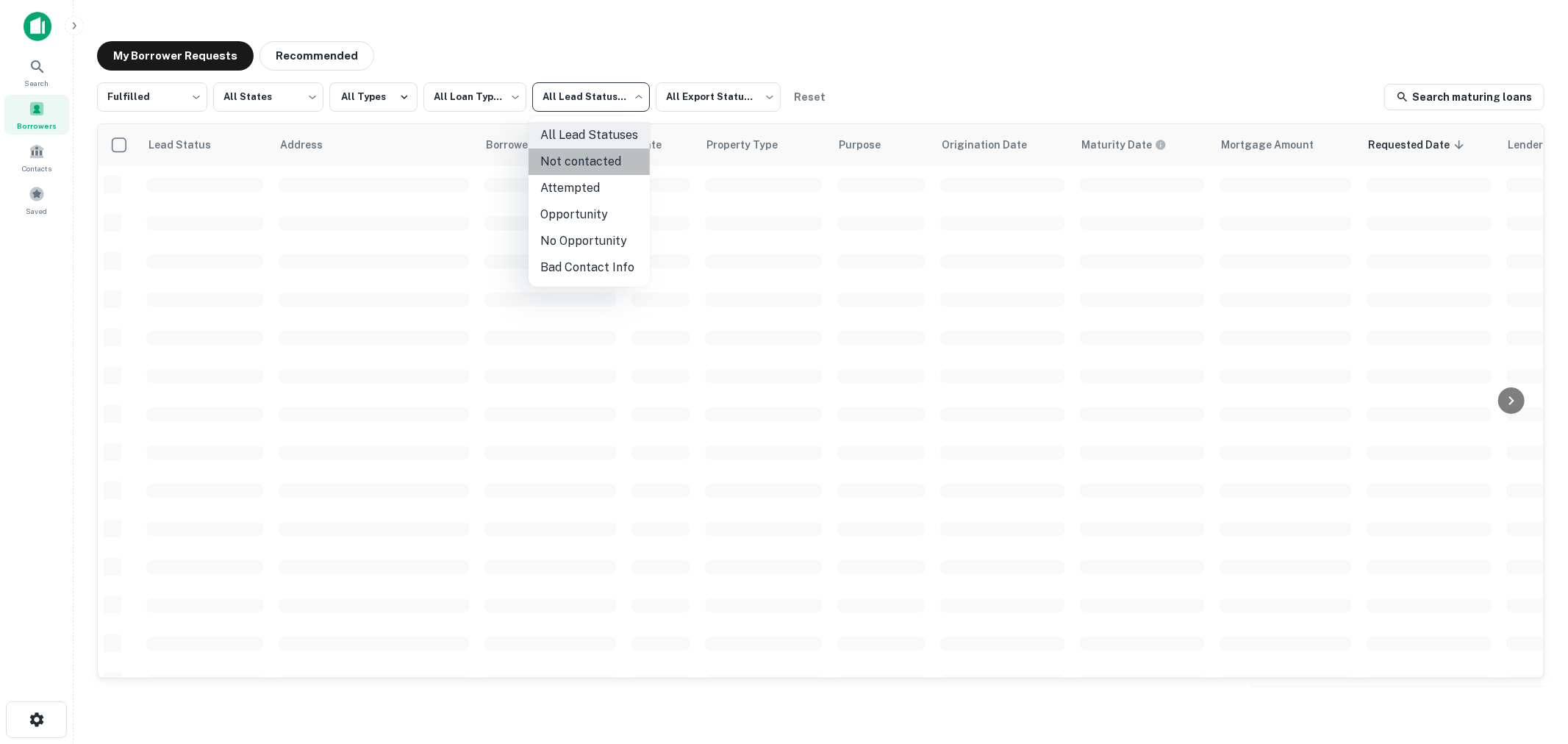
click at [593, 163] on li "Not contacted" at bounding box center [589, 161] width 121 height 26
type input "****"
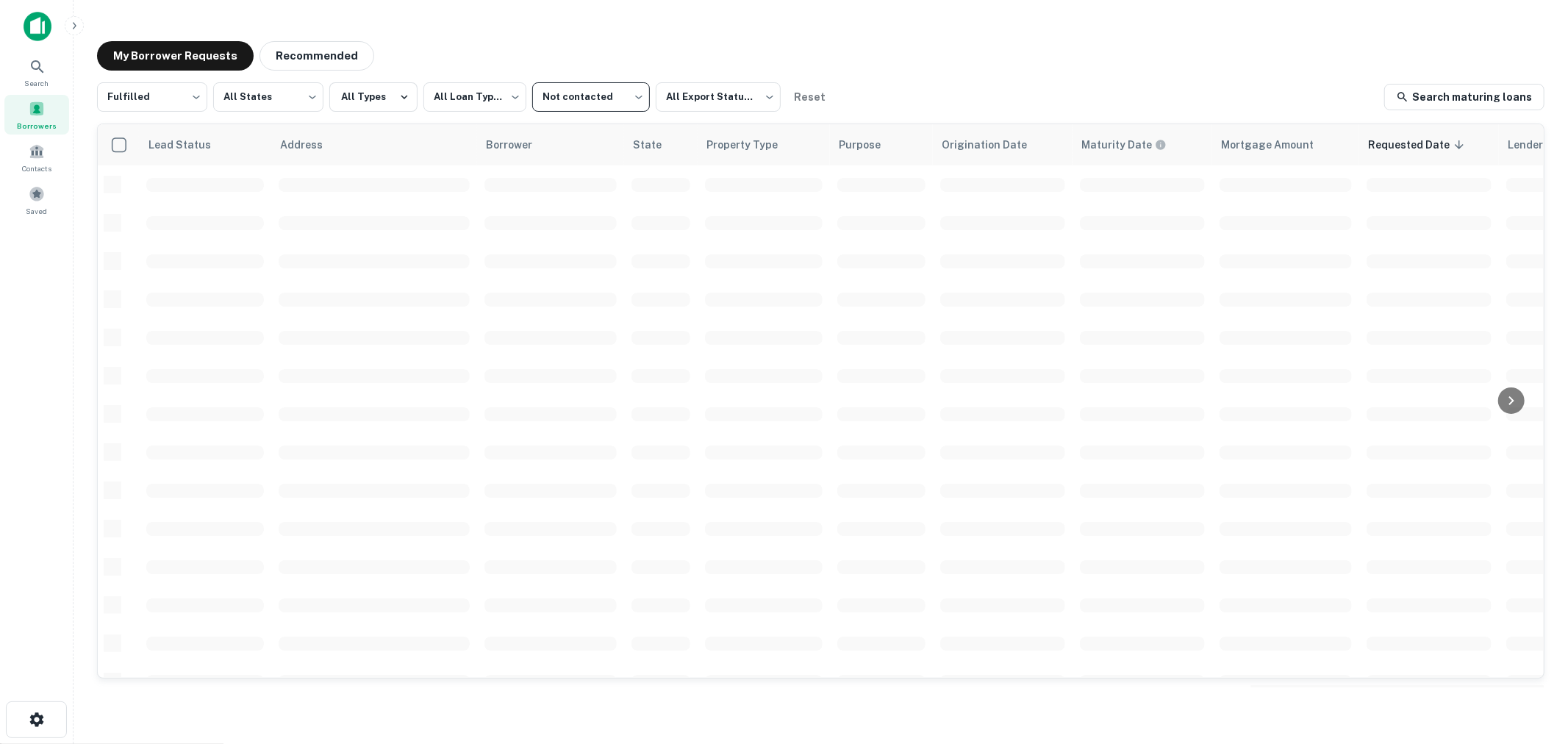
click at [985, 85] on div "**********" at bounding box center [821, 97] width 1447 height 29
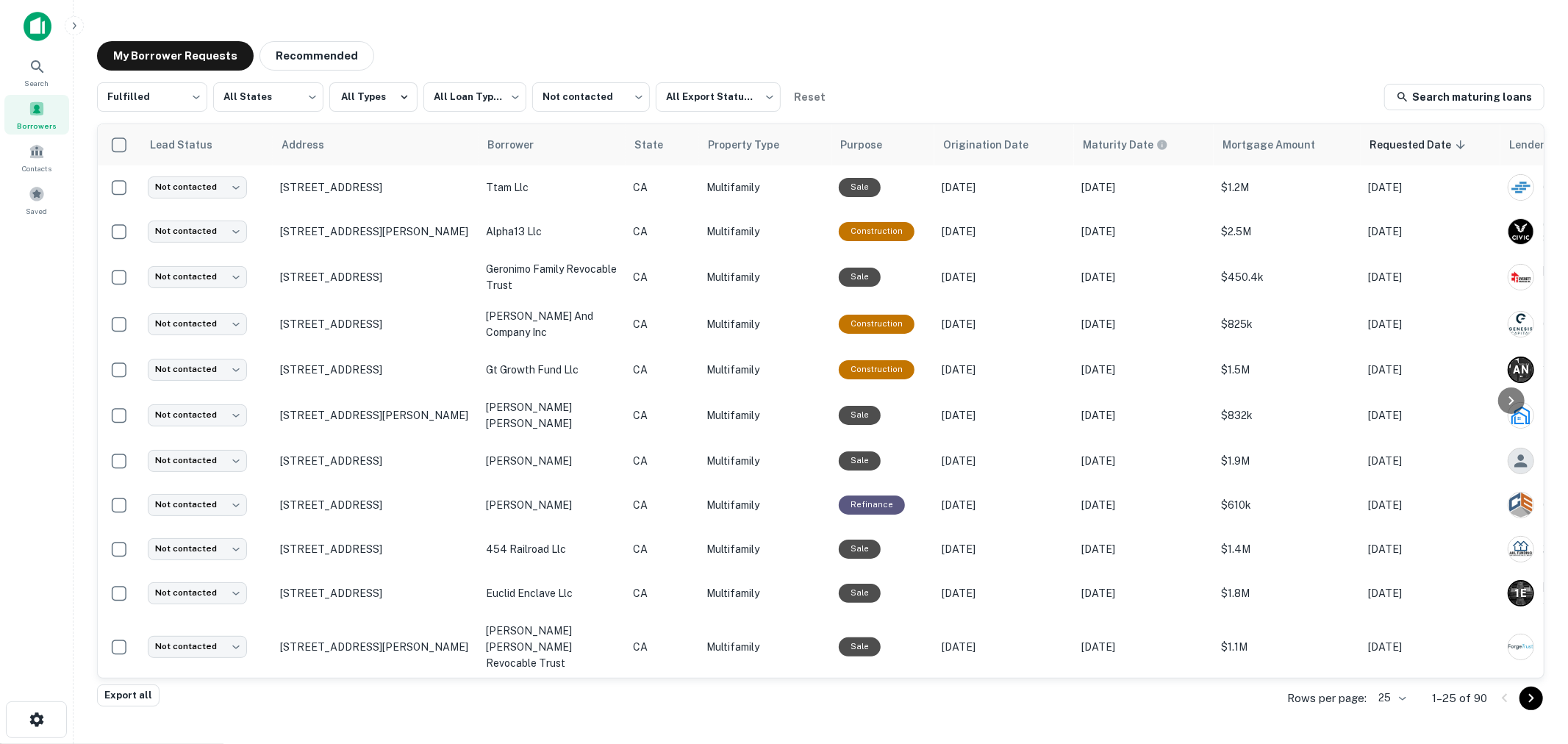
click at [746, 45] on div "My Borrower Requests Recommended" at bounding box center [821, 55] width 1447 height 29
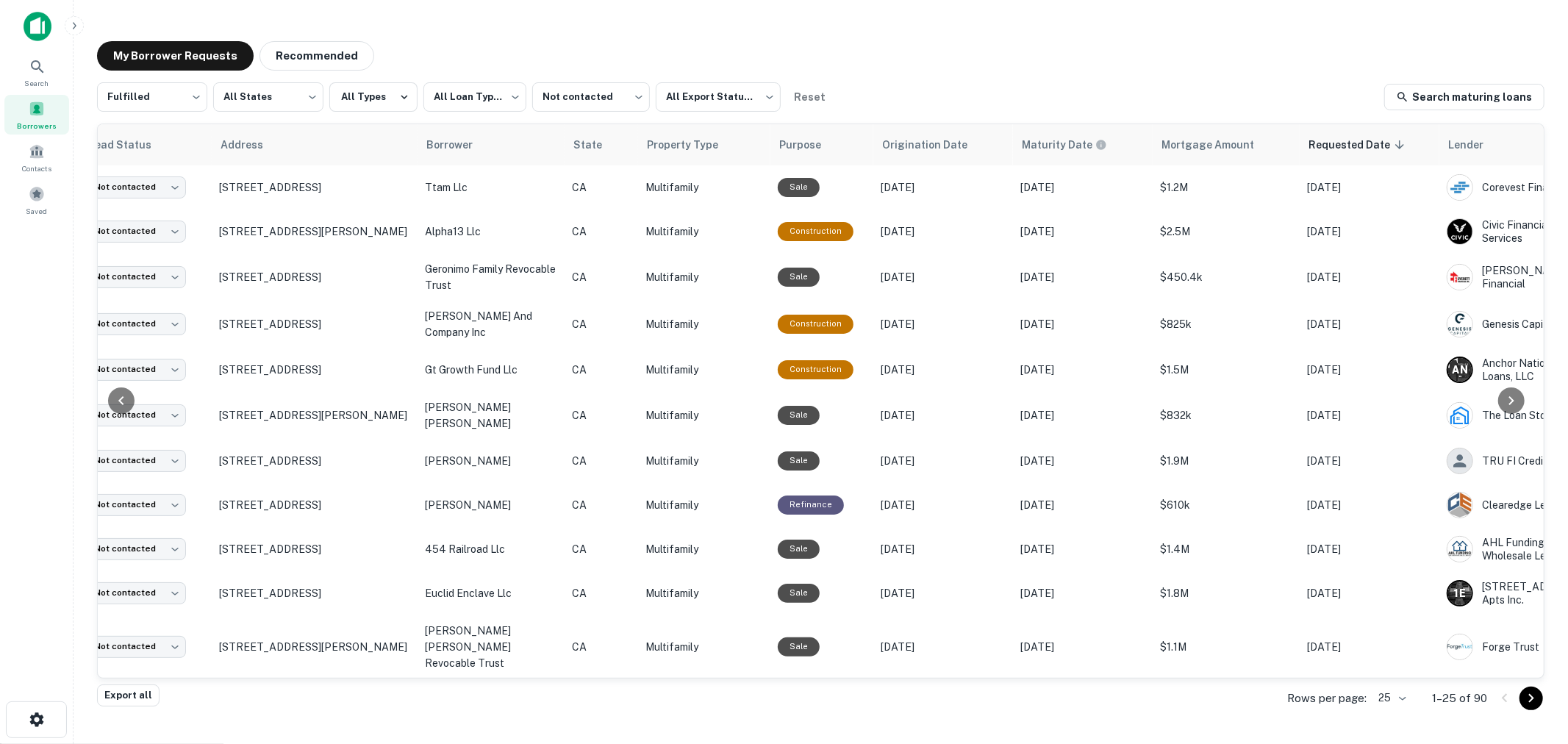
scroll to position [0, 129]
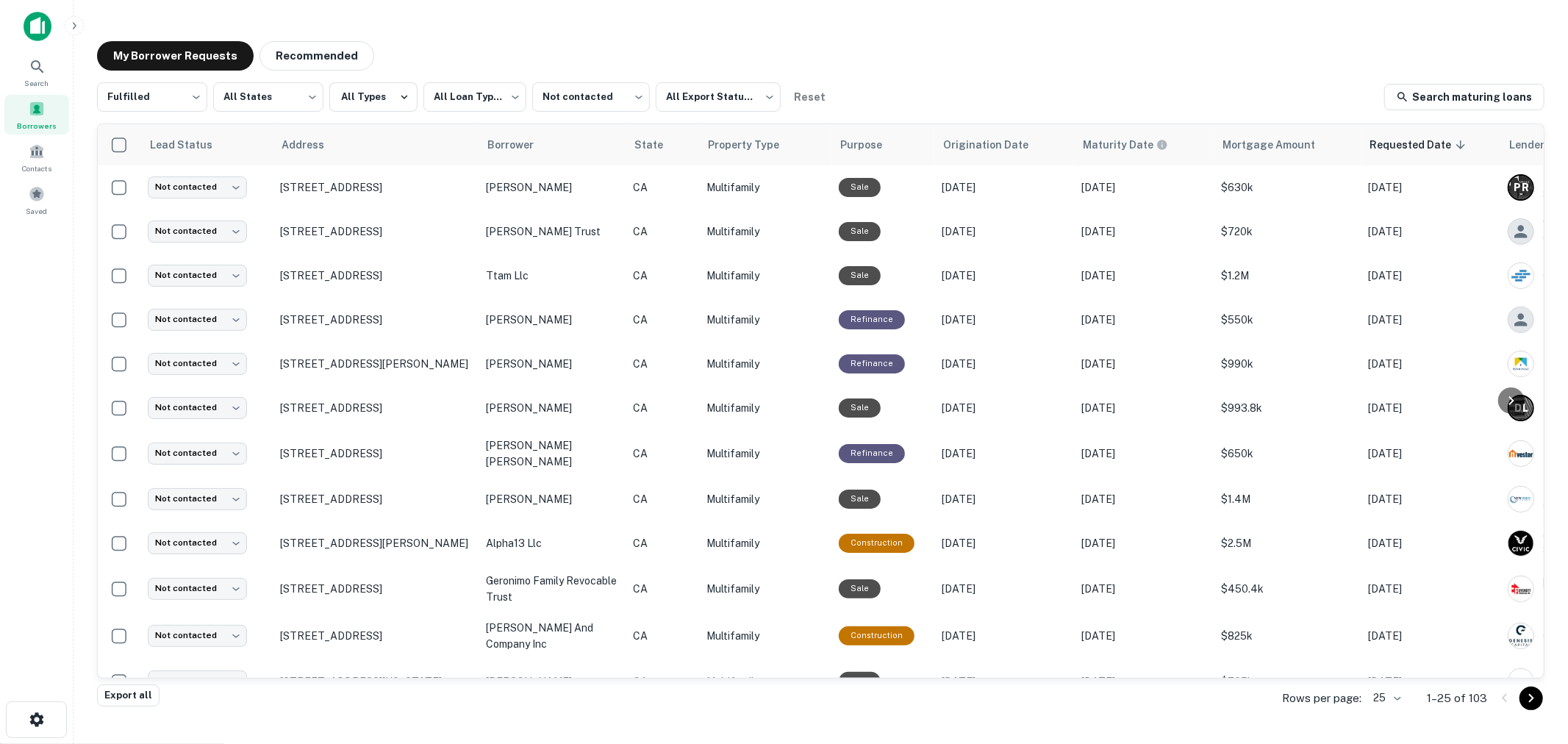
click at [606, 31] on div "**********" at bounding box center [821, 364] width 1471 height 670
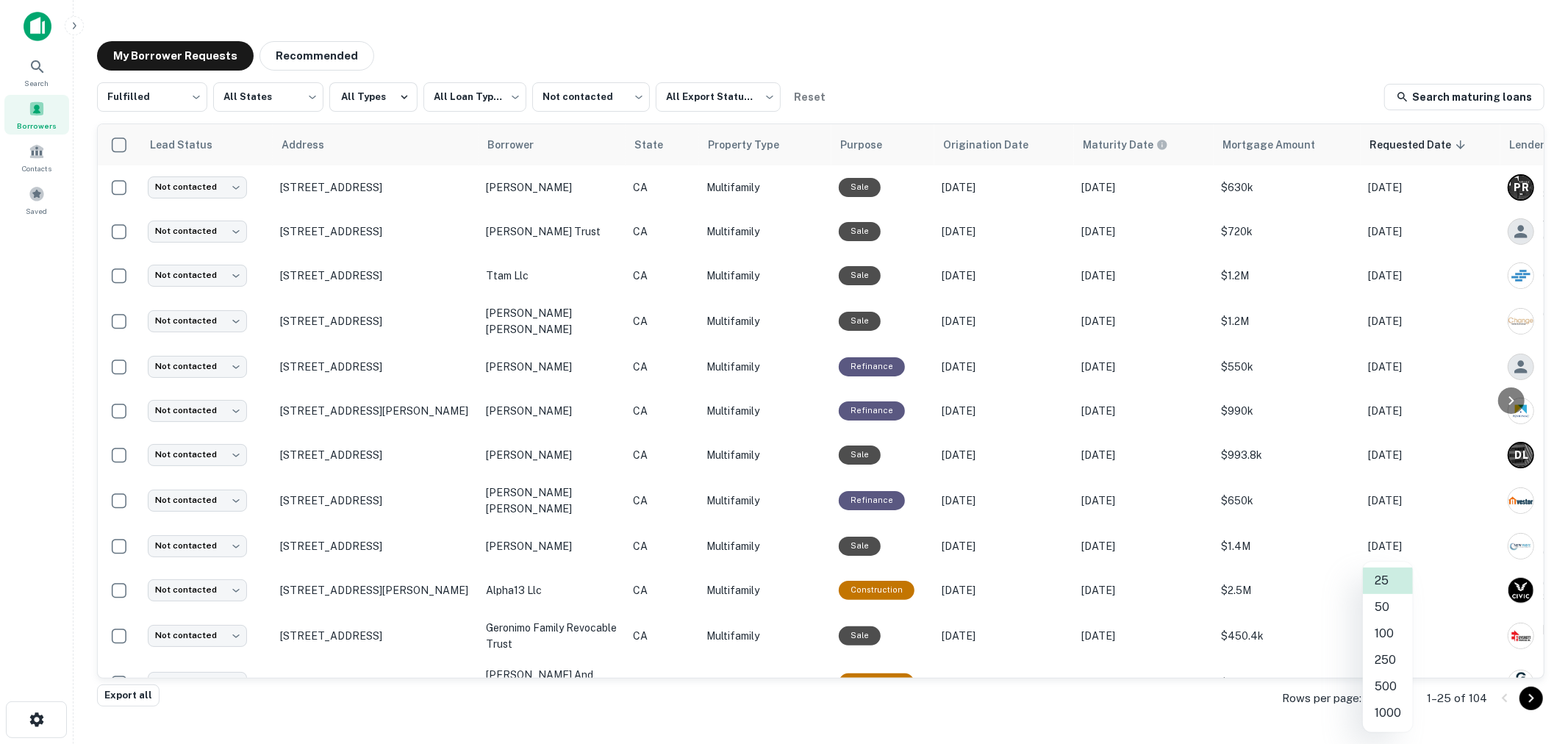
click at [1395, 699] on body "**********" at bounding box center [784, 372] width 1568 height 744
click at [1387, 662] on li "250" at bounding box center [1388, 659] width 50 height 26
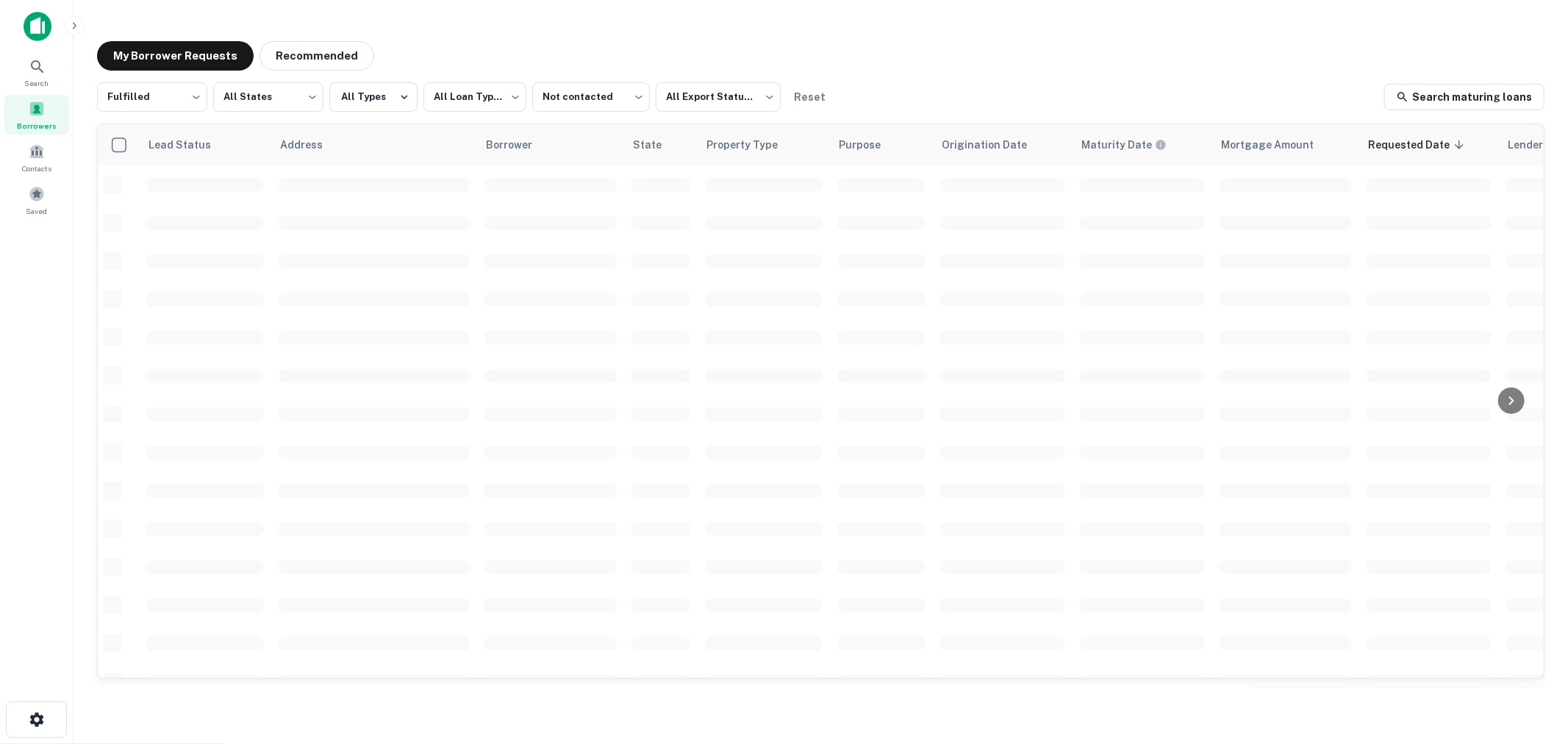
click at [1015, 54] on div "My Borrower Requests Recommended" at bounding box center [821, 55] width 1447 height 29
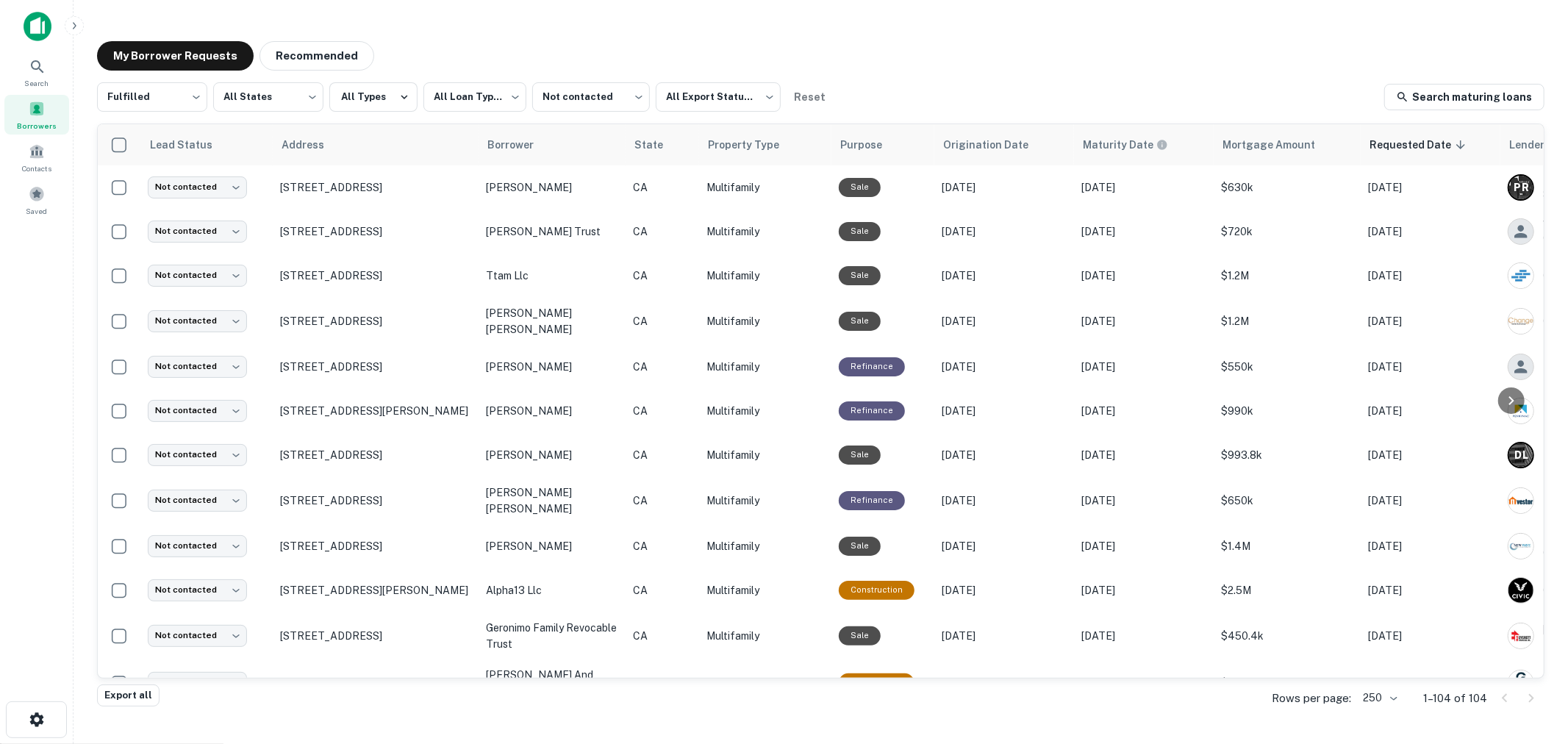
click at [632, 32] on div "**********" at bounding box center [821, 364] width 1471 height 670
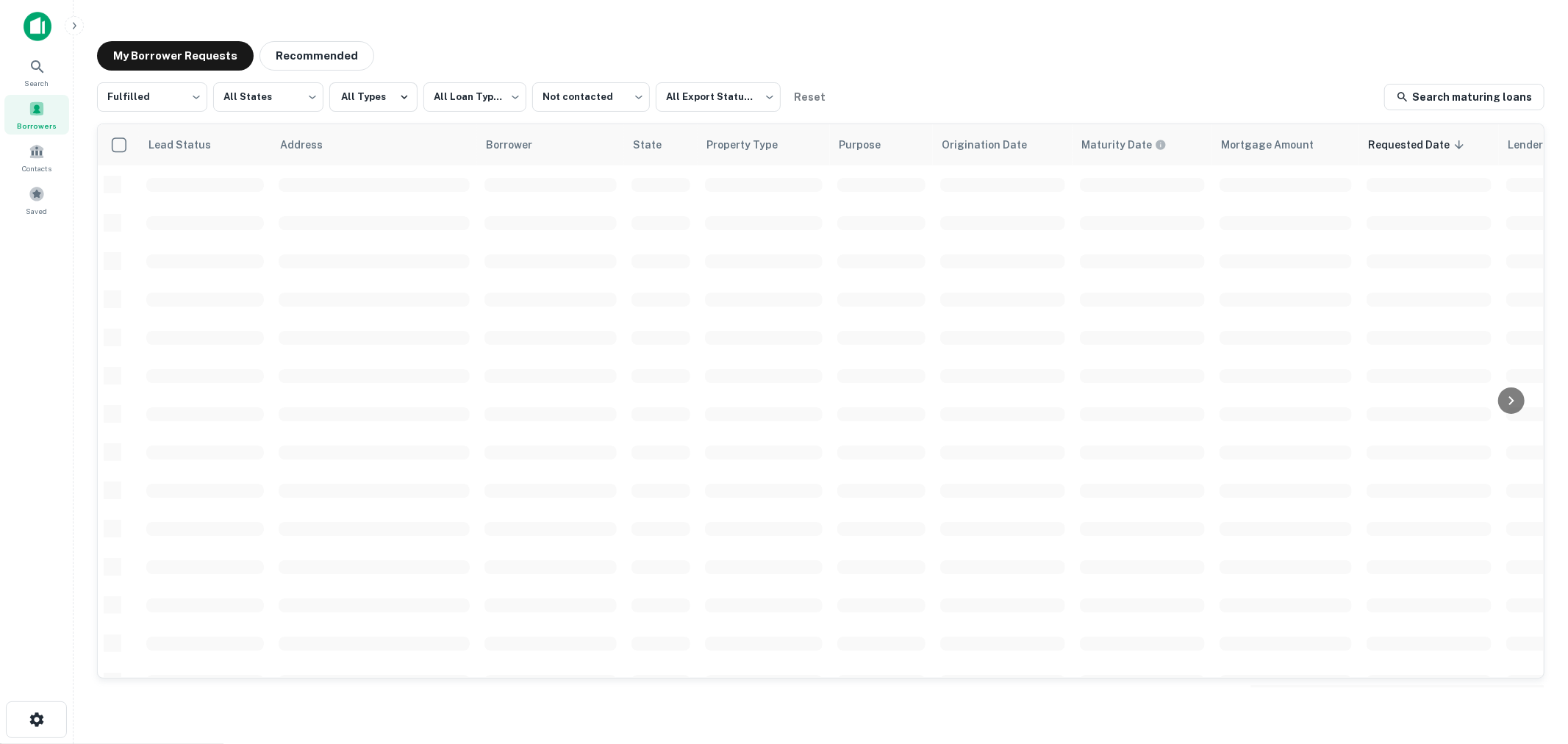
click at [814, 36] on div "**********" at bounding box center [821, 364] width 1471 height 670
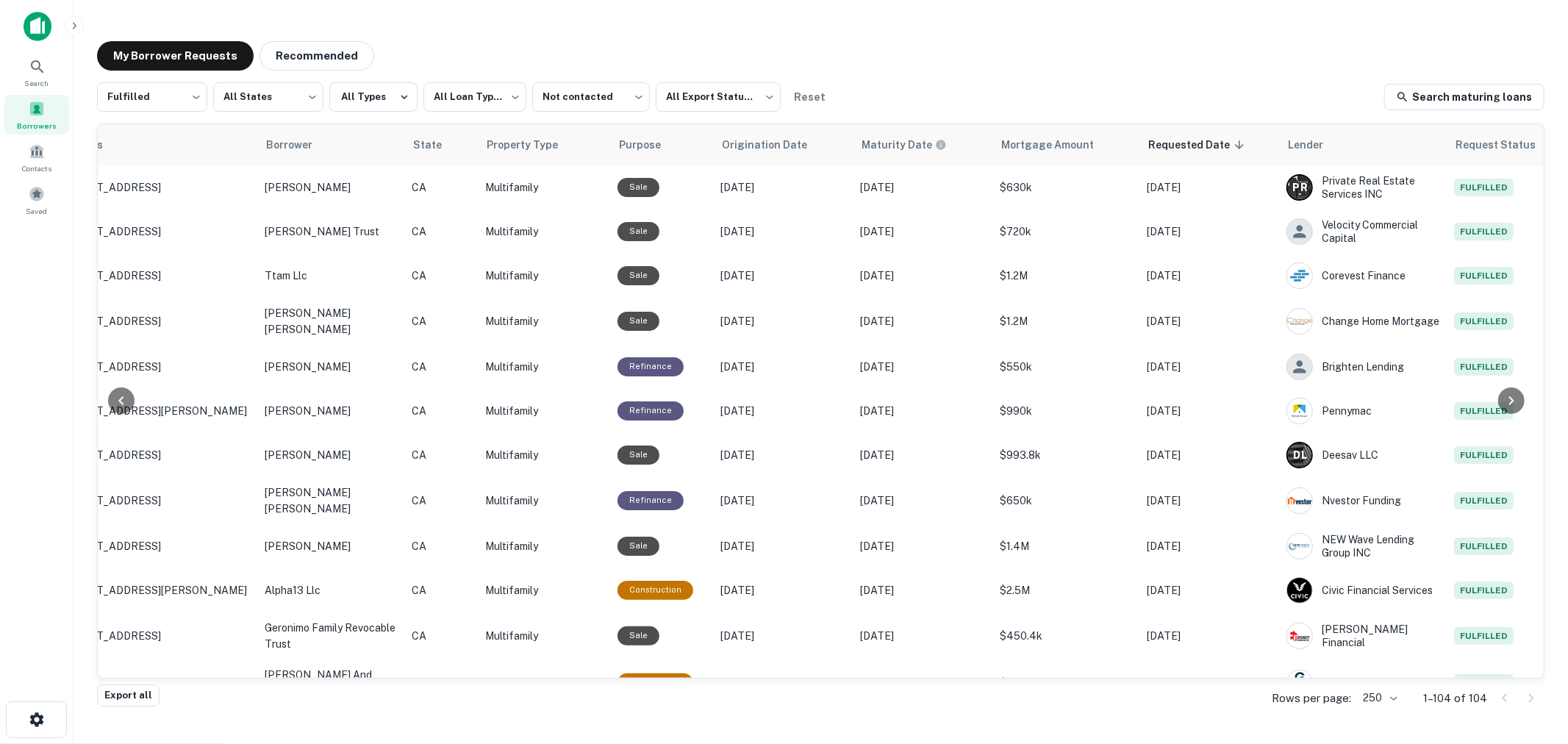
scroll to position [0, 218]
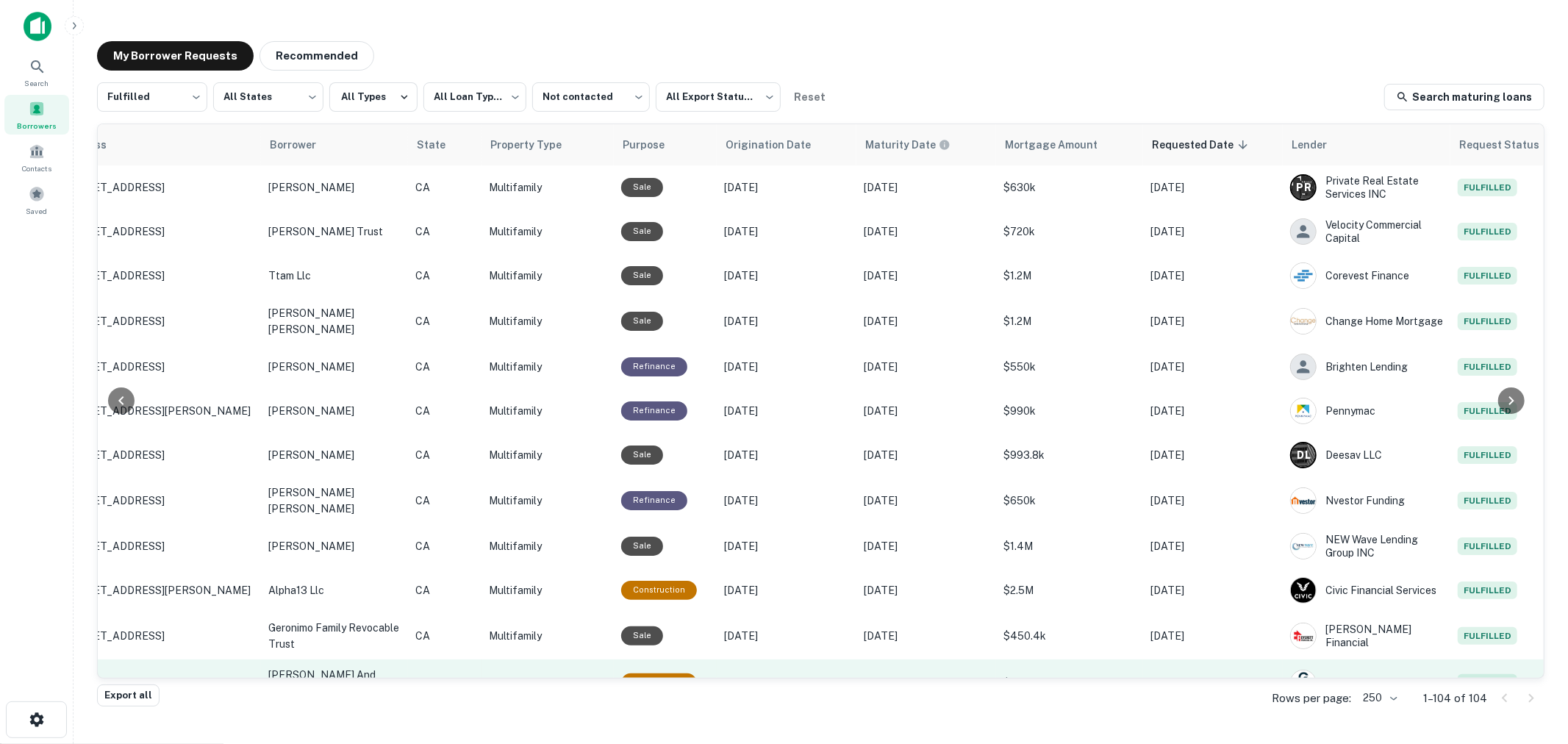
click at [716, 659] on td "[DATE]" at bounding box center [786, 682] width 139 height 47
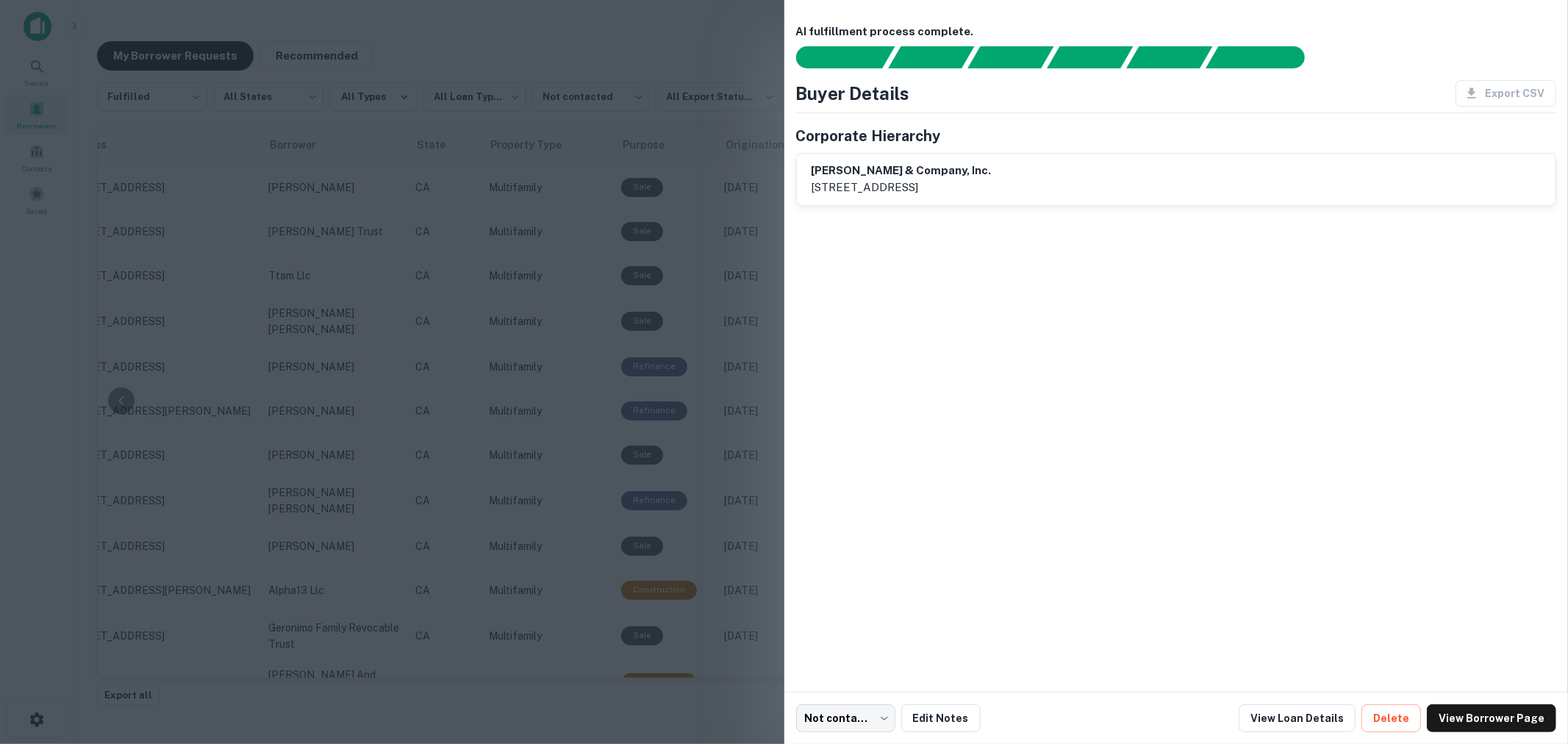
click at [552, 625] on div at bounding box center [784, 372] width 1568 height 744
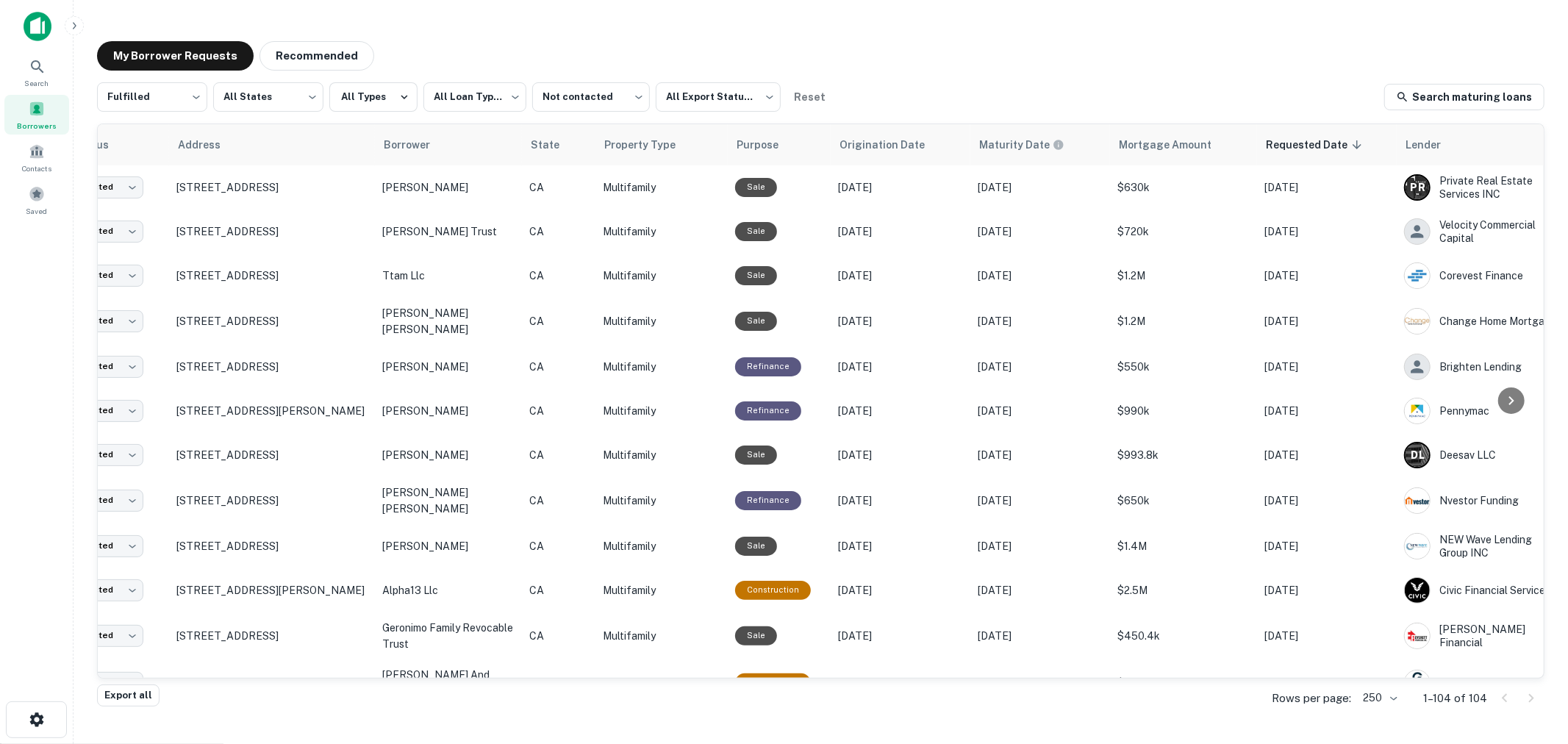
scroll to position [0, 0]
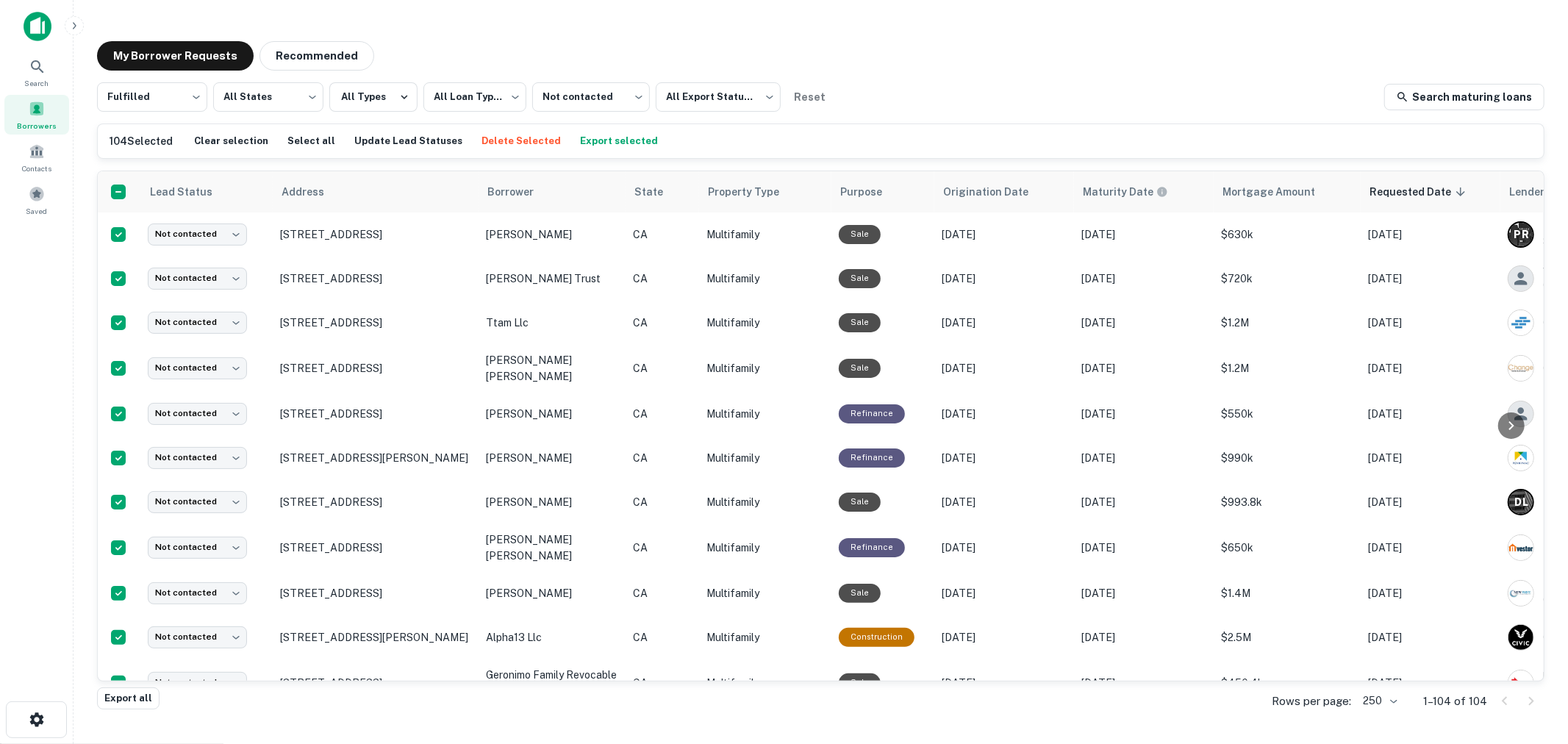
click at [598, 143] on button "Export selected" at bounding box center [619, 141] width 85 height 22
click at [1115, 83] on div "**********" at bounding box center [821, 97] width 1447 height 29
click at [394, 141] on button "Update Lead Statuses" at bounding box center [408, 141] width 116 height 22
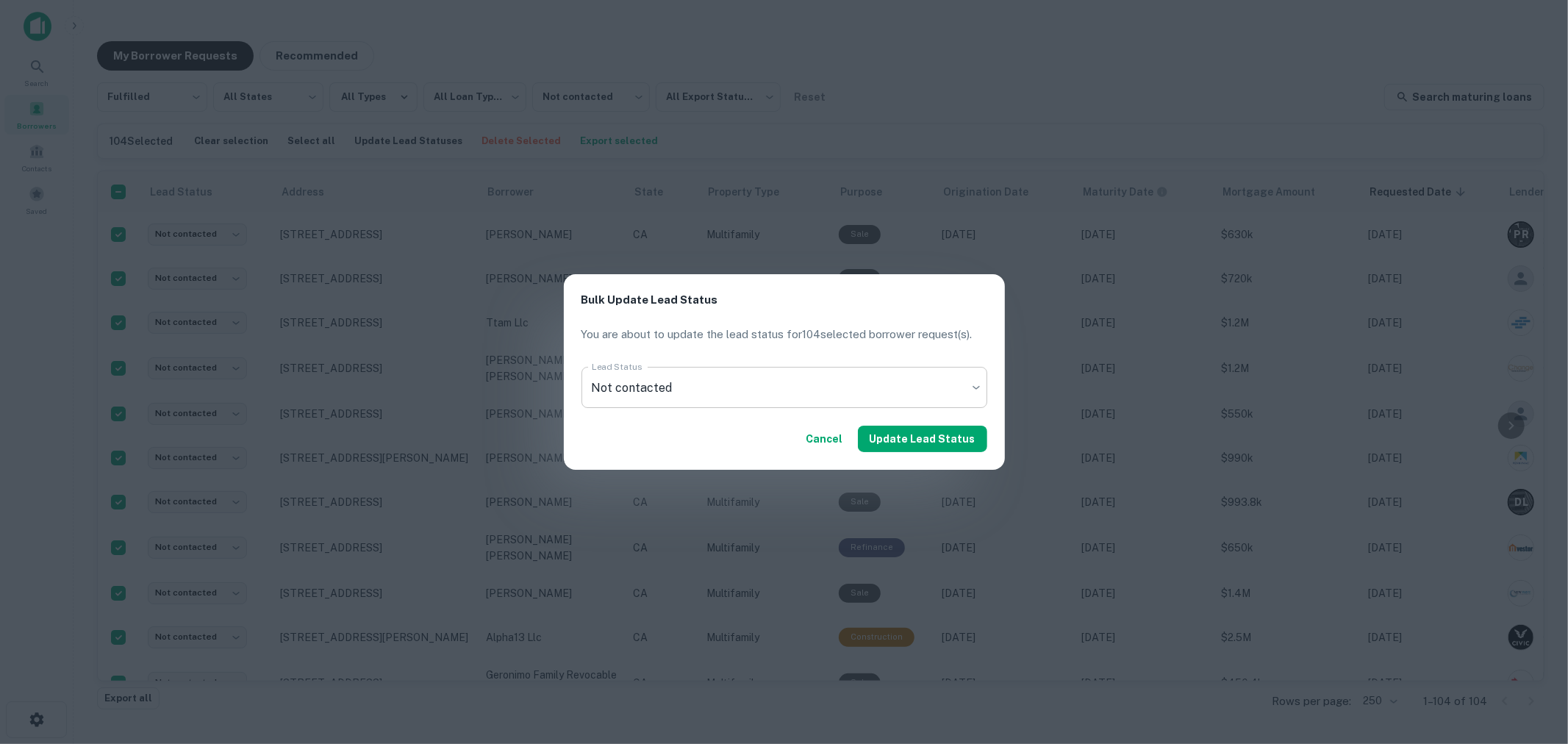
click at [751, 400] on body "**********" at bounding box center [784, 372] width 1568 height 744
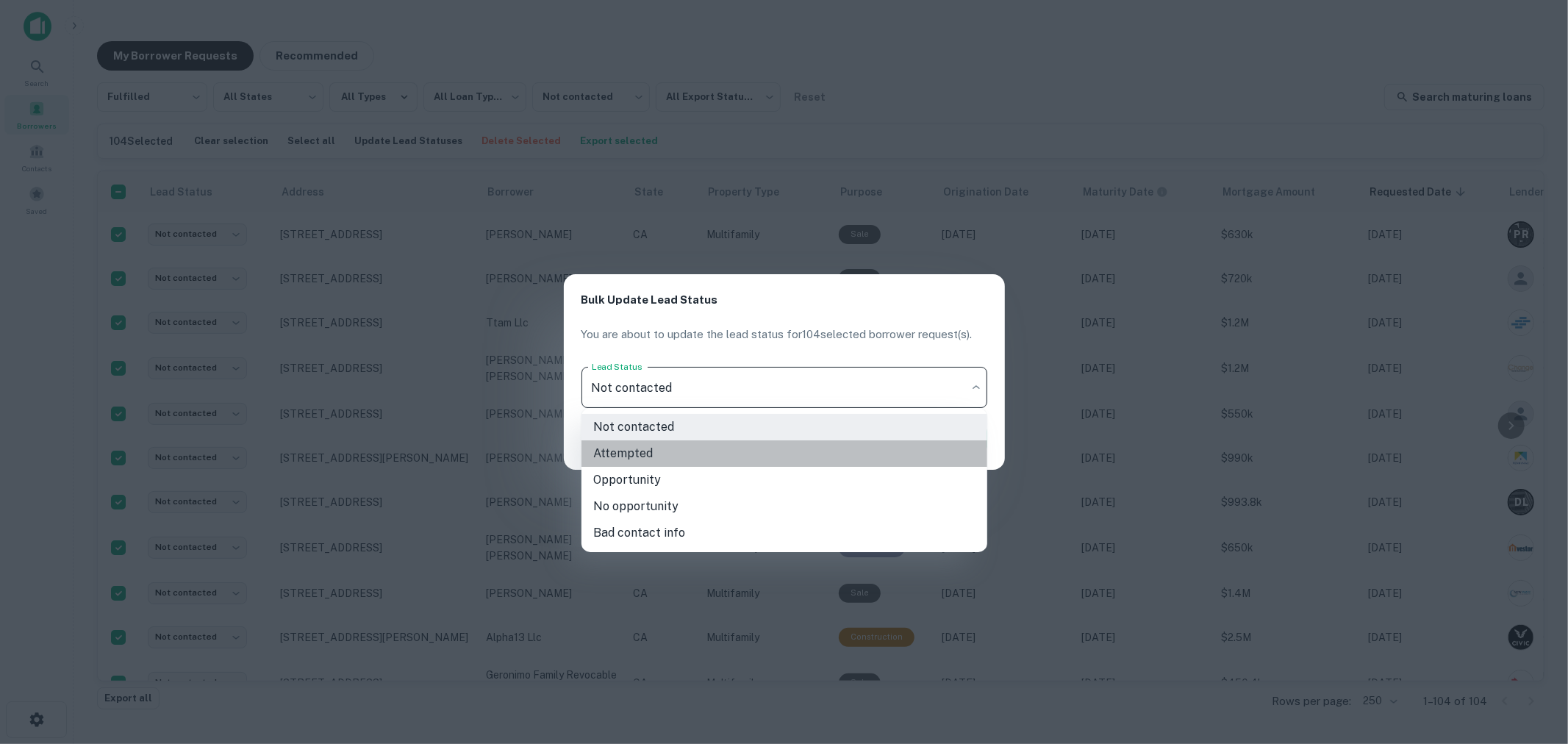
click at [651, 453] on li "Attempted" at bounding box center [784, 453] width 406 height 26
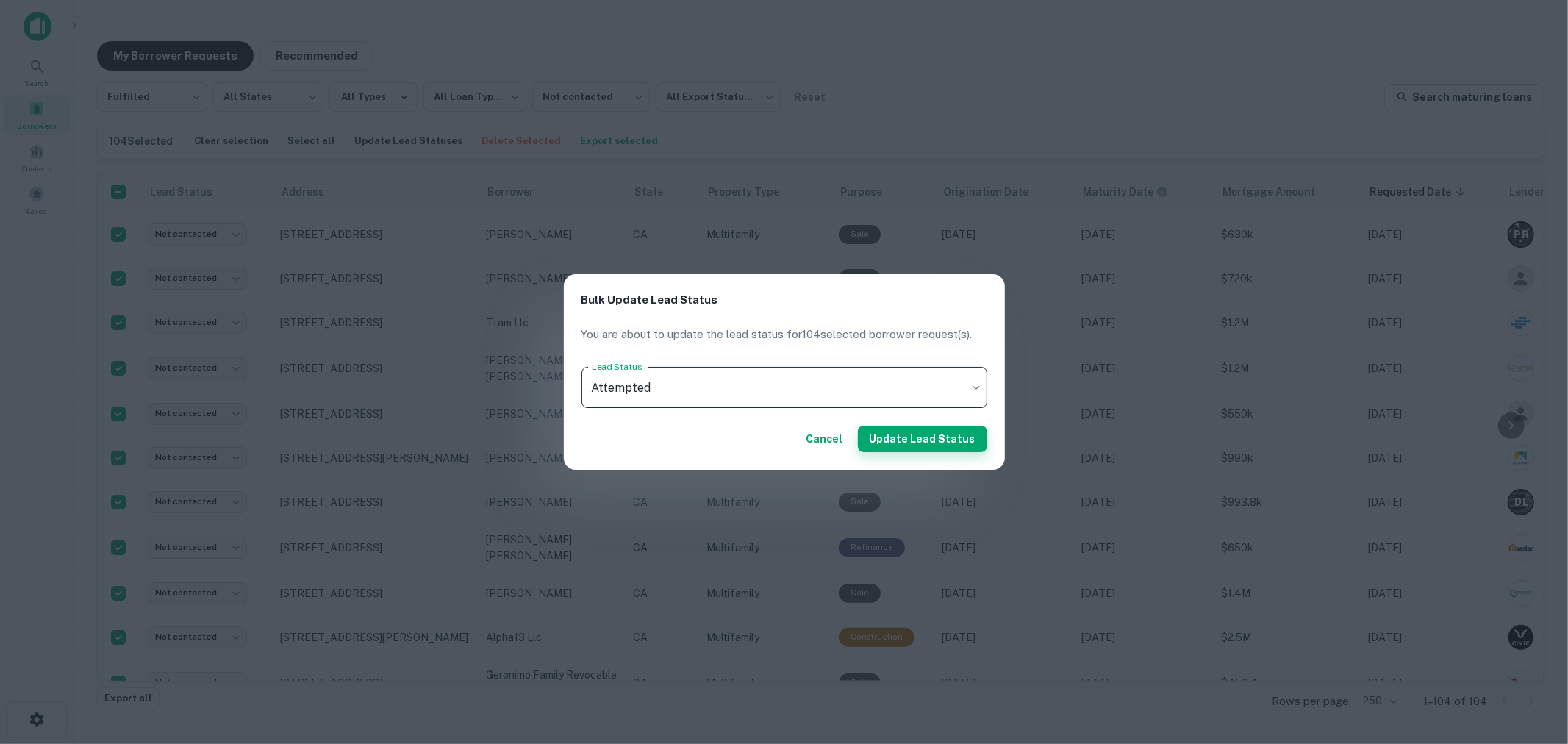
click at [921, 442] on button "Update Lead Status" at bounding box center [922, 438] width 129 height 26
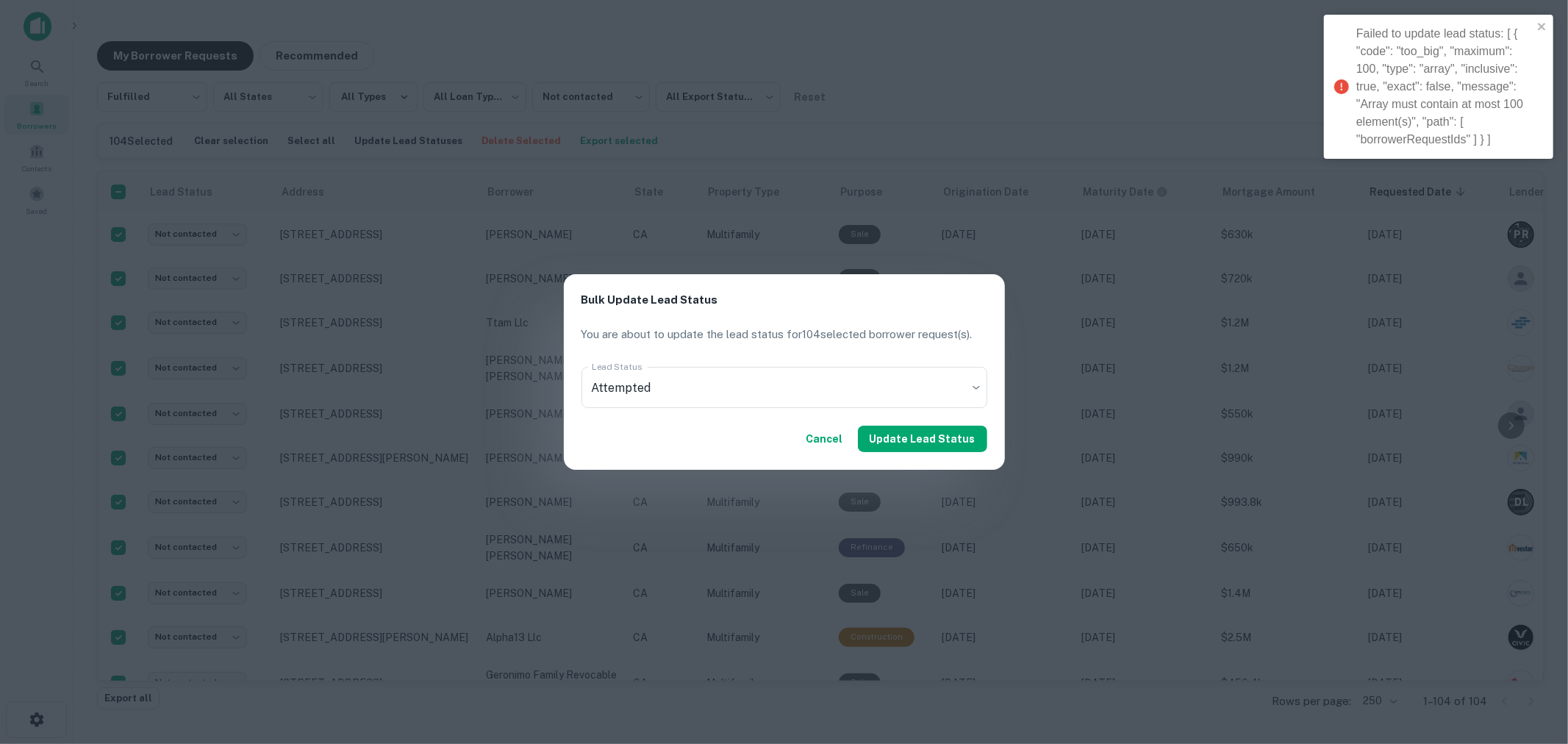
click at [830, 442] on button "Cancel" at bounding box center [824, 438] width 48 height 26
type input "****"
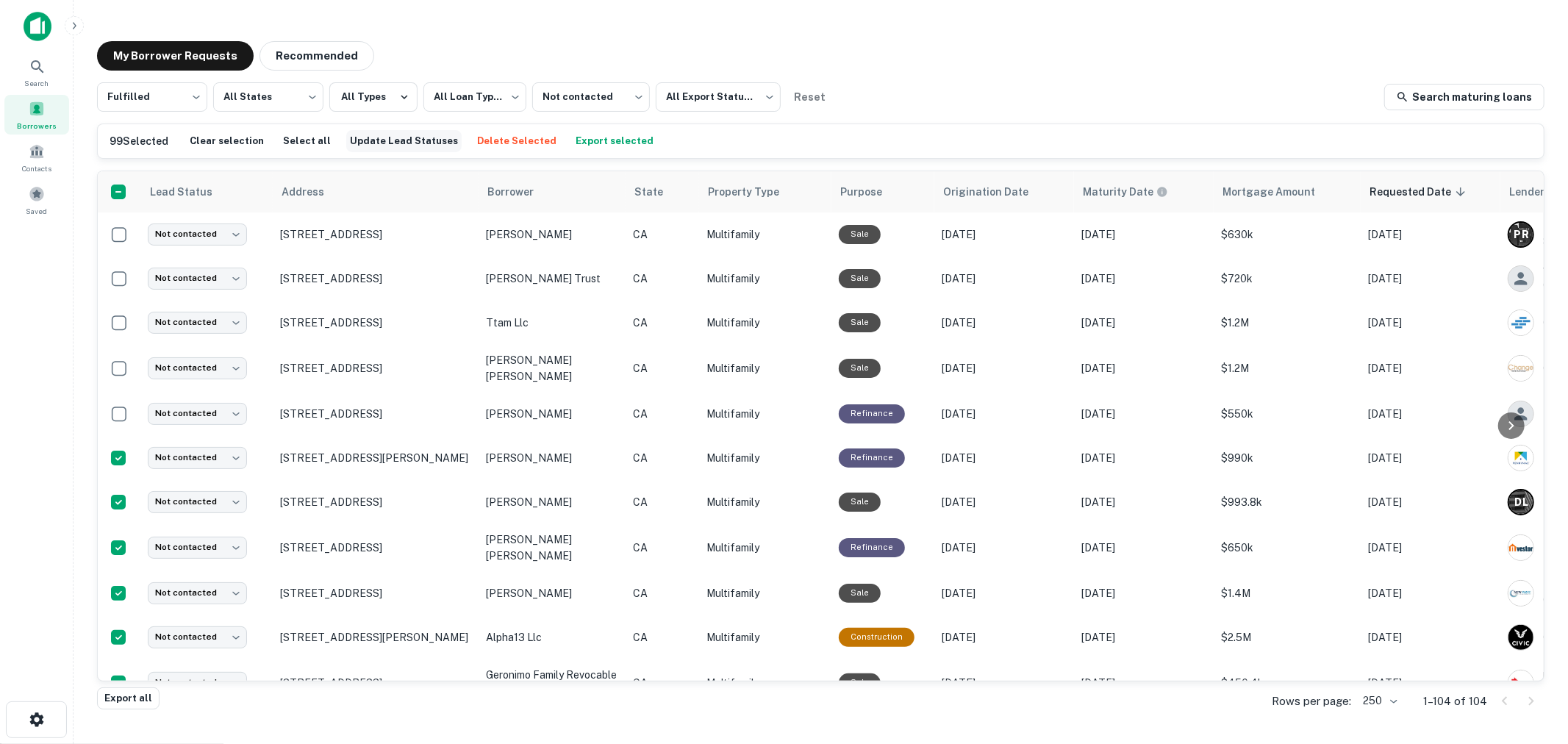
click at [363, 142] on button "Update Lead Statuses" at bounding box center [404, 141] width 116 height 22
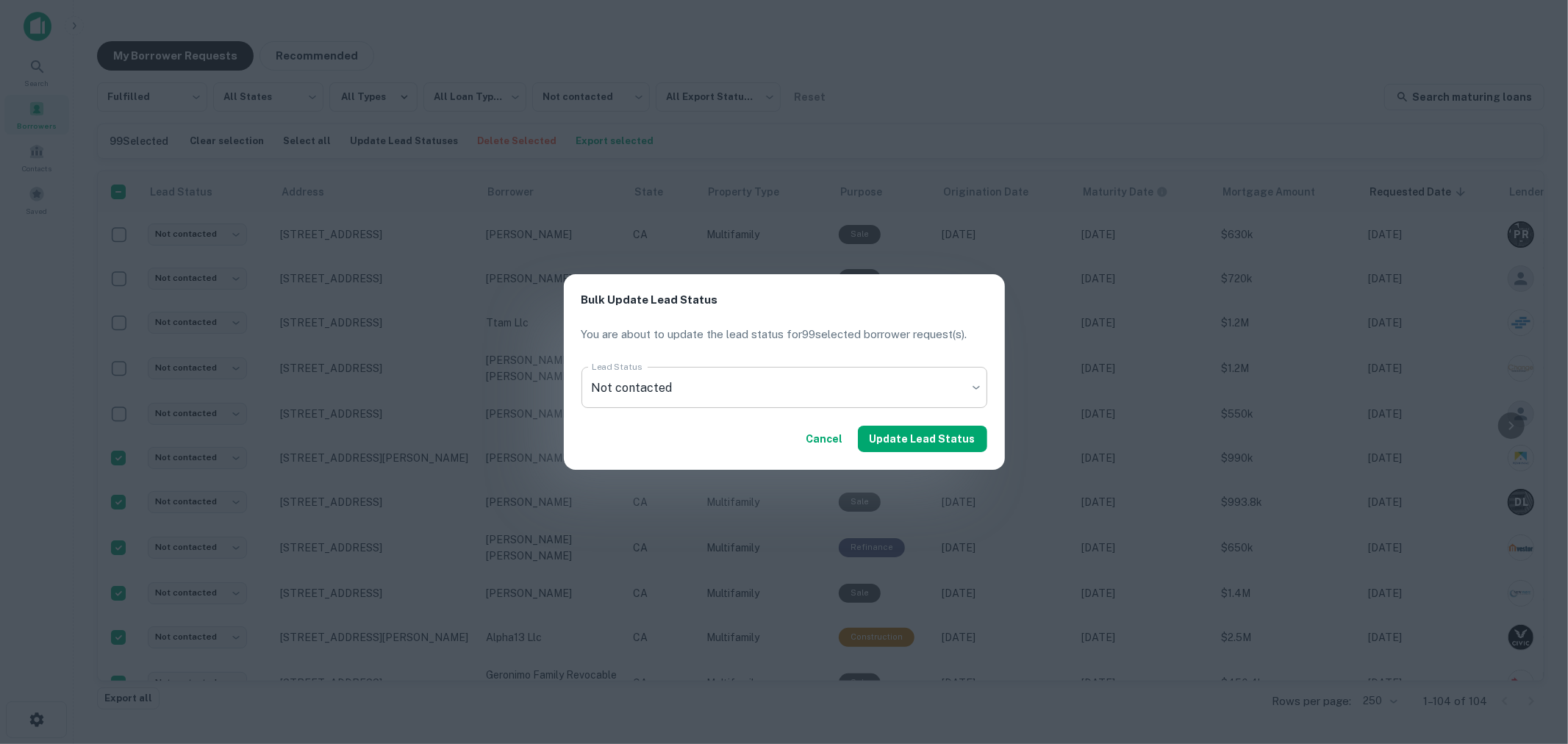
click at [846, 392] on body "**********" at bounding box center [784, 372] width 1568 height 744
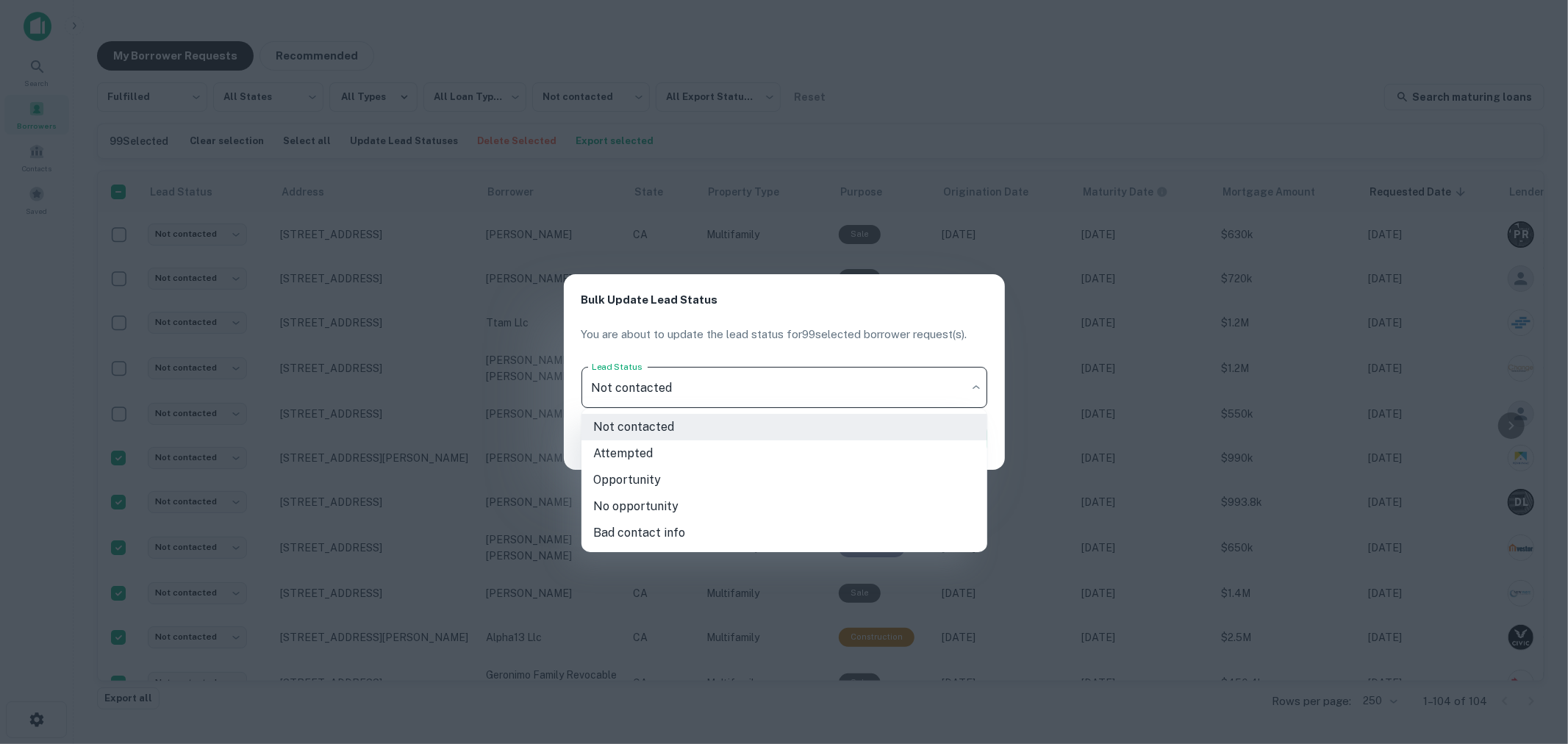
click at [644, 449] on li "Attempted" at bounding box center [784, 453] width 406 height 26
type input "*********"
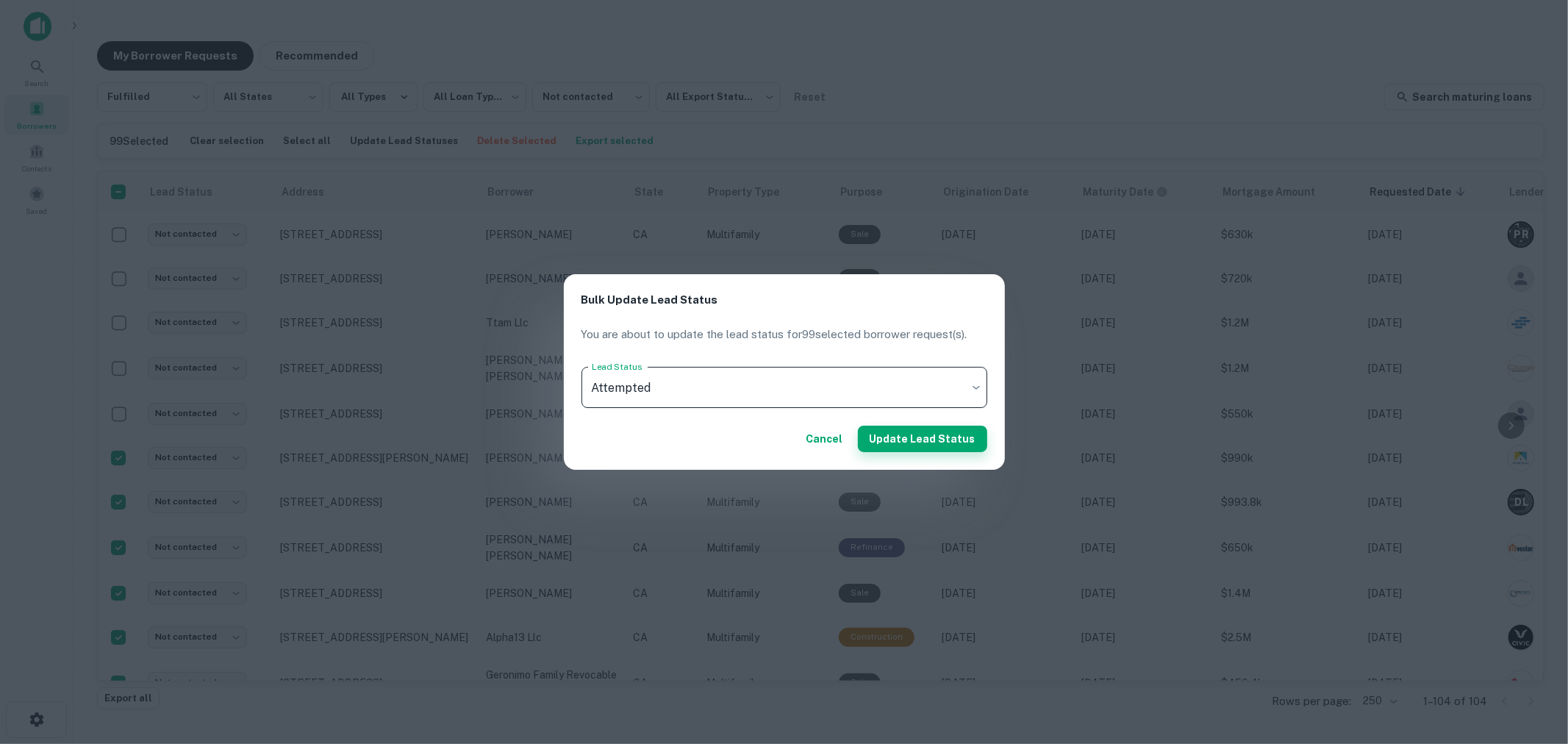
click at [921, 435] on button "Update Lead Status" at bounding box center [922, 438] width 129 height 26
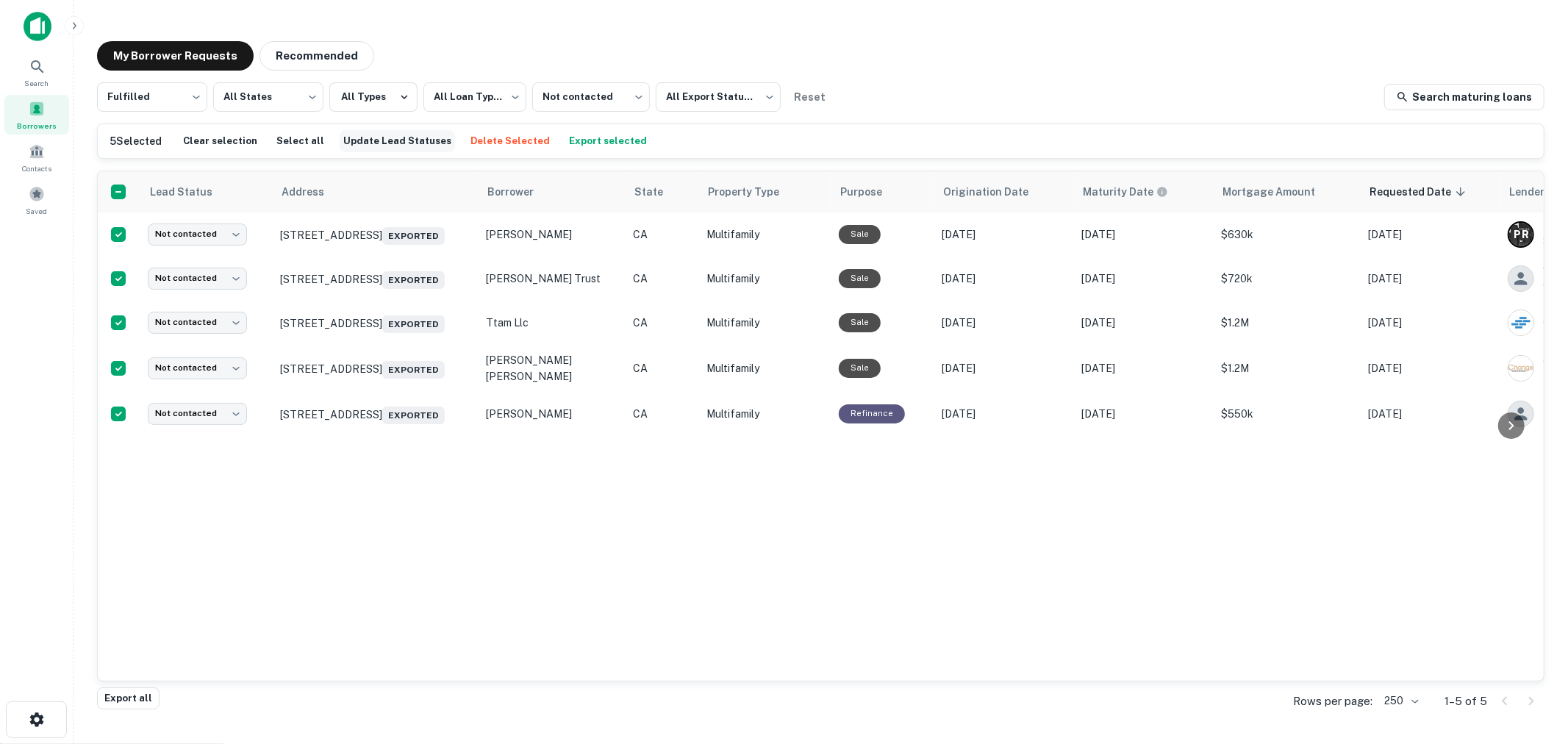
click at [360, 141] on button "Update Lead Statuses" at bounding box center [397, 141] width 116 height 22
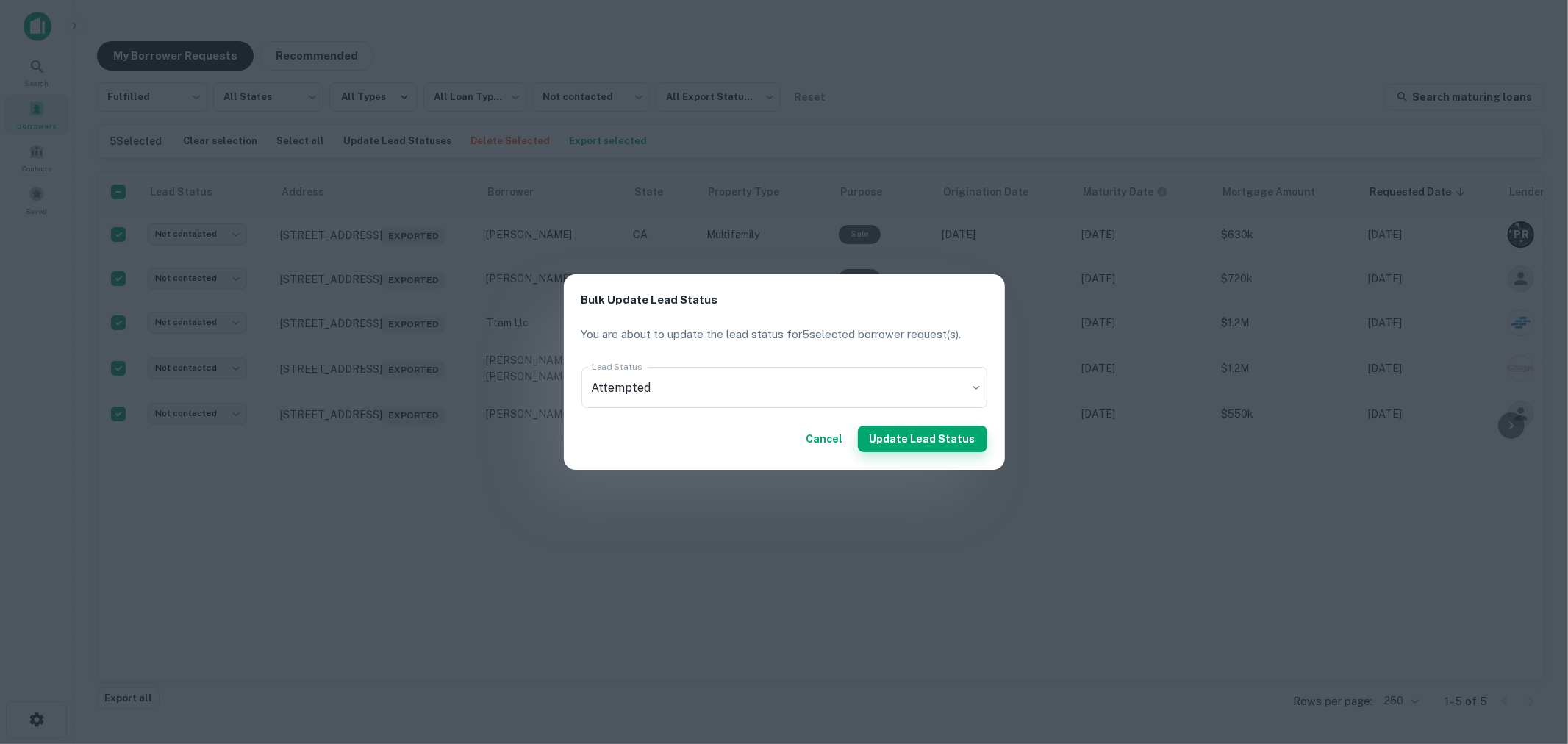
click at [923, 439] on button "Update Lead Status" at bounding box center [922, 438] width 129 height 26
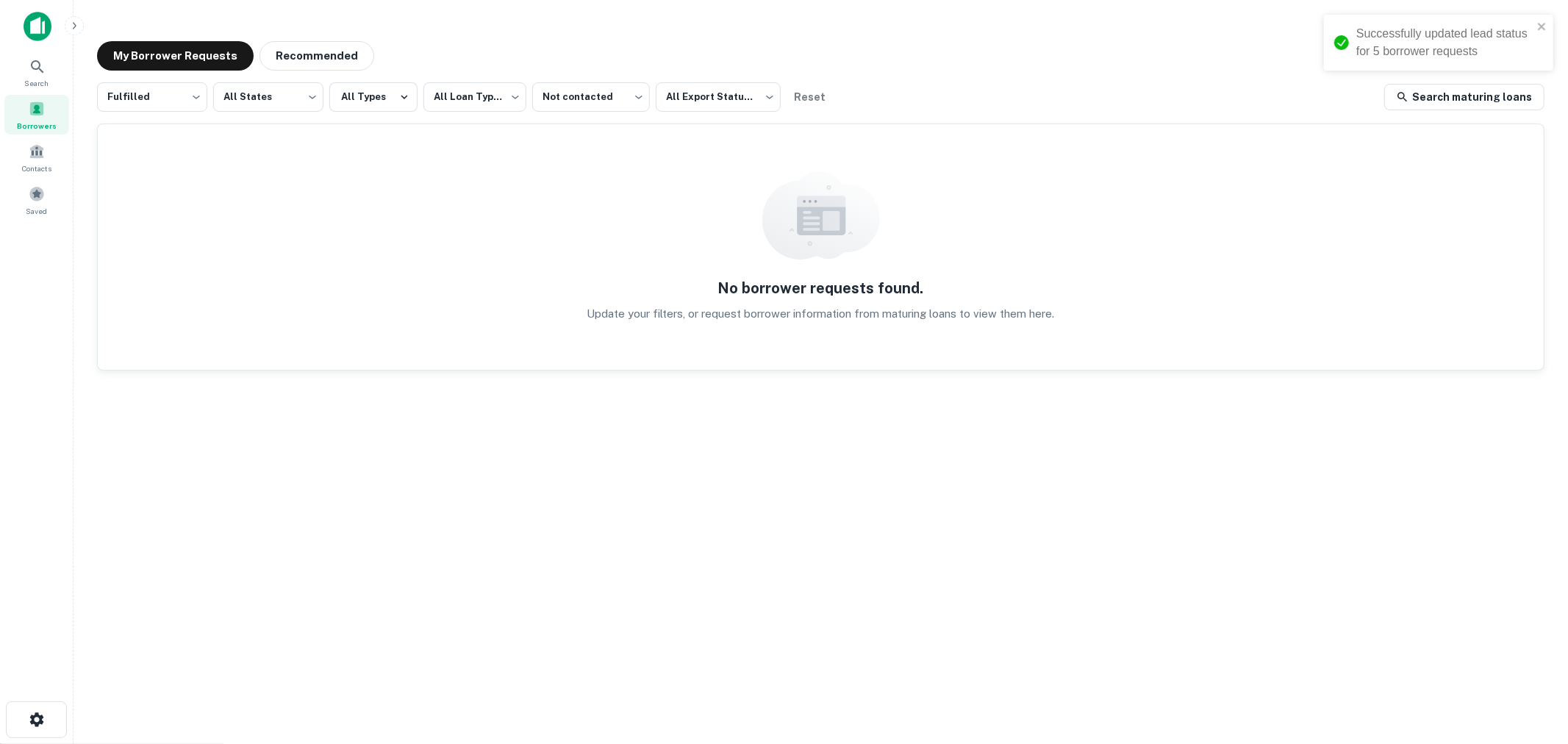
click at [965, 36] on div "**********" at bounding box center [821, 364] width 1471 height 670
click at [1541, 29] on icon "close" at bounding box center [1542, 26] width 10 height 12
click at [933, 56] on div "My Borrower Requests Recommended" at bounding box center [821, 55] width 1447 height 29
